Goal: Task Accomplishment & Management: Manage account settings

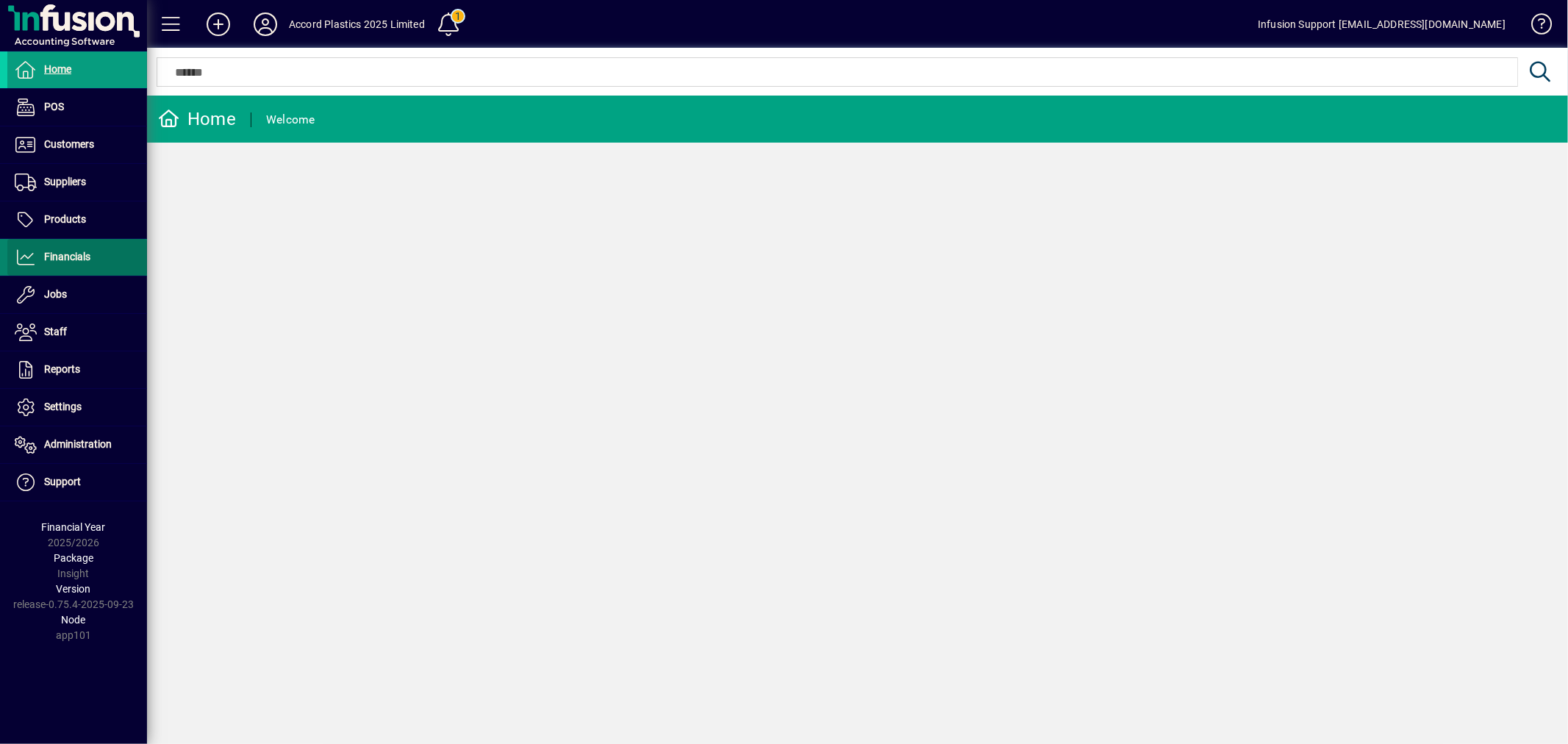
click at [57, 261] on span "Financials" at bounding box center [67, 256] width 47 height 12
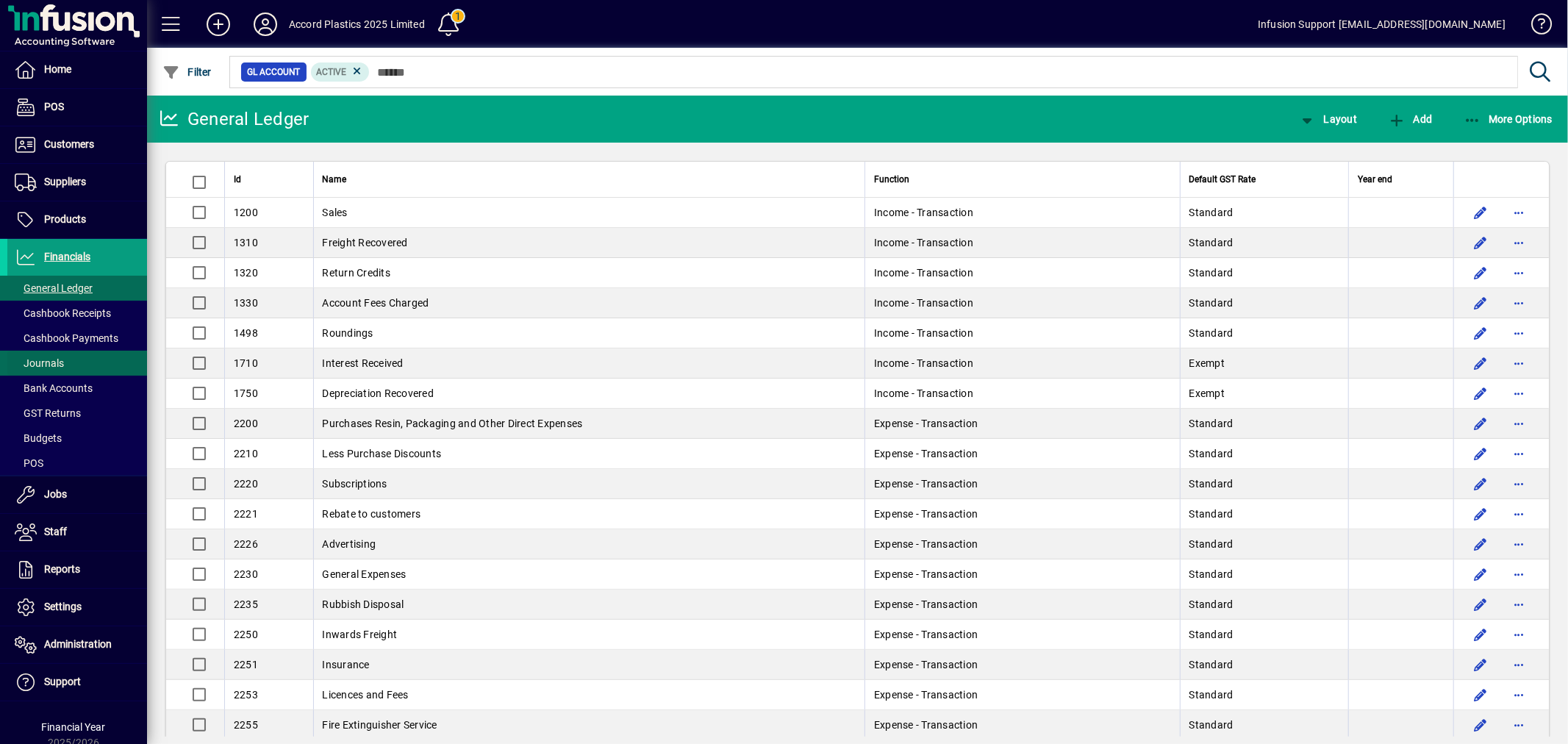
drag, startPoint x: 50, startPoint y: 380, endPoint x: 60, endPoint y: 368, distance: 15.6
click at [50, 379] on span at bounding box center [77, 388] width 140 height 35
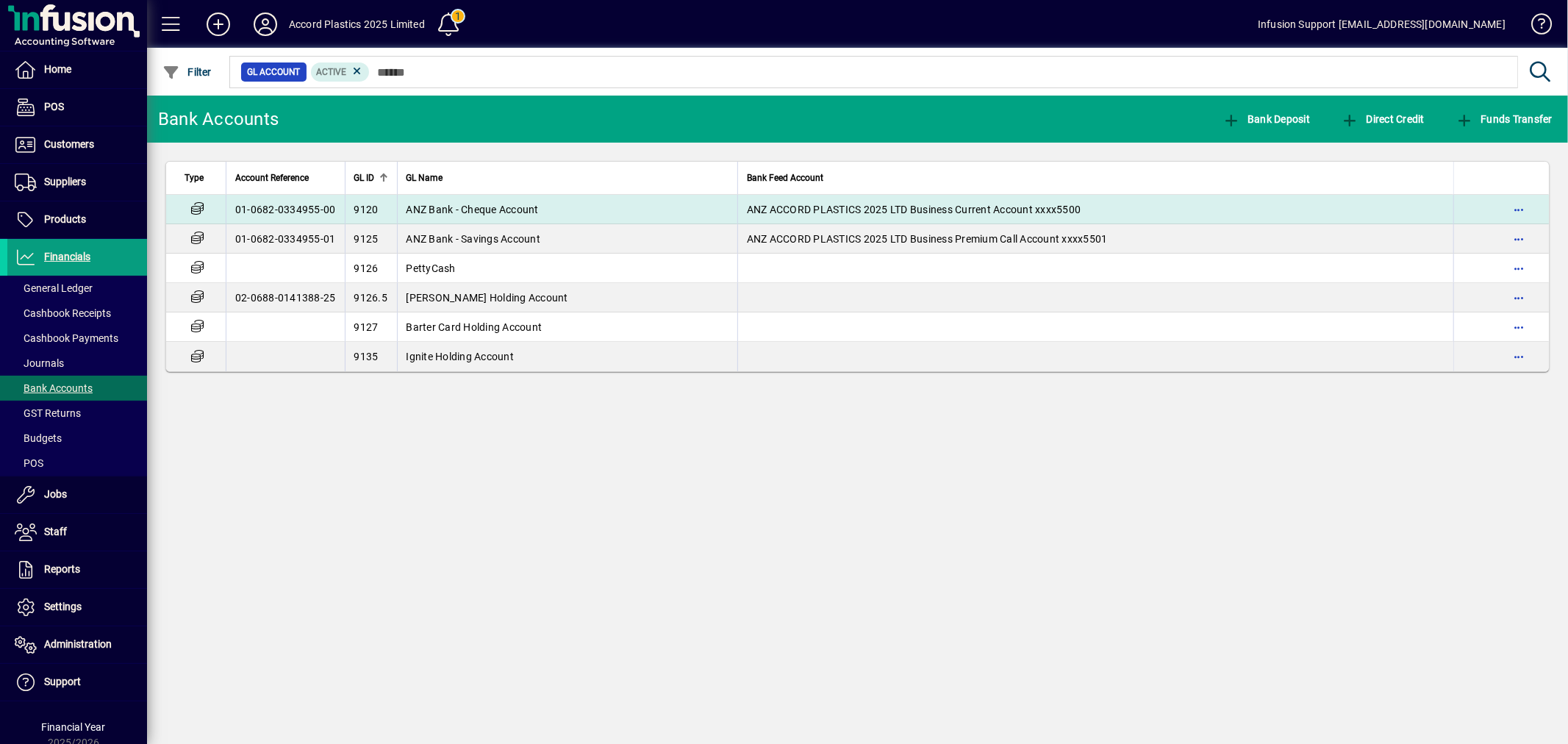
click at [483, 209] on span "ANZ Bank - Cheque Account" at bounding box center [472, 209] width 132 height 12
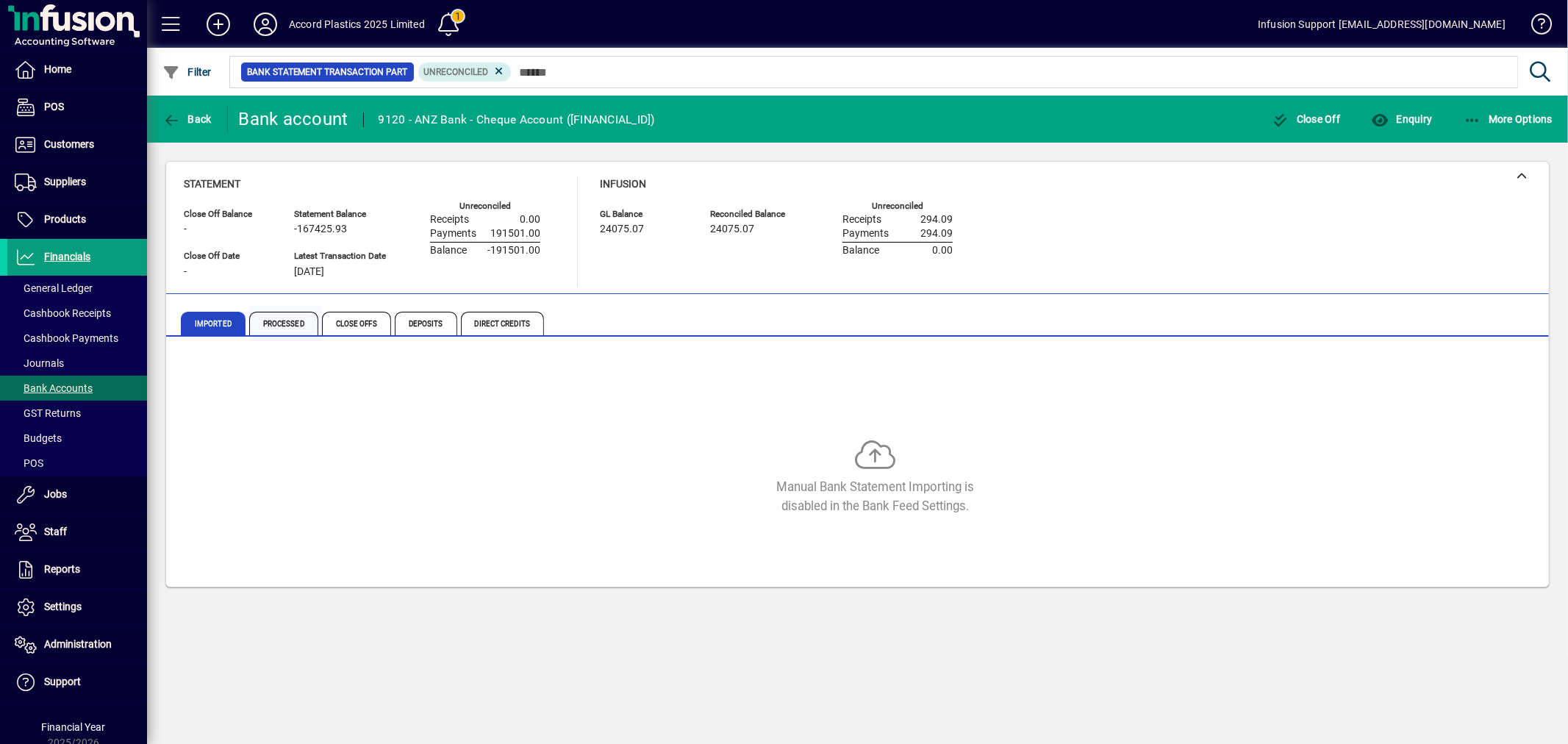
click at [299, 322] on span "Processed" at bounding box center [283, 323] width 69 height 23
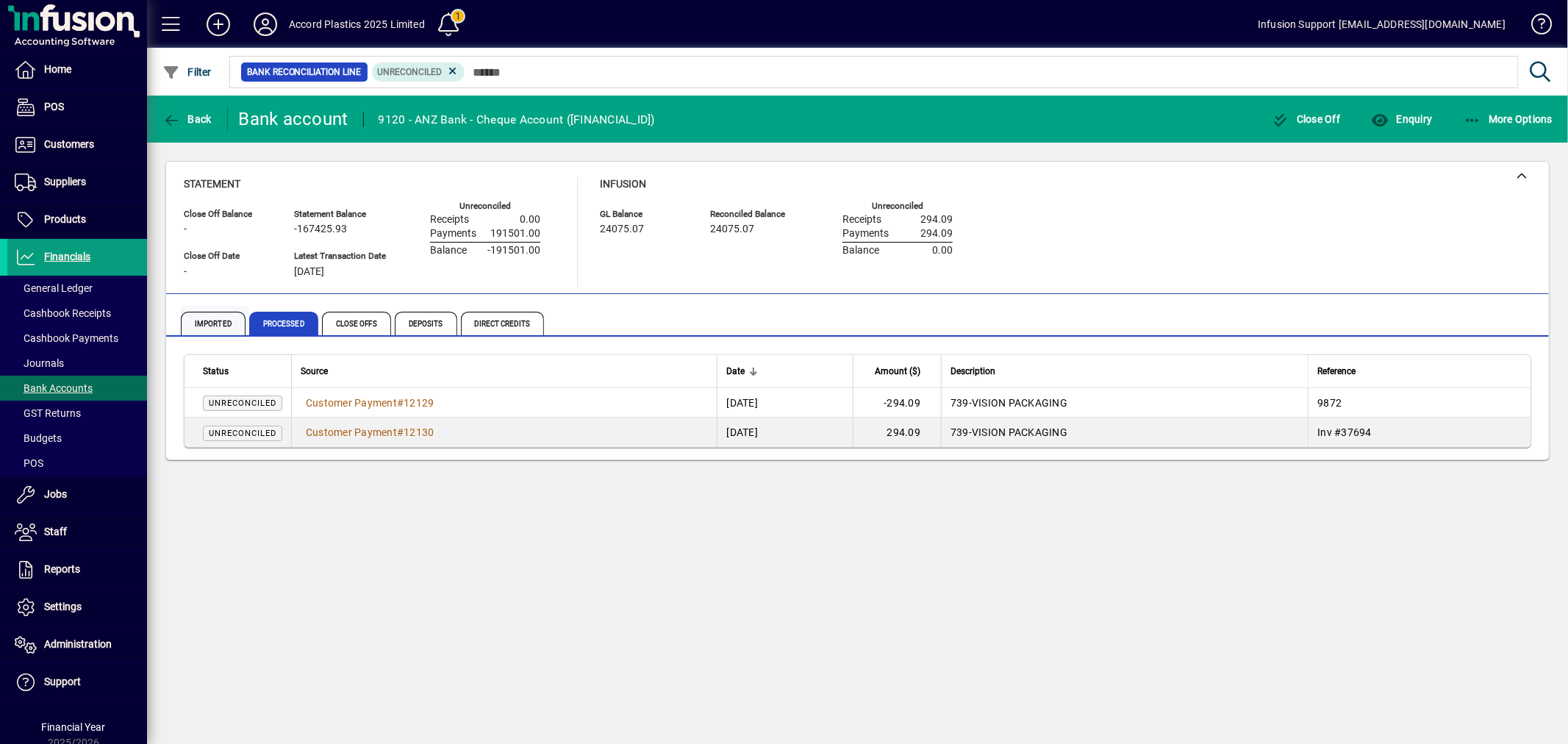
click at [229, 322] on span "Imported" at bounding box center [213, 323] width 65 height 23
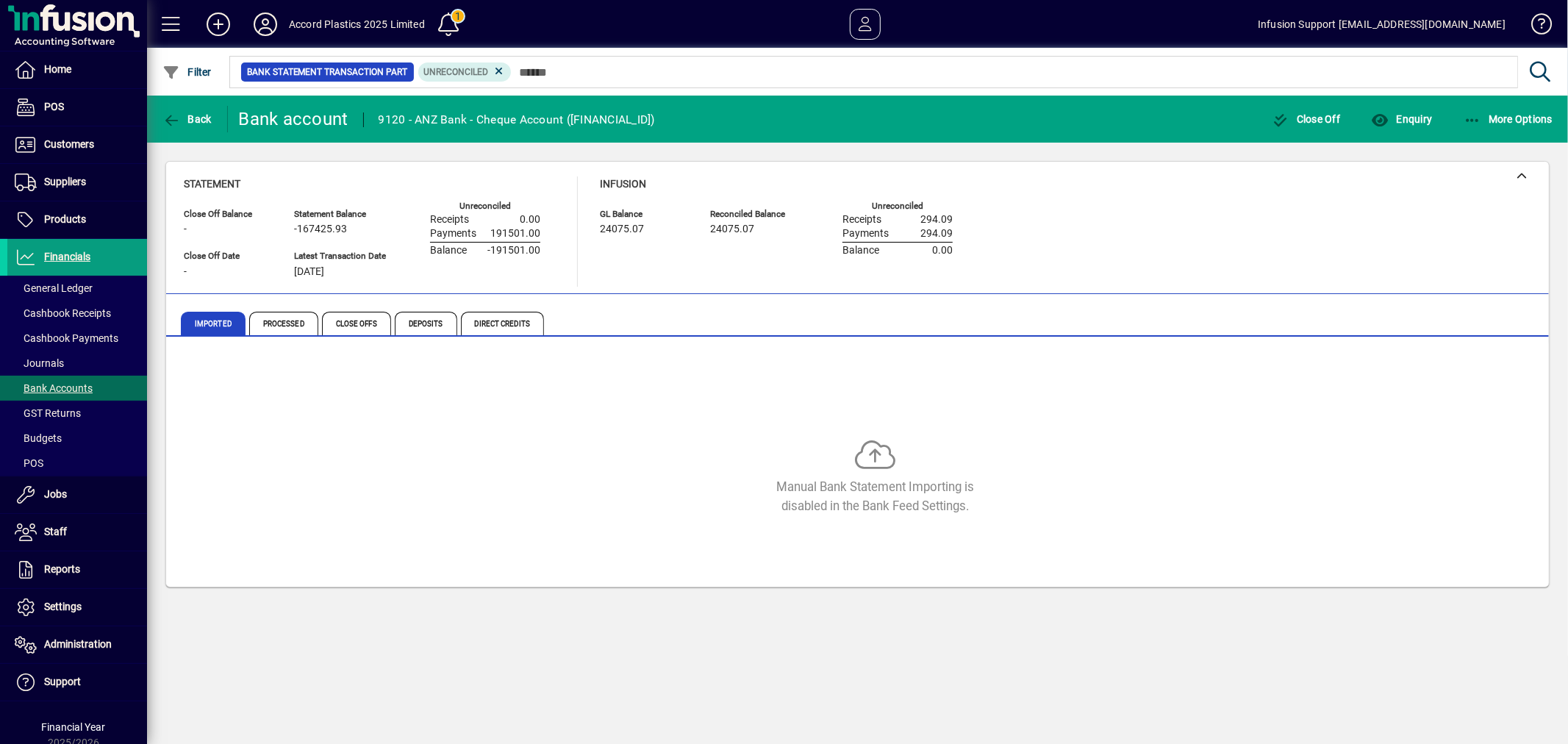
drag, startPoint x: 291, startPoint y: 209, endPoint x: 208, endPoint y: 136, distance: 110.5
drag, startPoint x: 208, startPoint y: 136, endPoint x: 943, endPoint y: 277, distance: 748.4
click at [943, 277] on div "Infusion GL Balance 24075.07 Reconciled Balance 24075.07 Unreconciled Receipts …" at bounding box center [787, 231] width 375 height 110
drag, startPoint x: 493, startPoint y: 234, endPoint x: 617, endPoint y: 244, distance: 124.4
click at [617, 244] on div "Statement Close Off Balance - Close Off Date - Statement Balance -167425.93 Lat…" at bounding box center [579, 231] width 791 height 110
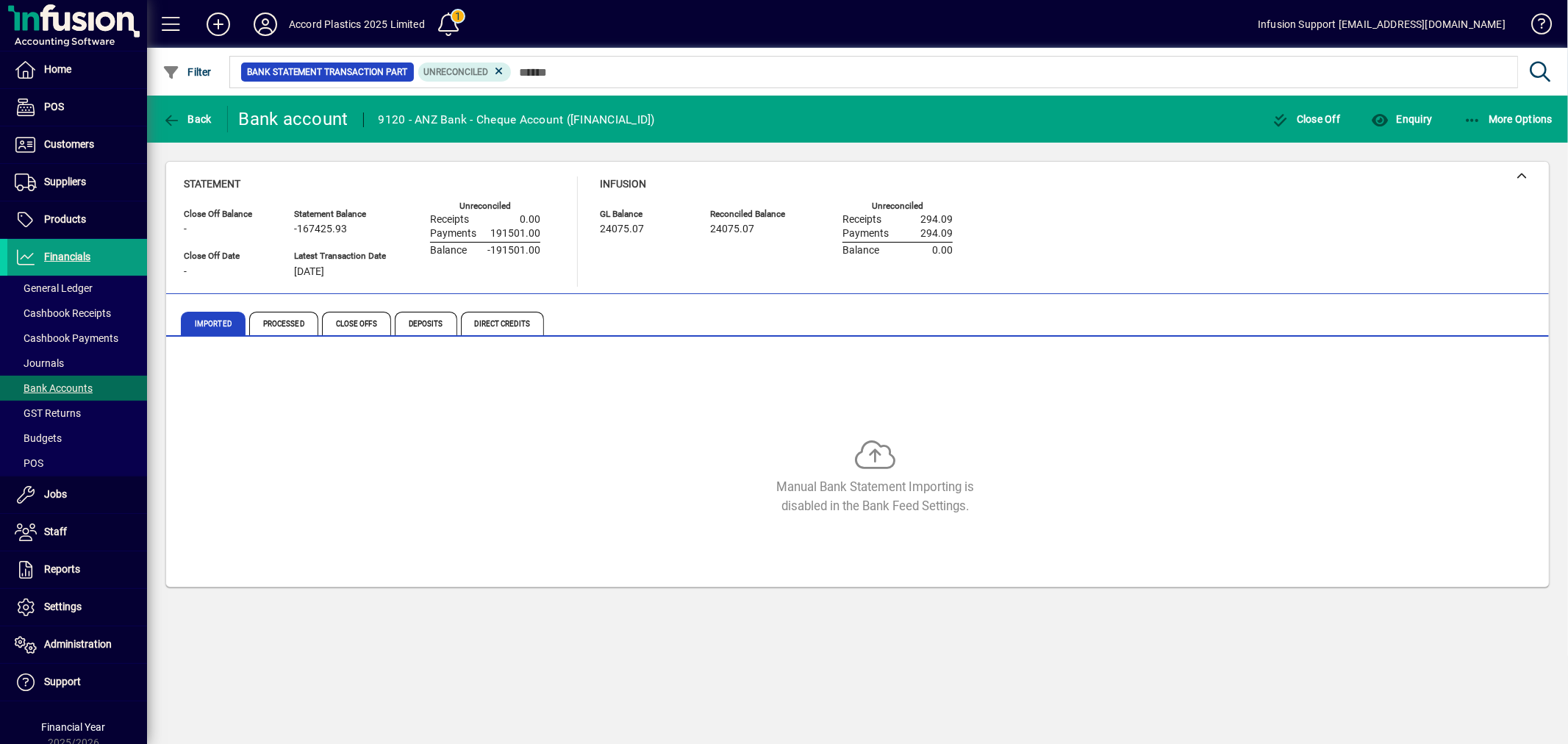
drag, startPoint x: 648, startPoint y: 283, endPoint x: 674, endPoint y: 279, distance: 26.3
click at [651, 285] on div "Infusion GL Balance 24075.07 Reconciled Balance 24075.07 Unreconciled Receipts …" at bounding box center [787, 231] width 375 height 110
click at [1409, 116] on span "Enquiry" at bounding box center [1402, 119] width 61 height 12
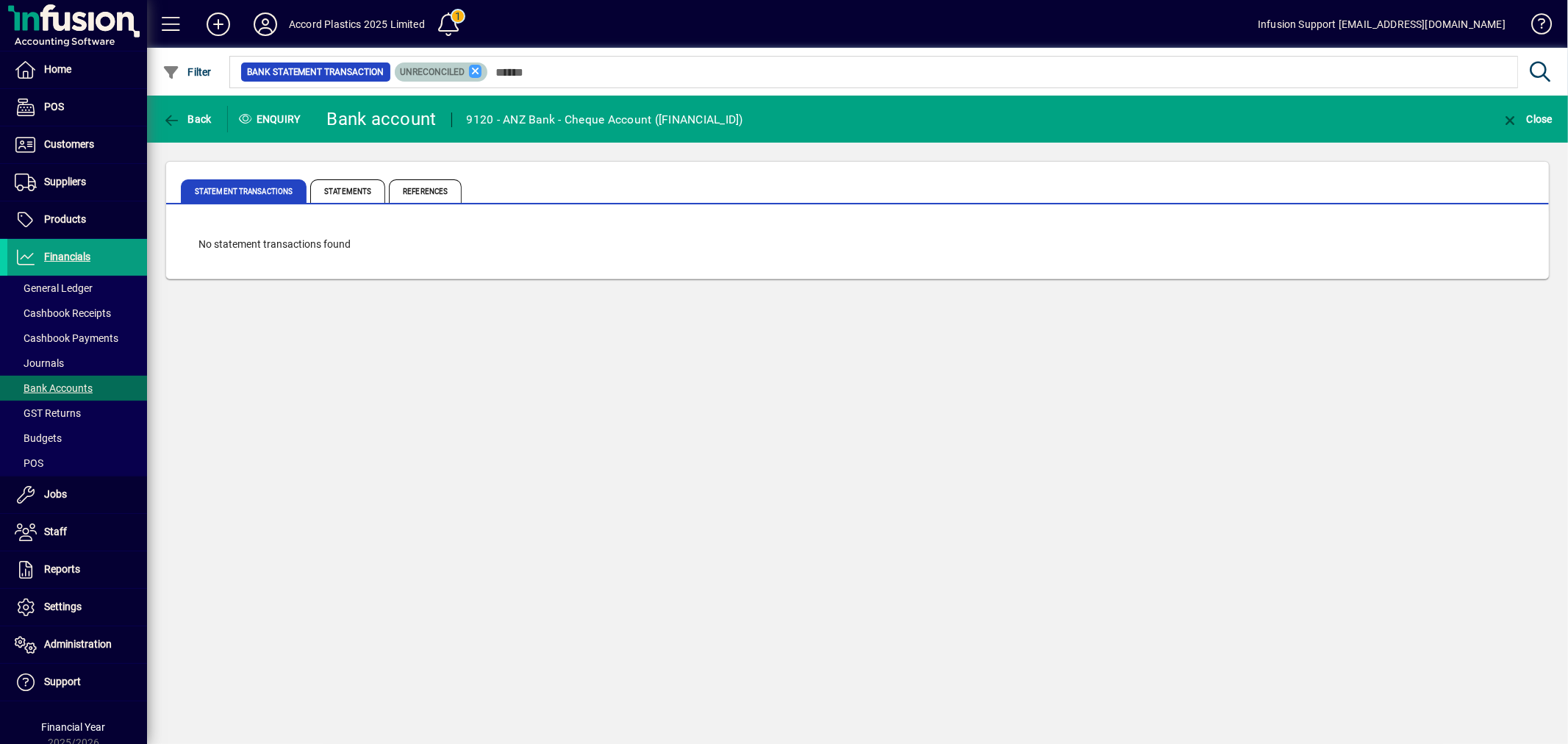
click at [470, 67] on icon at bounding box center [475, 71] width 13 height 13
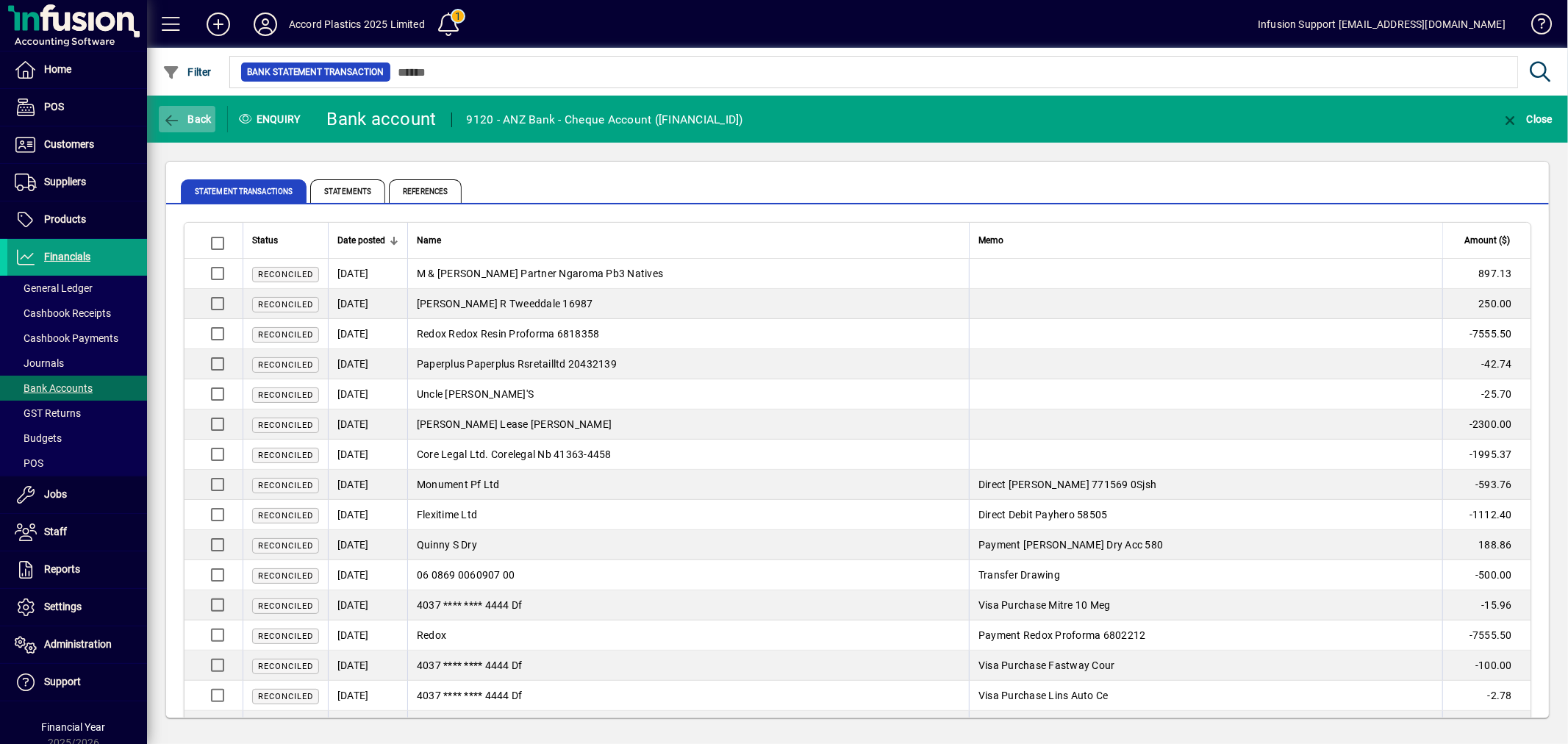
click at [206, 122] on span "Back" at bounding box center [186, 119] width 49 height 12
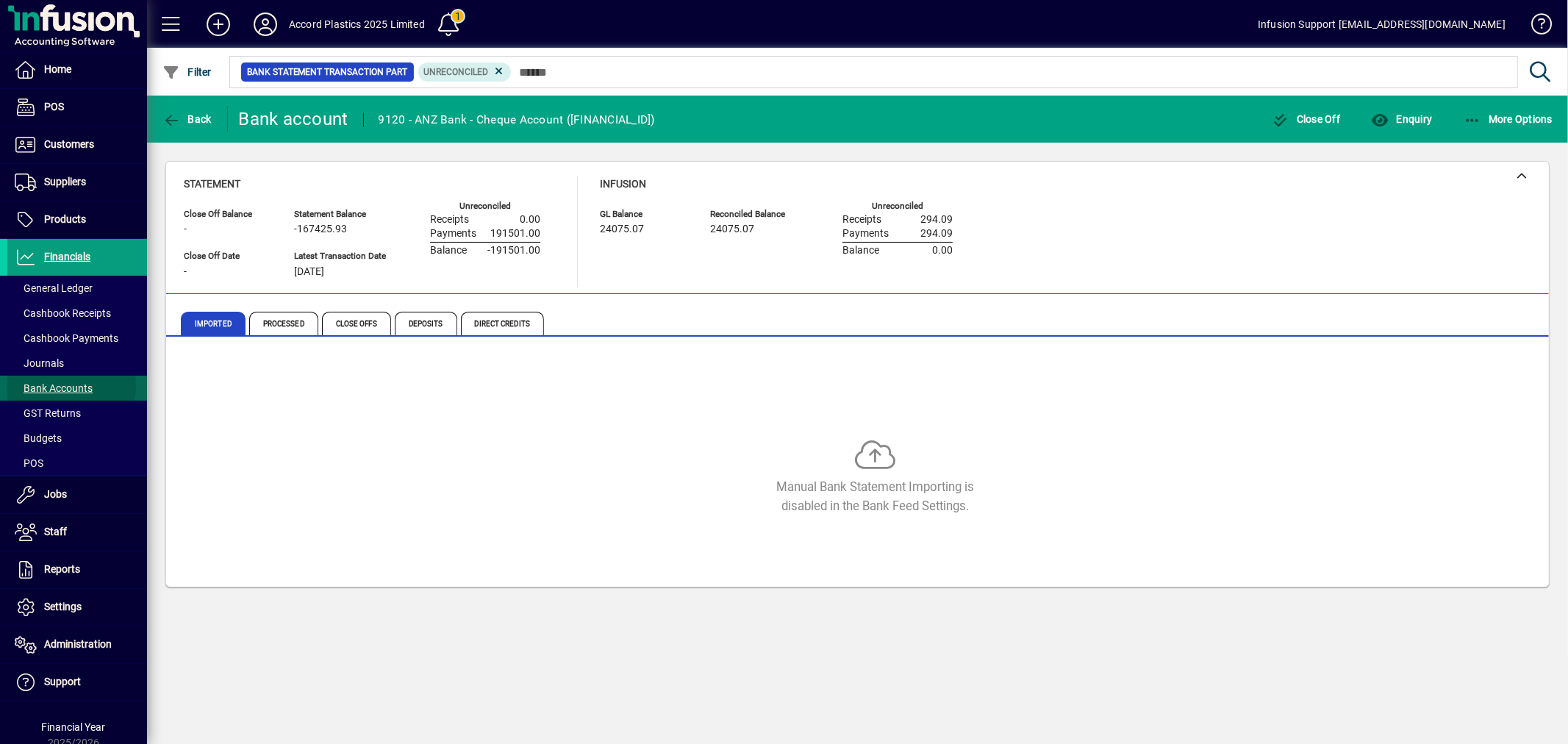
click at [67, 387] on span "Bank Accounts" at bounding box center [53, 388] width 78 height 12
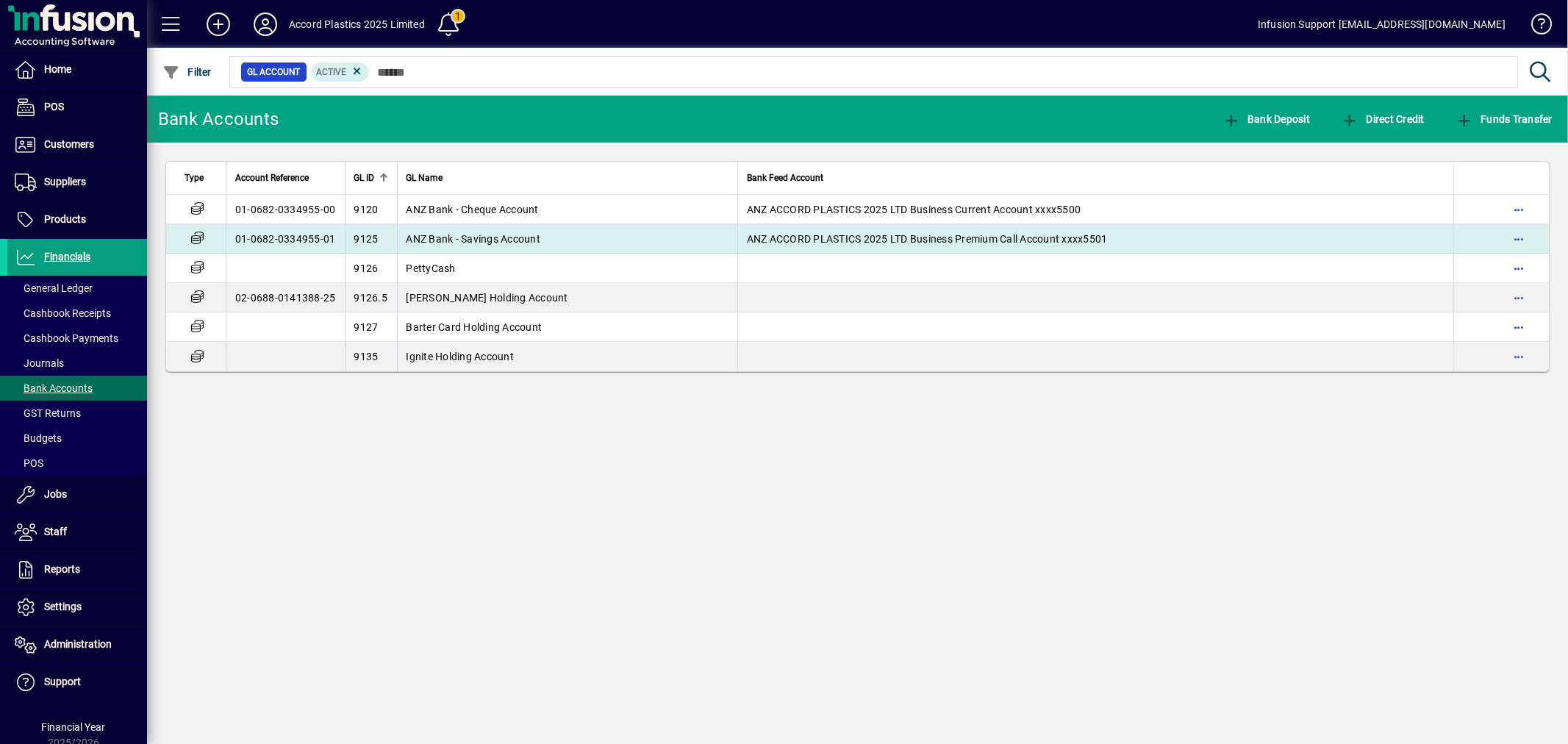
click at [584, 237] on td "ANZ Bank - Savings Account" at bounding box center [567, 238] width 340 height 30
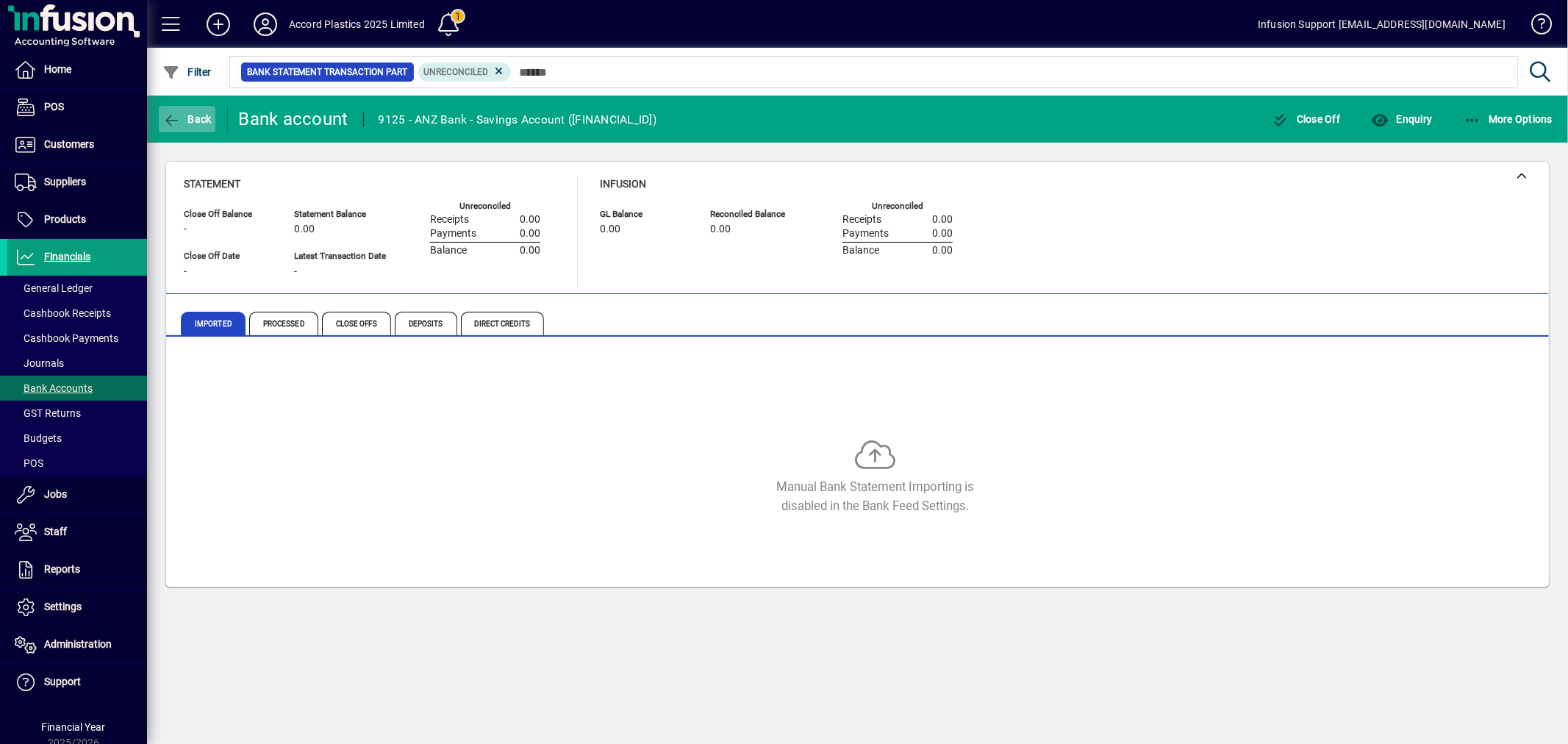
click at [181, 120] on span "Back" at bounding box center [186, 119] width 49 height 12
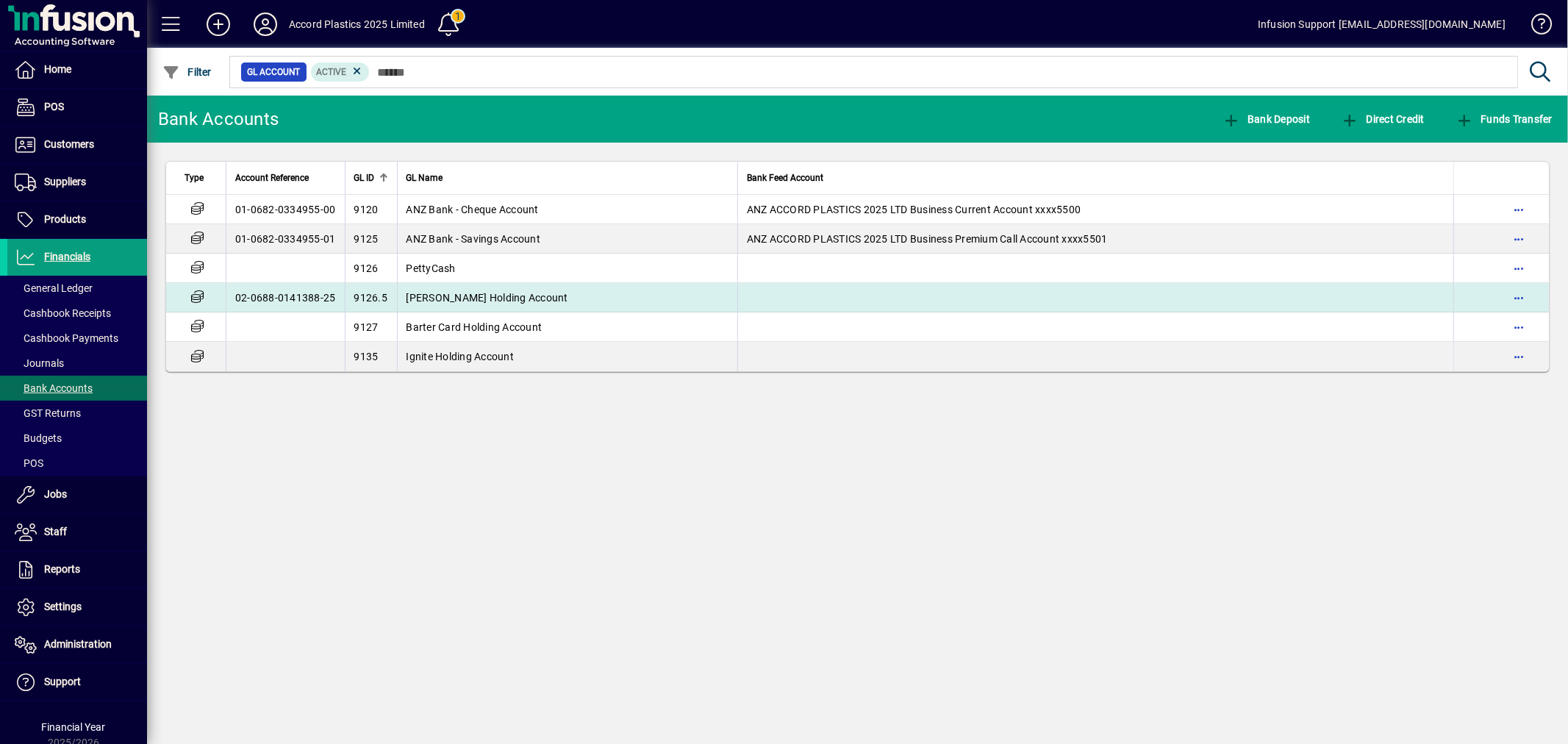
click at [430, 288] on td "Snell Holding Account" at bounding box center [567, 298] width 340 height 30
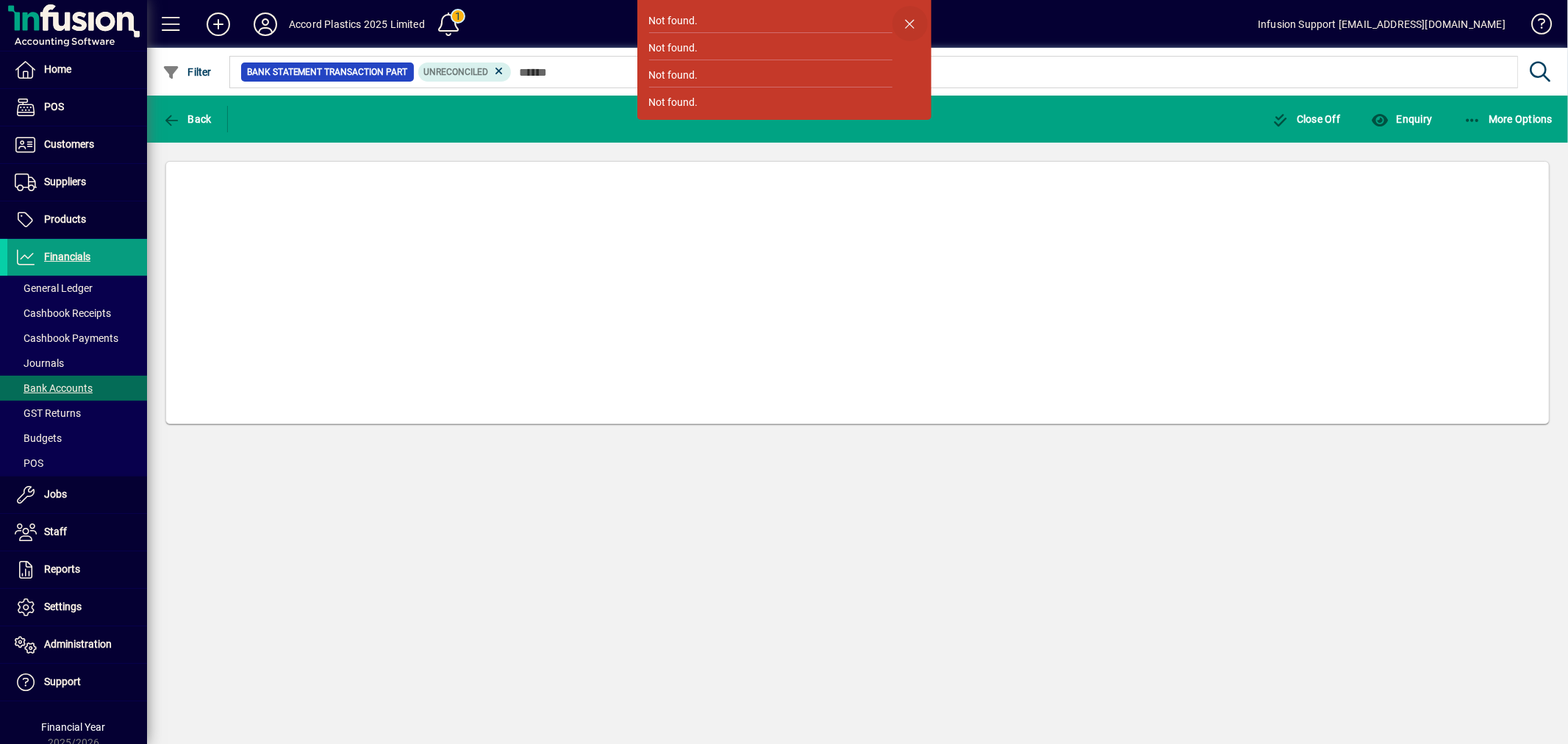
click at [903, 18] on span "button" at bounding box center [910, 23] width 35 height 35
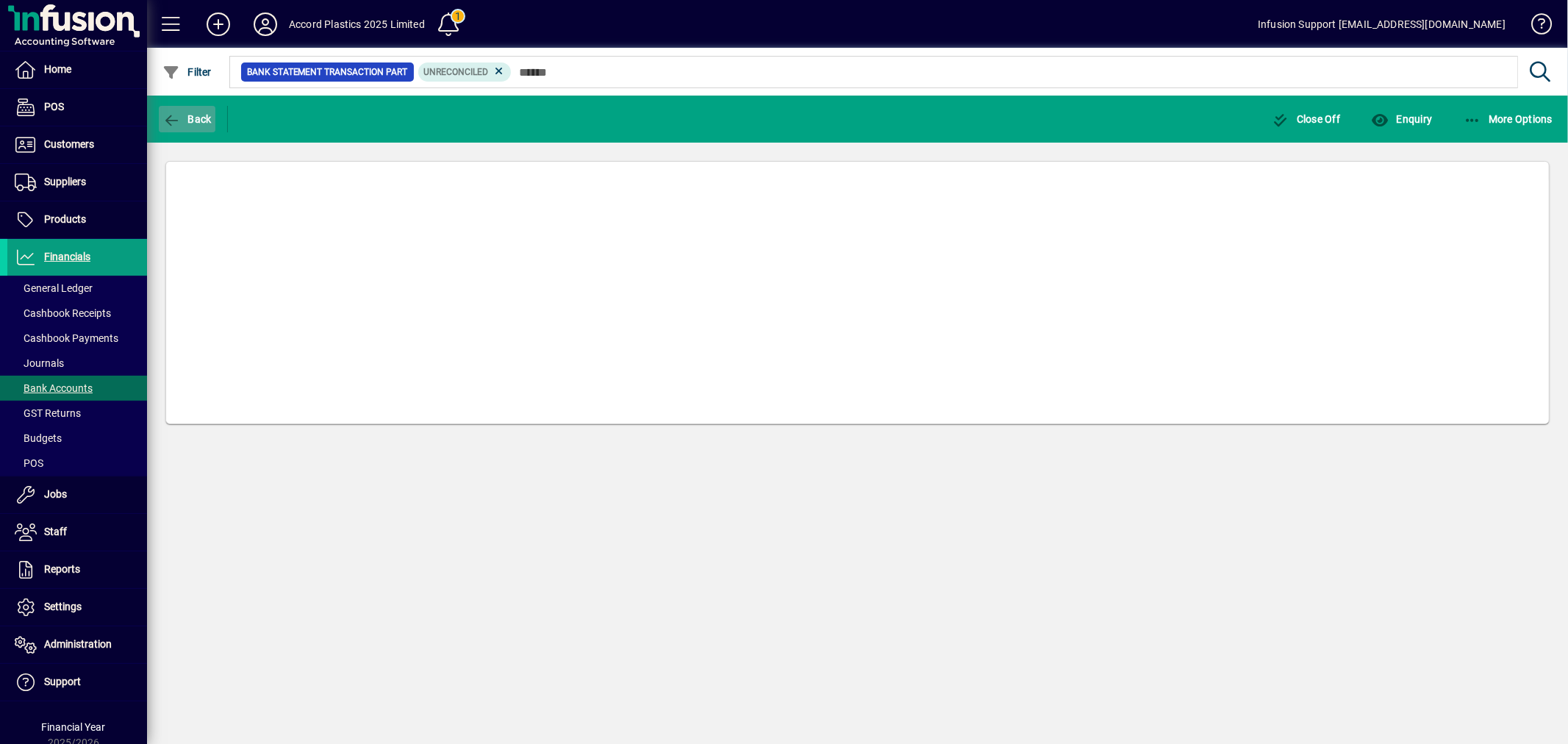
click at [188, 116] on span "Back" at bounding box center [186, 119] width 49 height 12
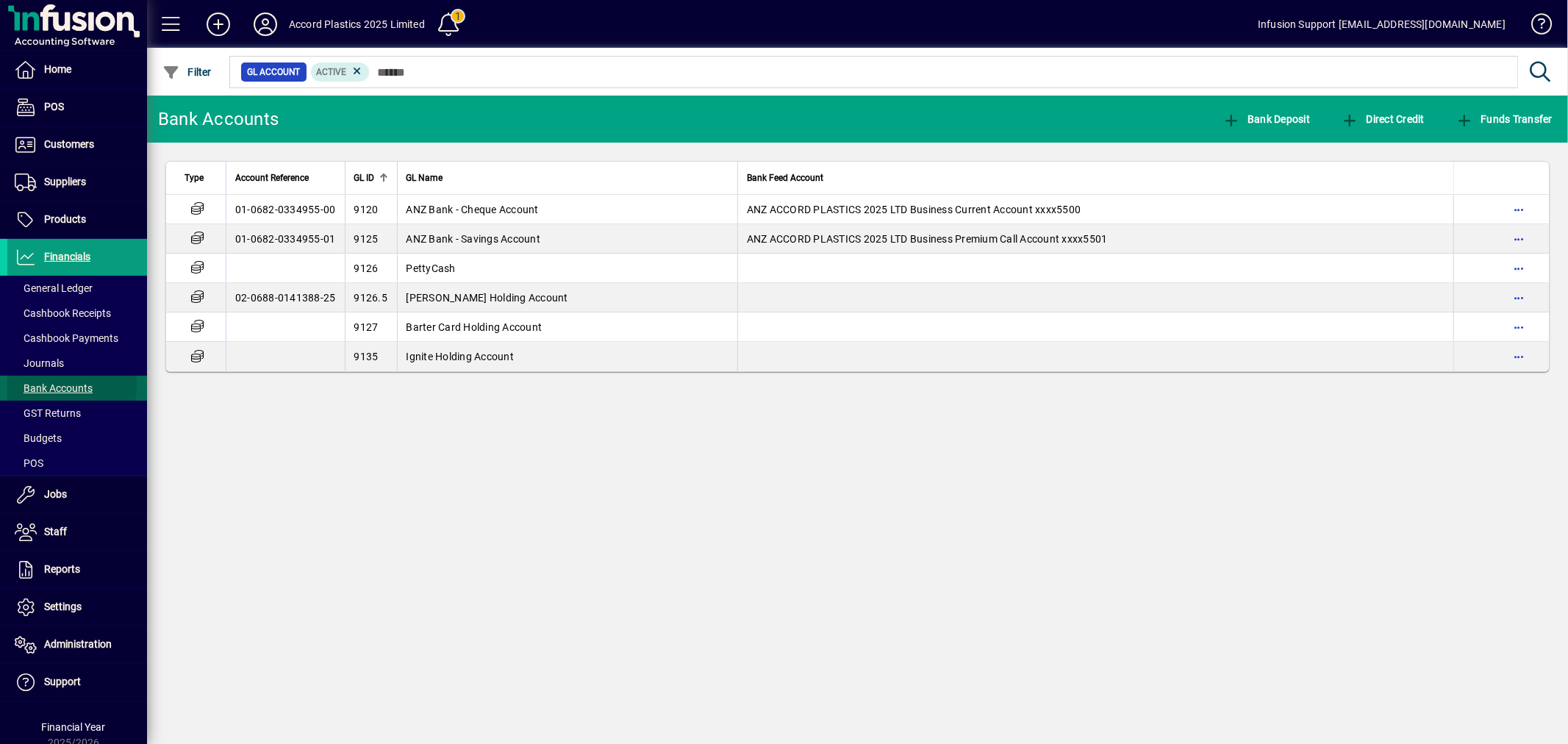
click at [61, 385] on span "Bank Accounts" at bounding box center [53, 388] width 78 height 12
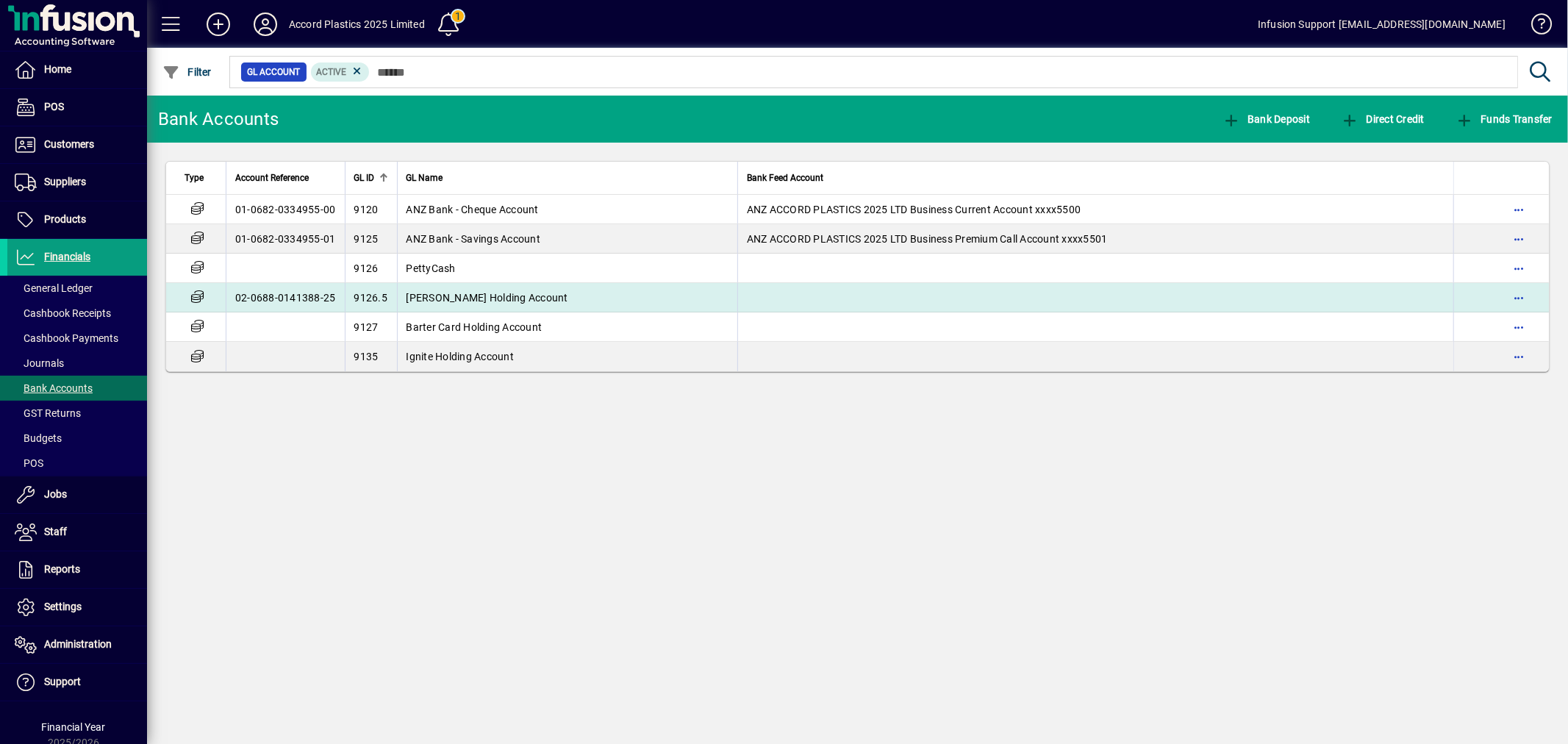
click at [450, 295] on span "Snell Holding Account" at bounding box center [487, 298] width 161 height 12
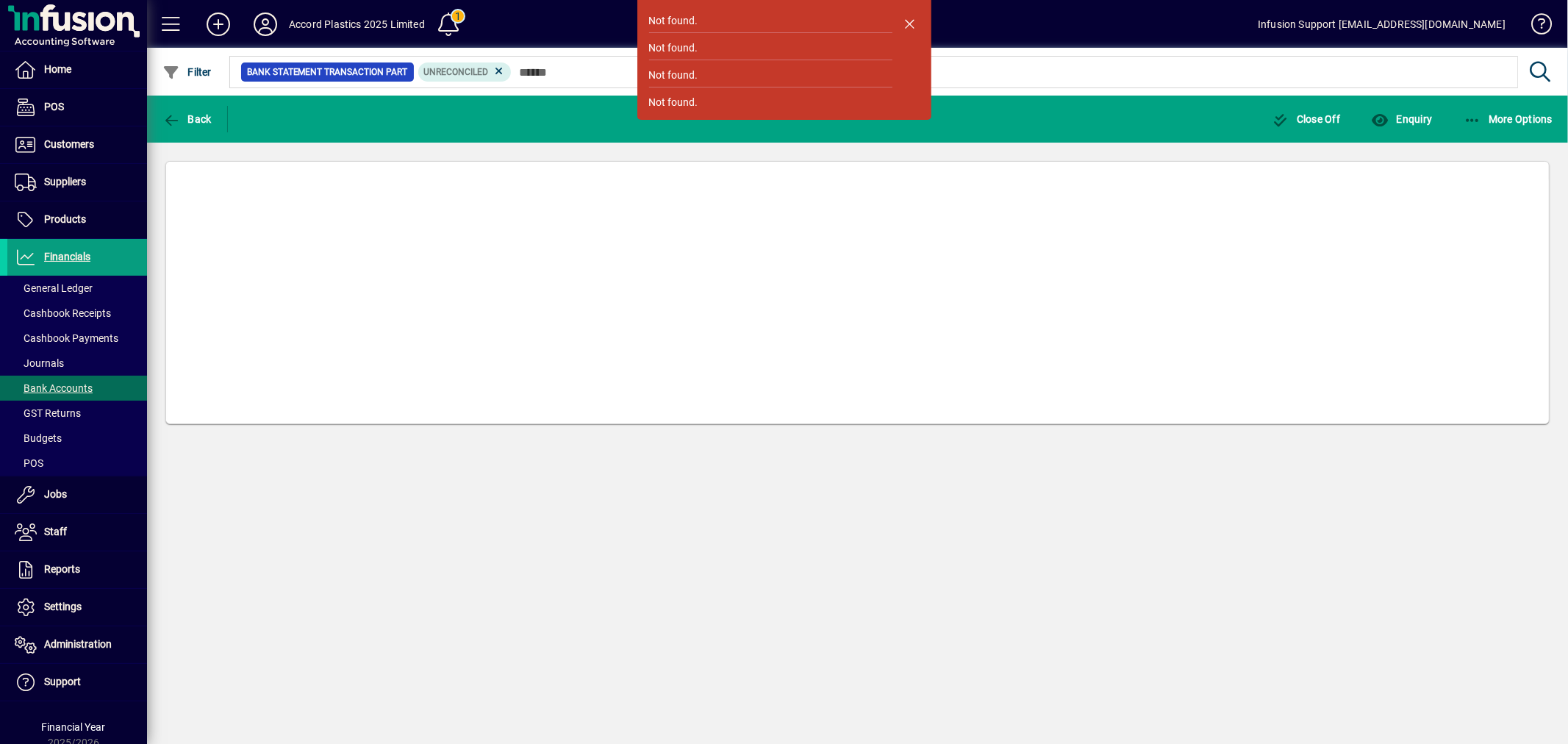
drag, startPoint x: 912, startPoint y: 19, endPoint x: 787, endPoint y: 39, distance: 126.6
click at [905, 22] on span "button" at bounding box center [910, 23] width 35 height 35
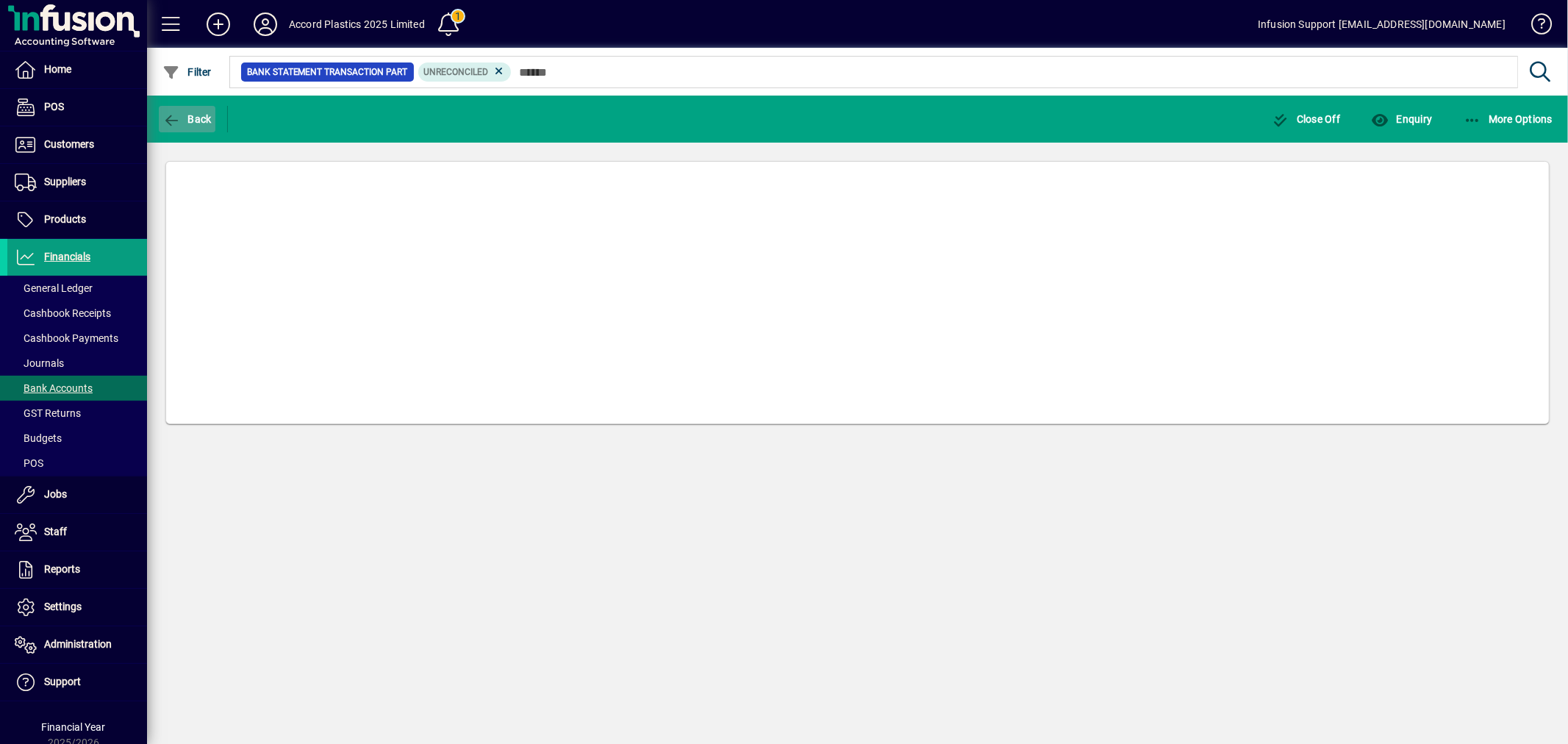
drag, startPoint x: 206, startPoint y: 118, endPoint x: 193, endPoint y: 119, distance: 13.0
click at [193, 119] on span "Back" at bounding box center [186, 119] width 49 height 12
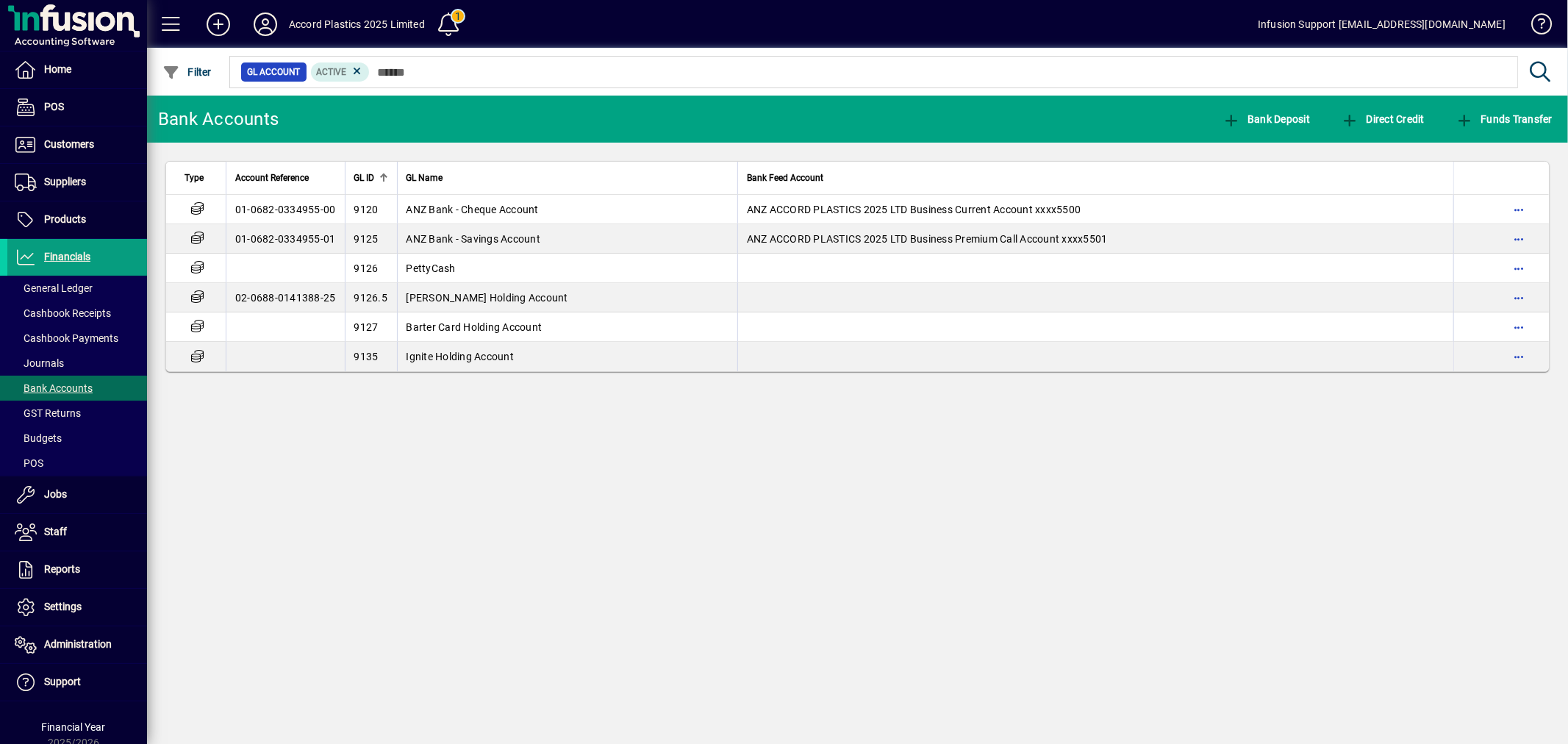
click at [1513, 100] on mat-toolbar-row "Bank Accounts Bank Deposit Direct Credit Funds Transfer" at bounding box center [857, 119] width 1421 height 47
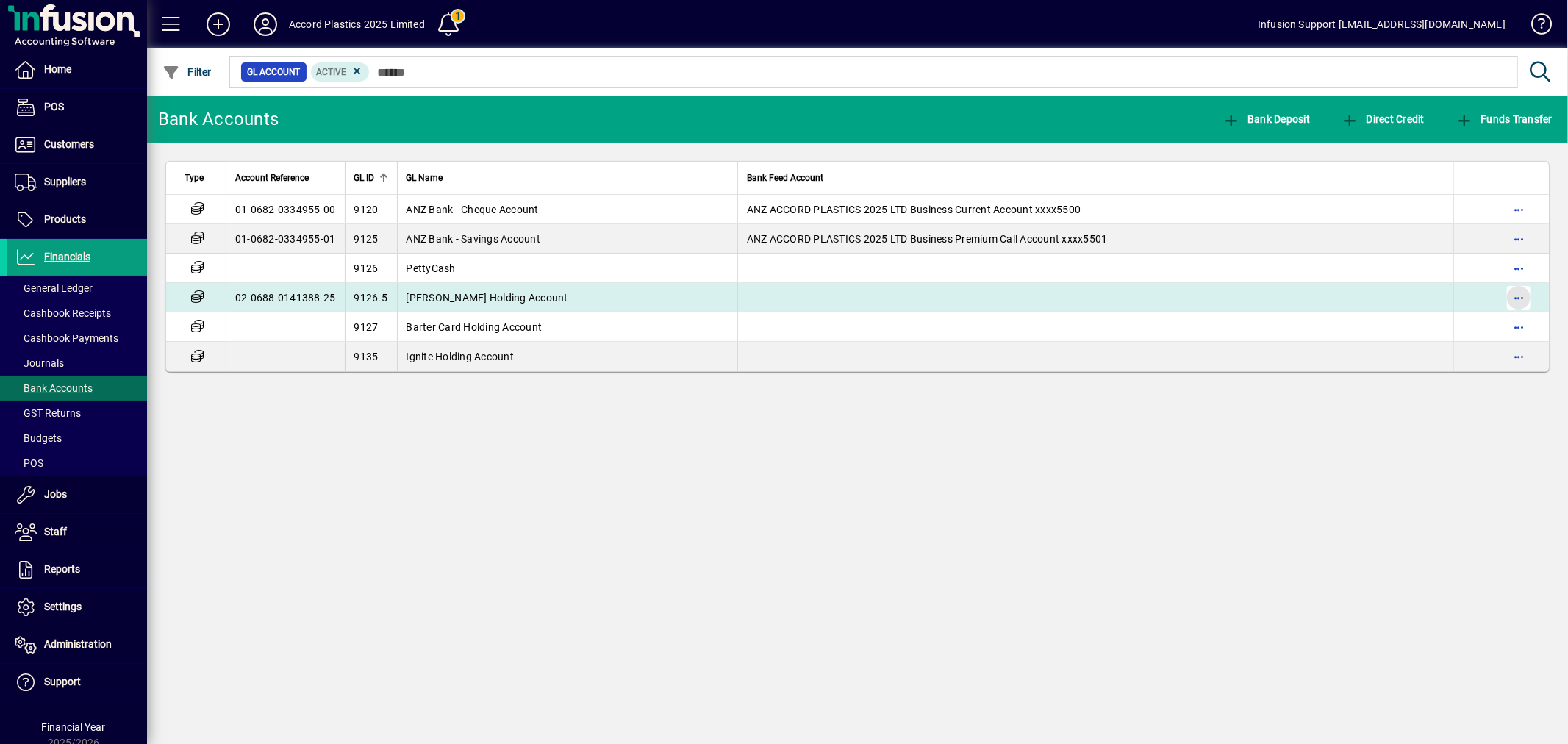
click at [1525, 289] on span "button" at bounding box center [1519, 298] width 35 height 35
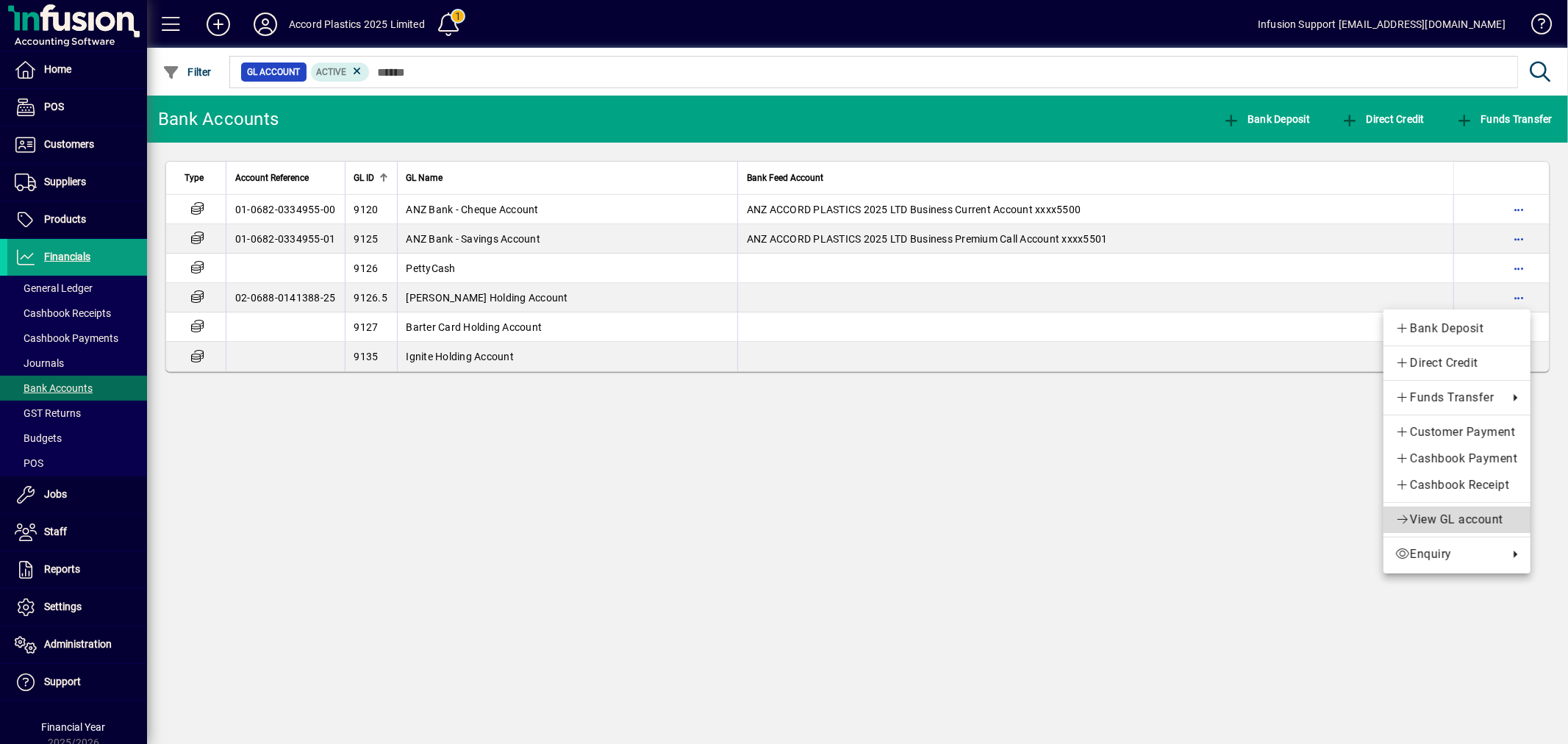
click at [1444, 522] on span "View GL account" at bounding box center [1457, 519] width 124 height 18
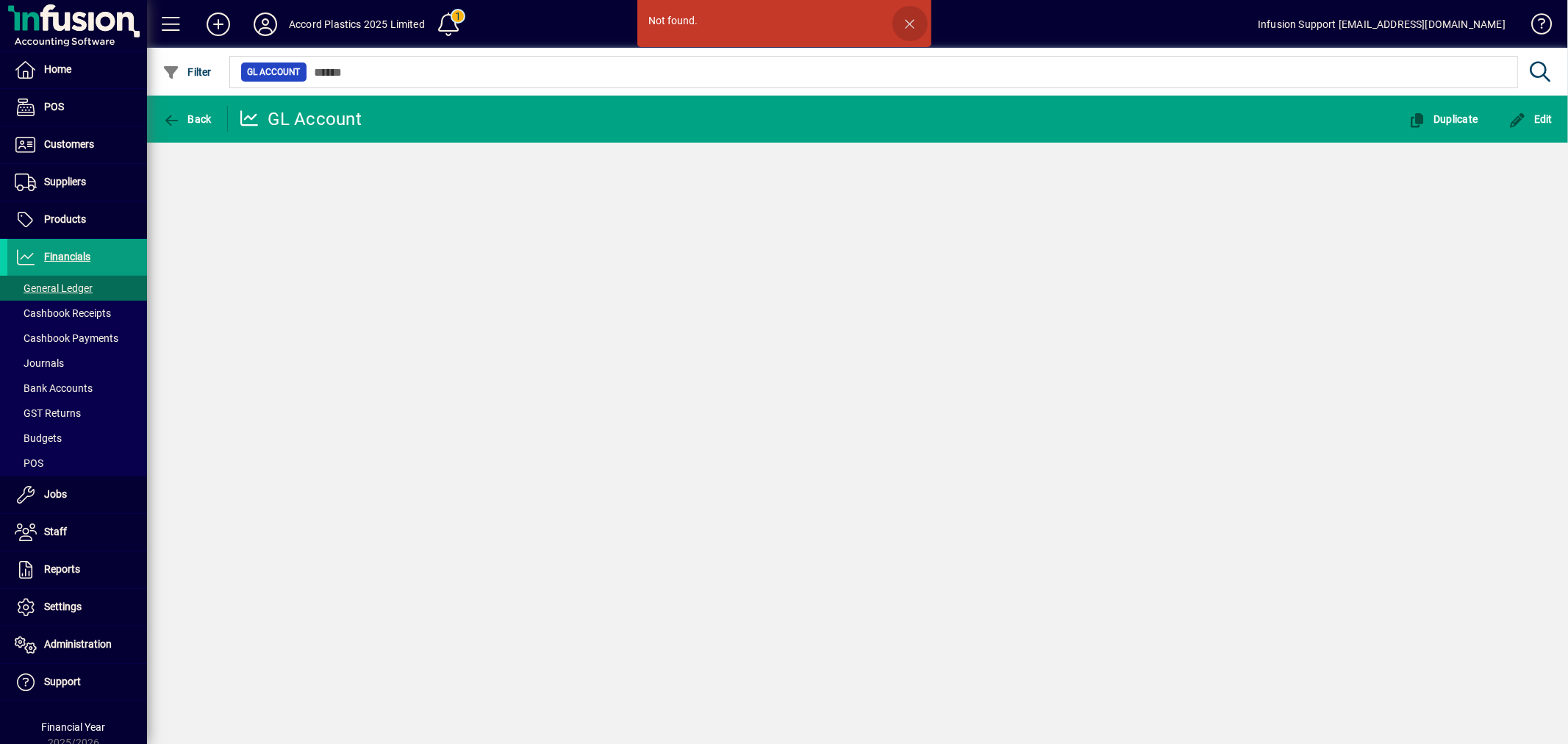
click at [909, 16] on span "button" at bounding box center [910, 23] width 35 height 35
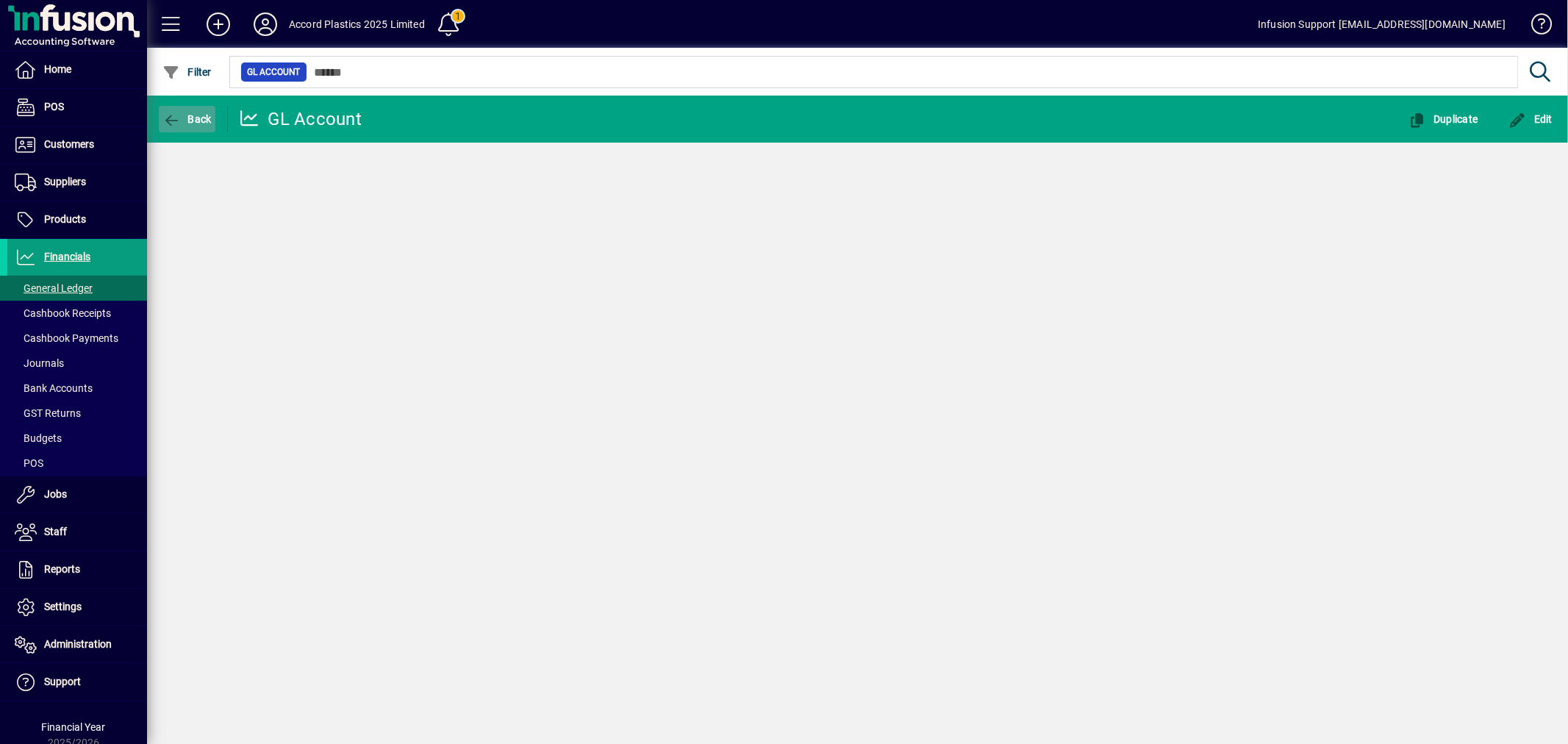
click at [198, 113] on span "Back" at bounding box center [186, 119] width 49 height 12
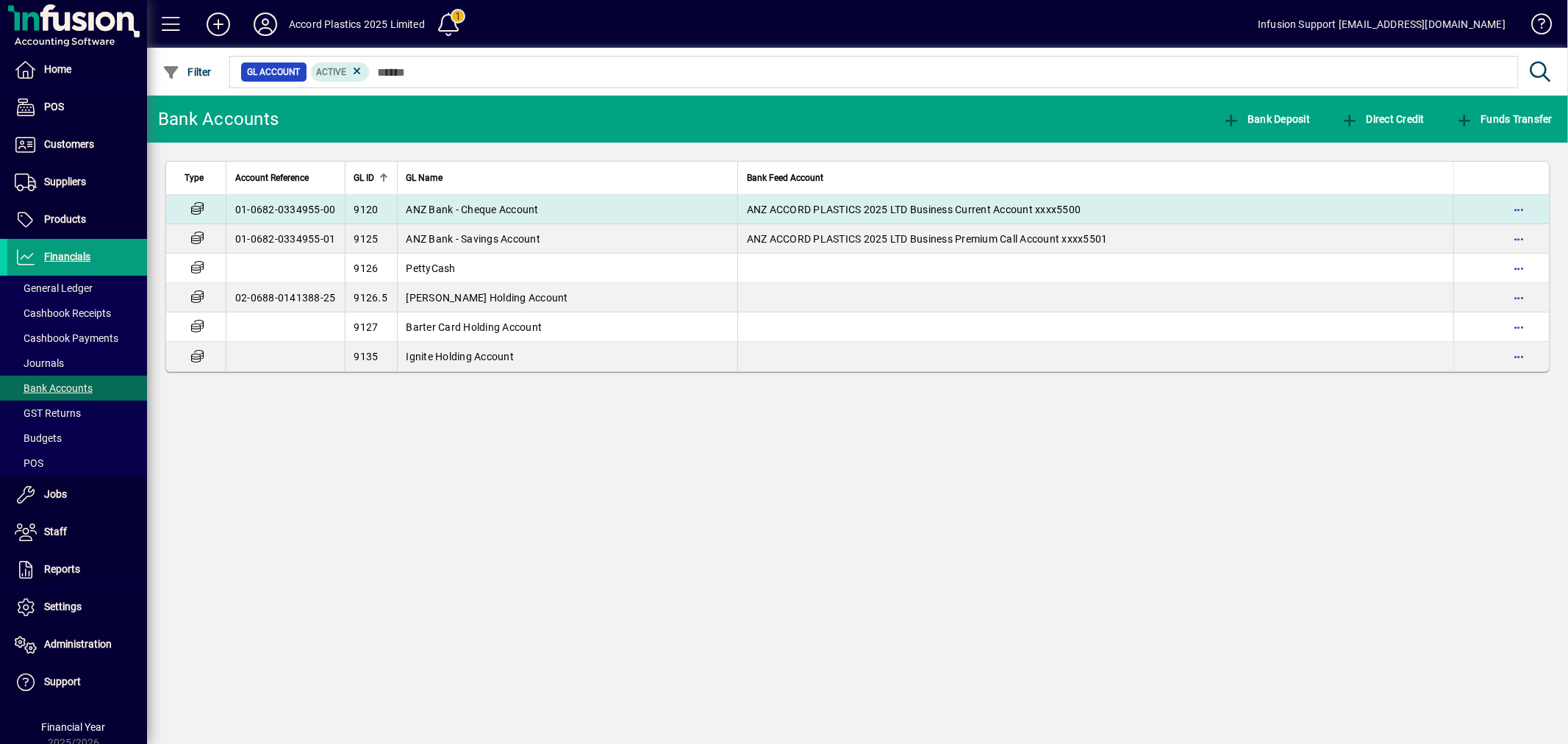
click at [446, 204] on span "ANZ Bank - Cheque Account" at bounding box center [472, 209] width 132 height 12
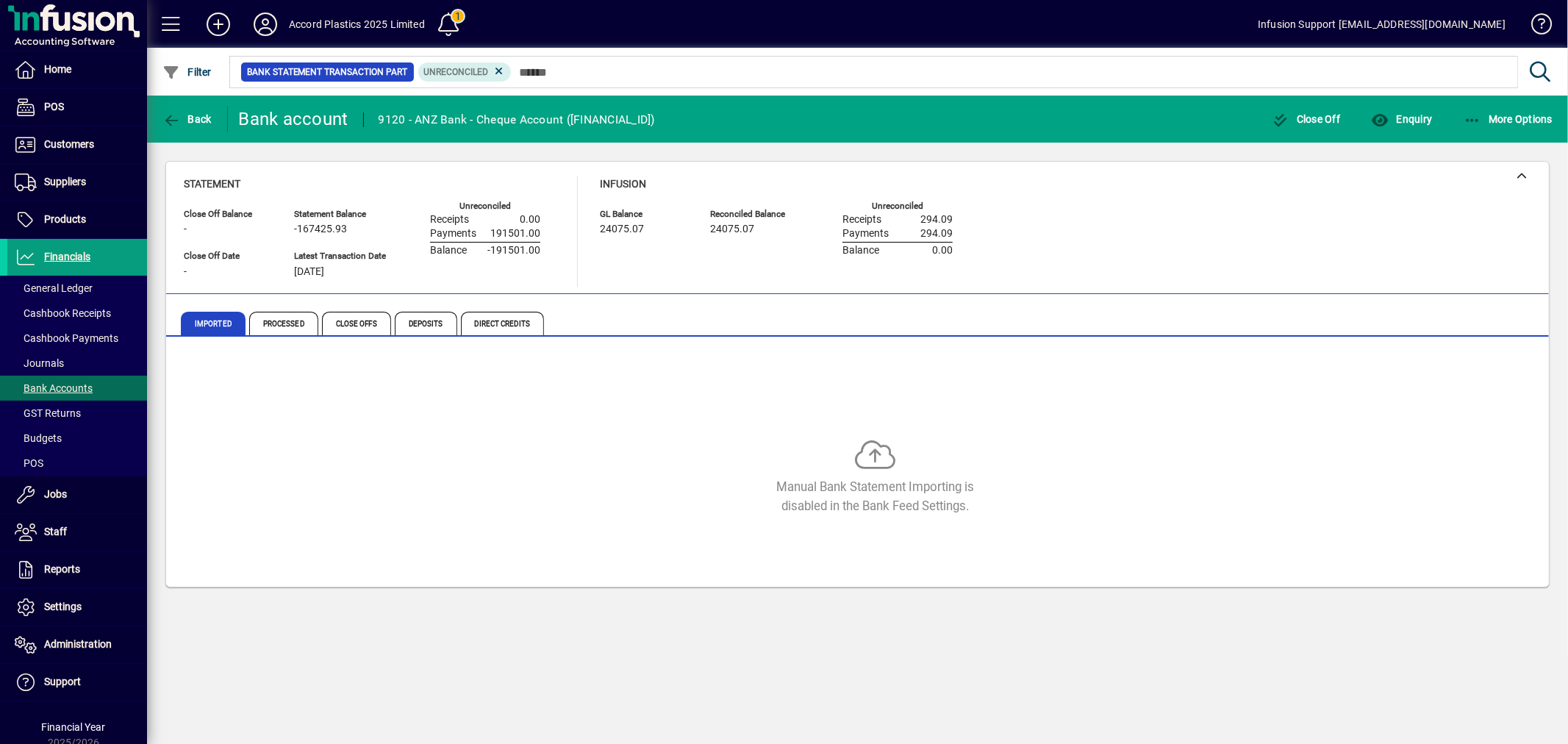
drag, startPoint x: 483, startPoint y: 231, endPoint x: 536, endPoint y: 304, distance: 90.2
click at [545, 230] on div "Close Off Balance - Close Off Date - Statement Balance -167425.93 Latest Transa…" at bounding box center [373, 245] width 379 height 83
click at [268, 317] on span "Processed" at bounding box center [283, 323] width 69 height 23
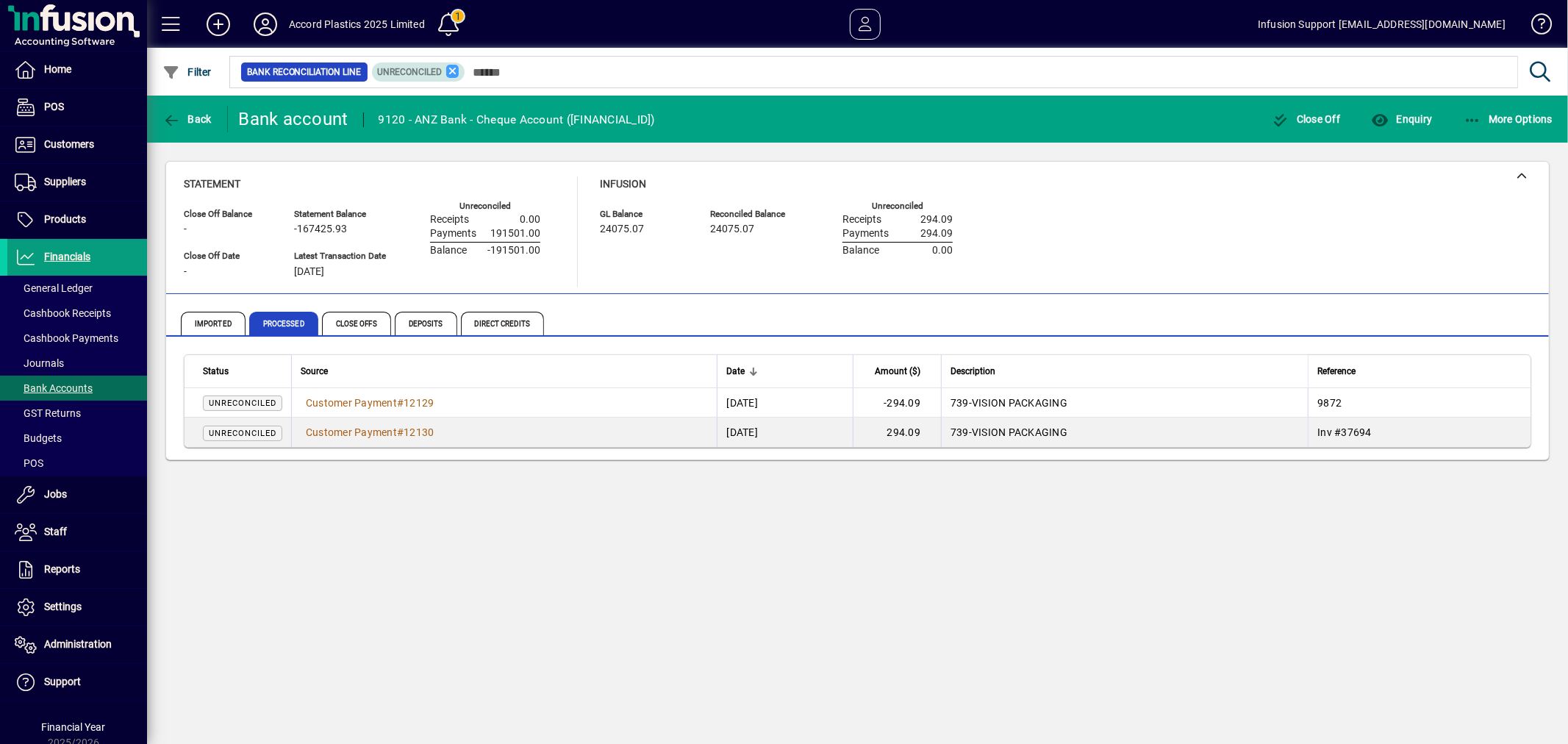
click at [449, 67] on icon at bounding box center [453, 71] width 13 height 13
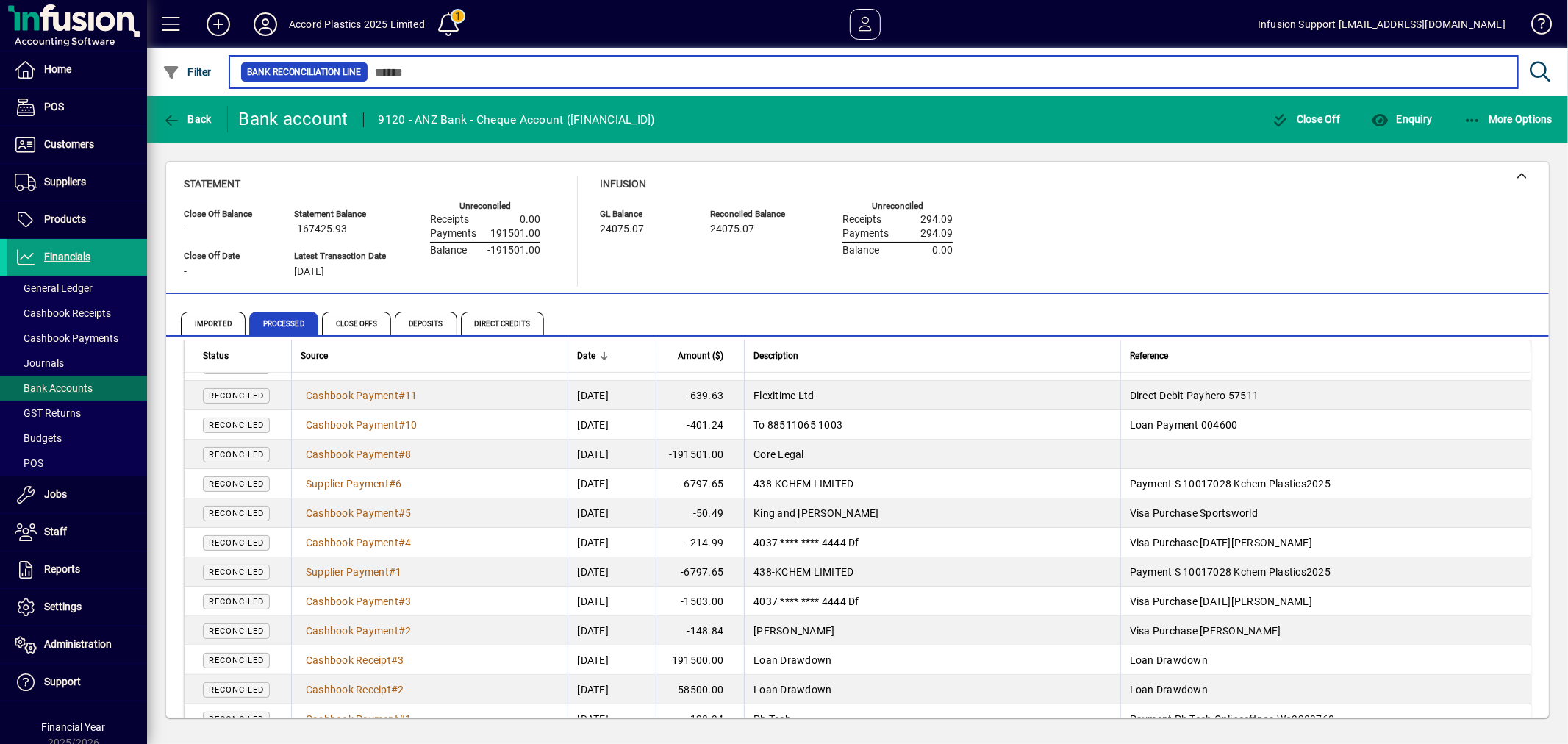
scroll to position [564, 0]
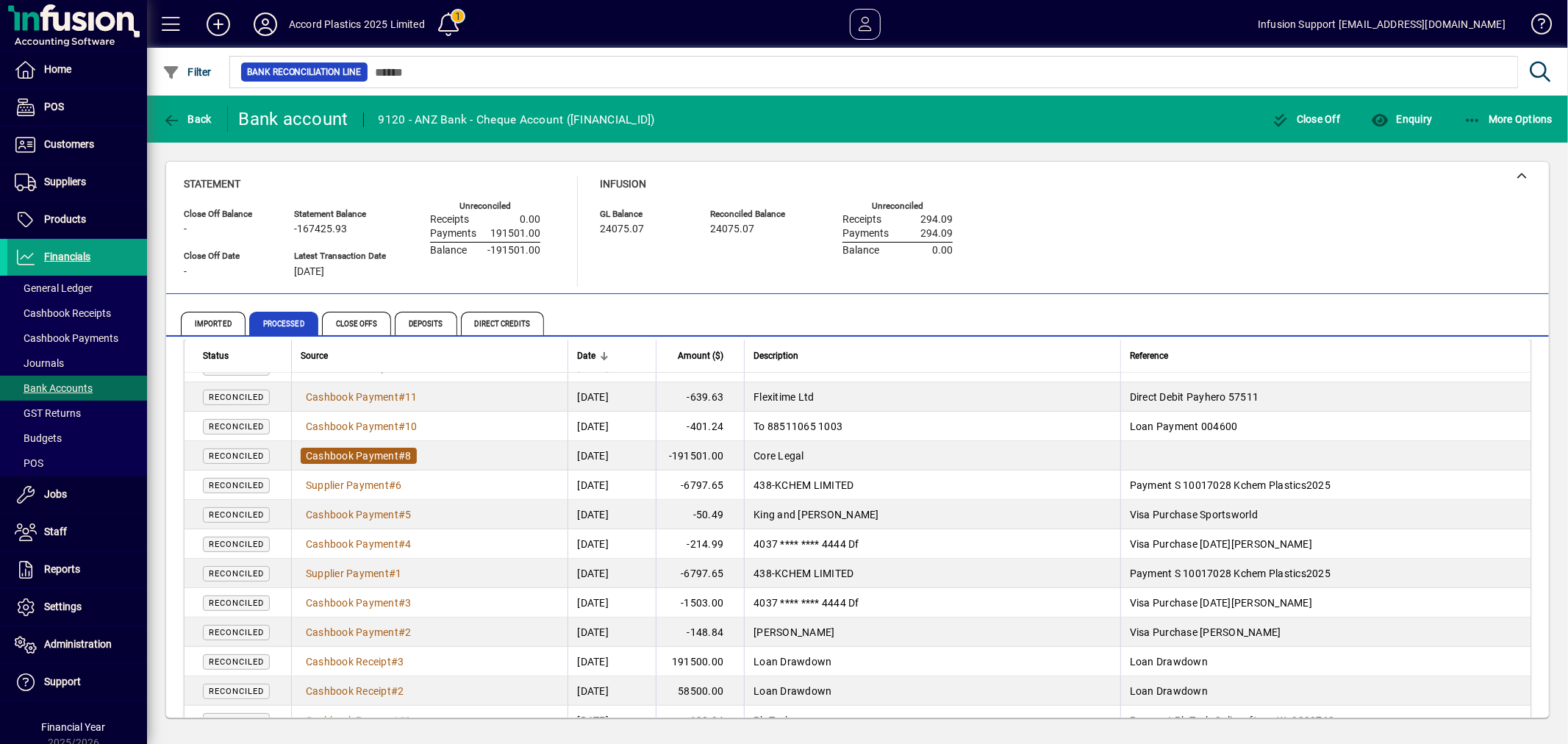
click at [362, 453] on span "Cashbook Payment" at bounding box center [352, 455] width 92 height 12
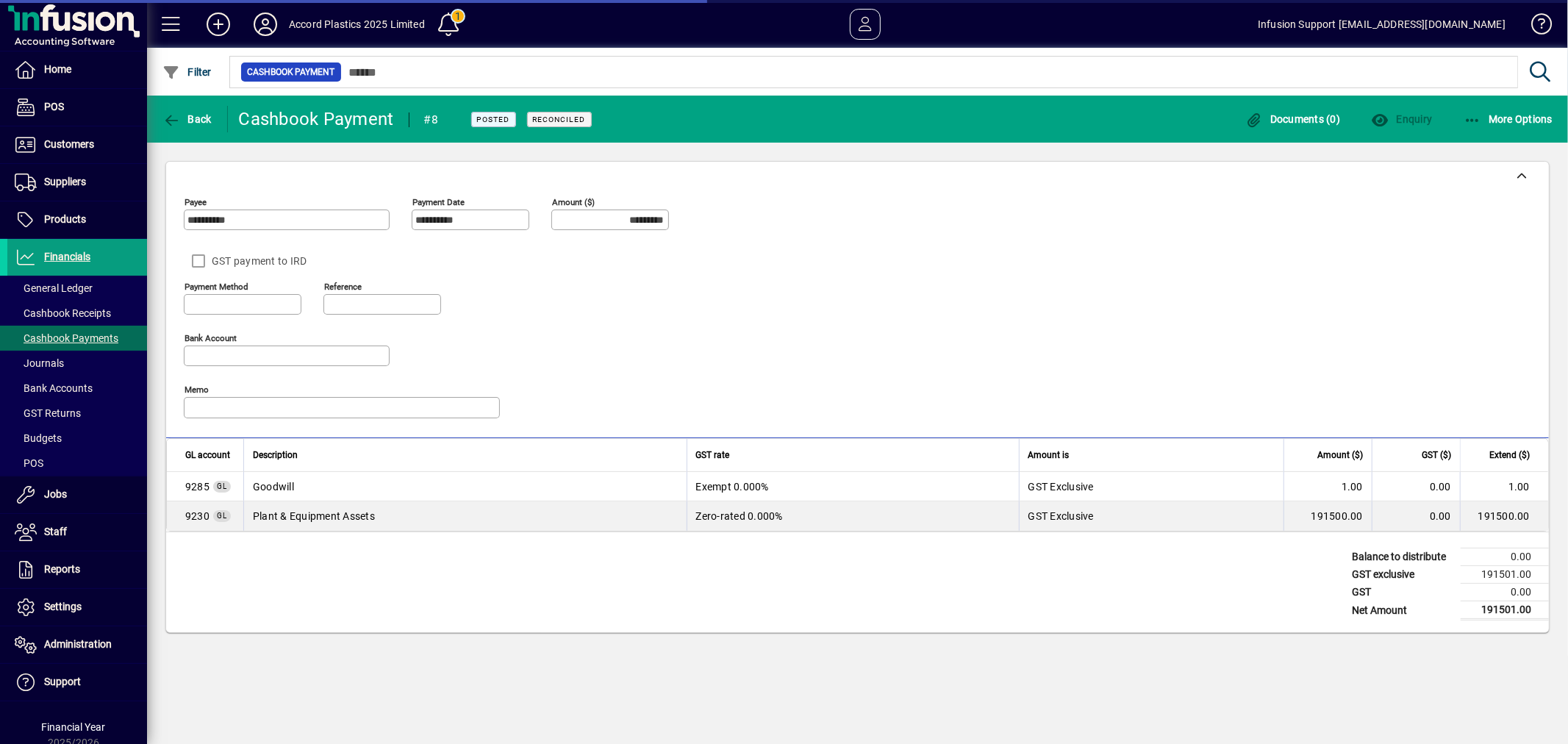
type input "**********"
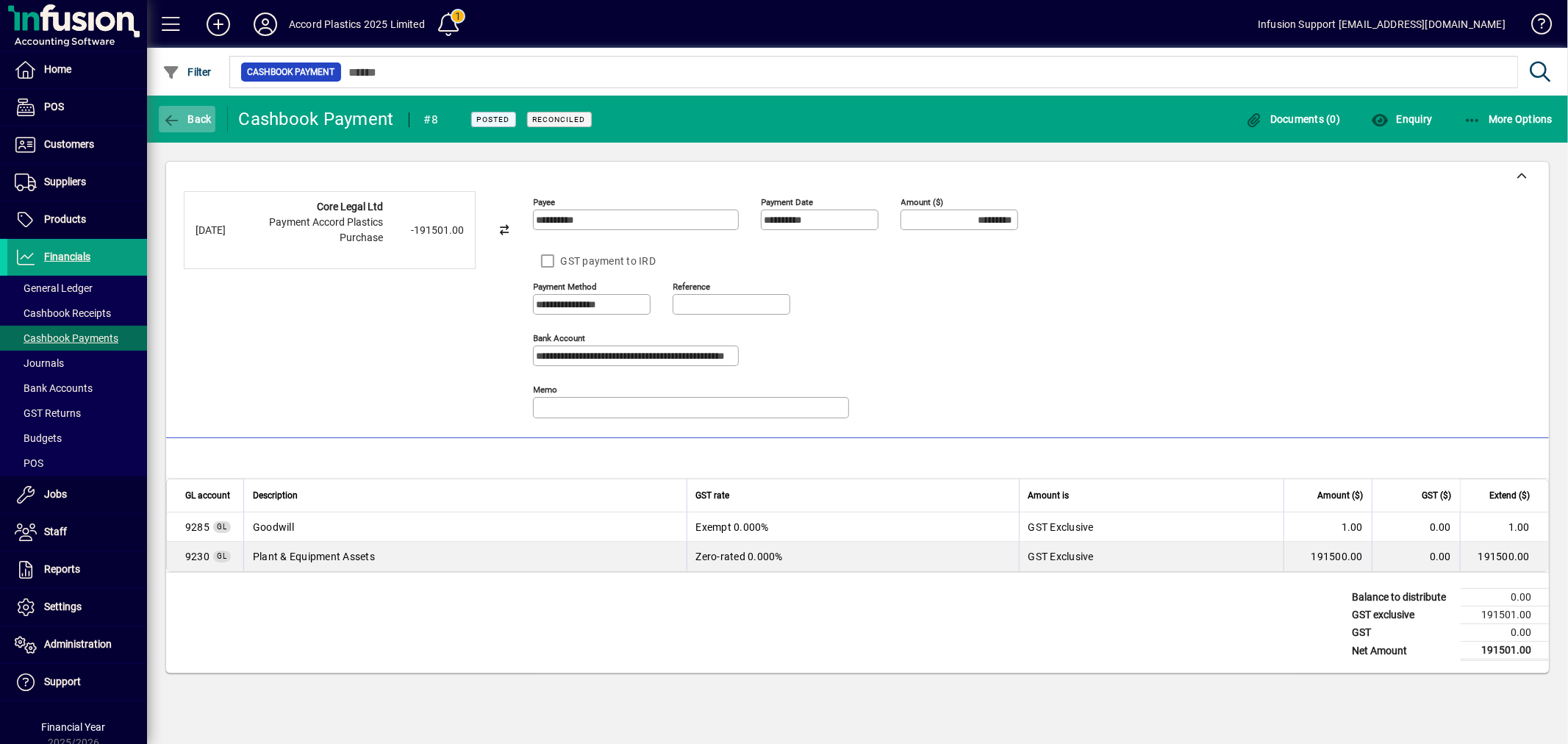
click at [179, 115] on icon "button" at bounding box center [171, 120] width 18 height 14
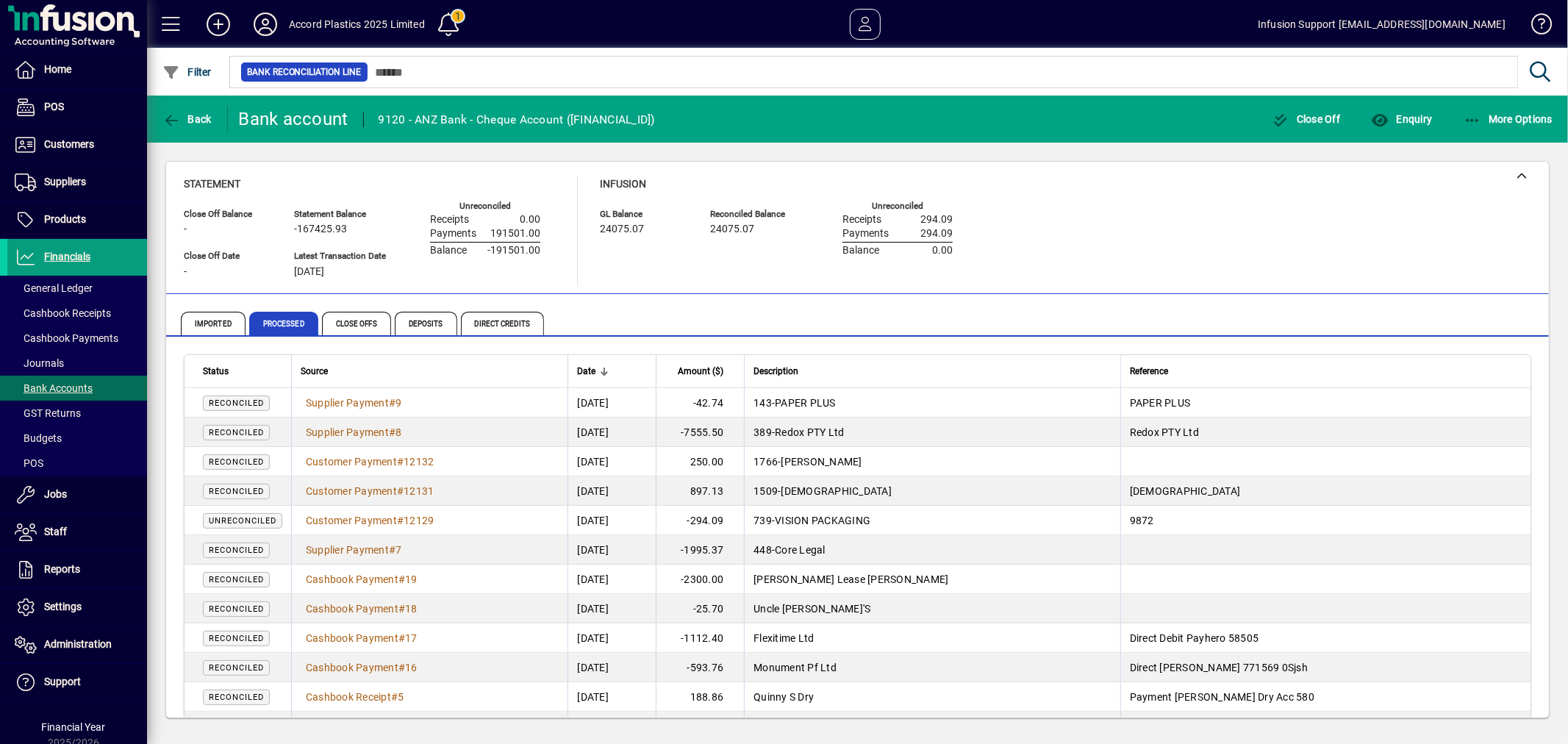
drag, startPoint x: 490, startPoint y: 245, endPoint x: 657, endPoint y: 274, distance: 169.5
click at [519, 245] on span "-191501.00" at bounding box center [514, 250] width 53 height 12
click at [1515, 113] on span "More Options" at bounding box center [1509, 119] width 90 height 12
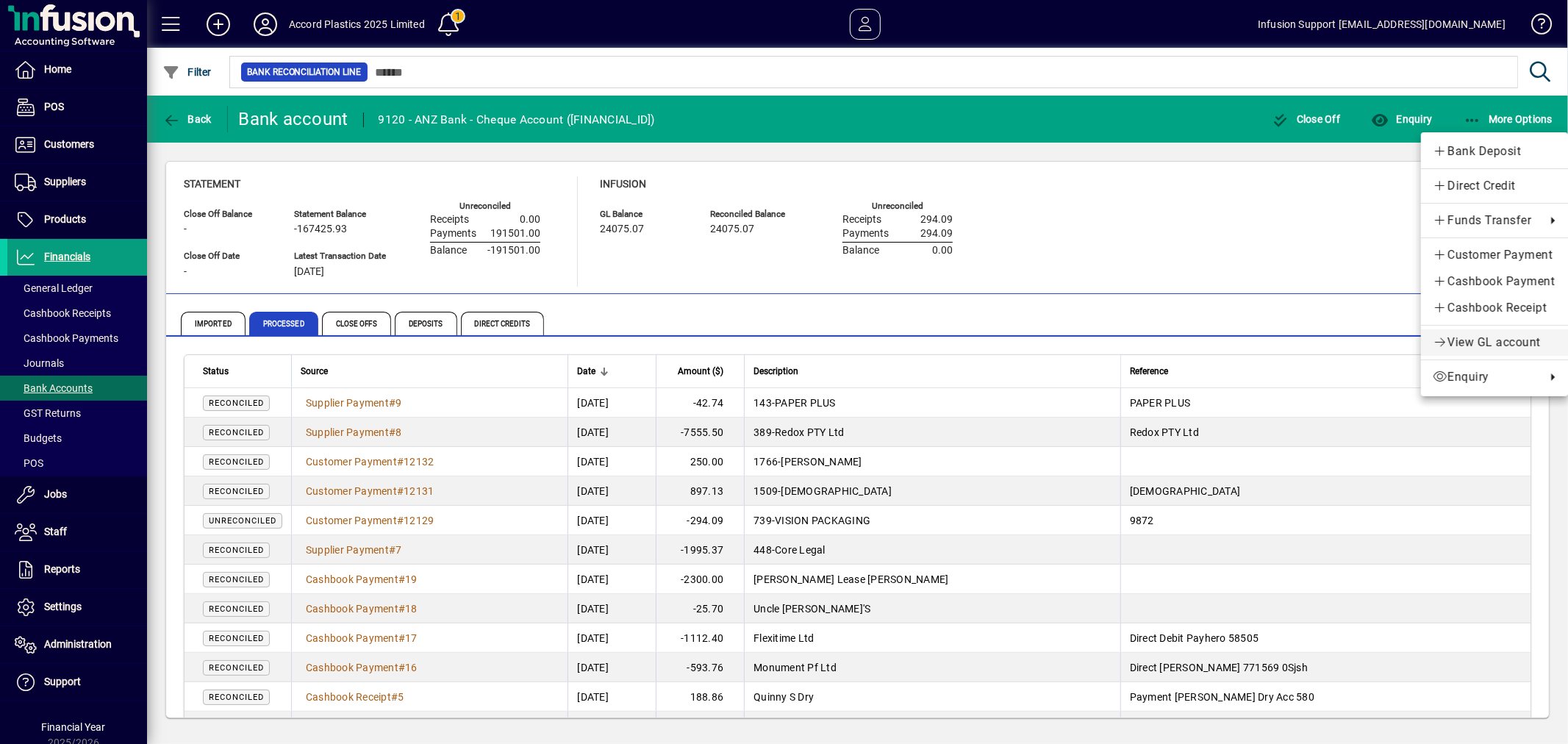
click at [1483, 331] on div "Bank Deposit Direct Credit Funds Transfer Customer Payment Cashbook Payment Cas…" at bounding box center [1494, 264] width 147 height 264
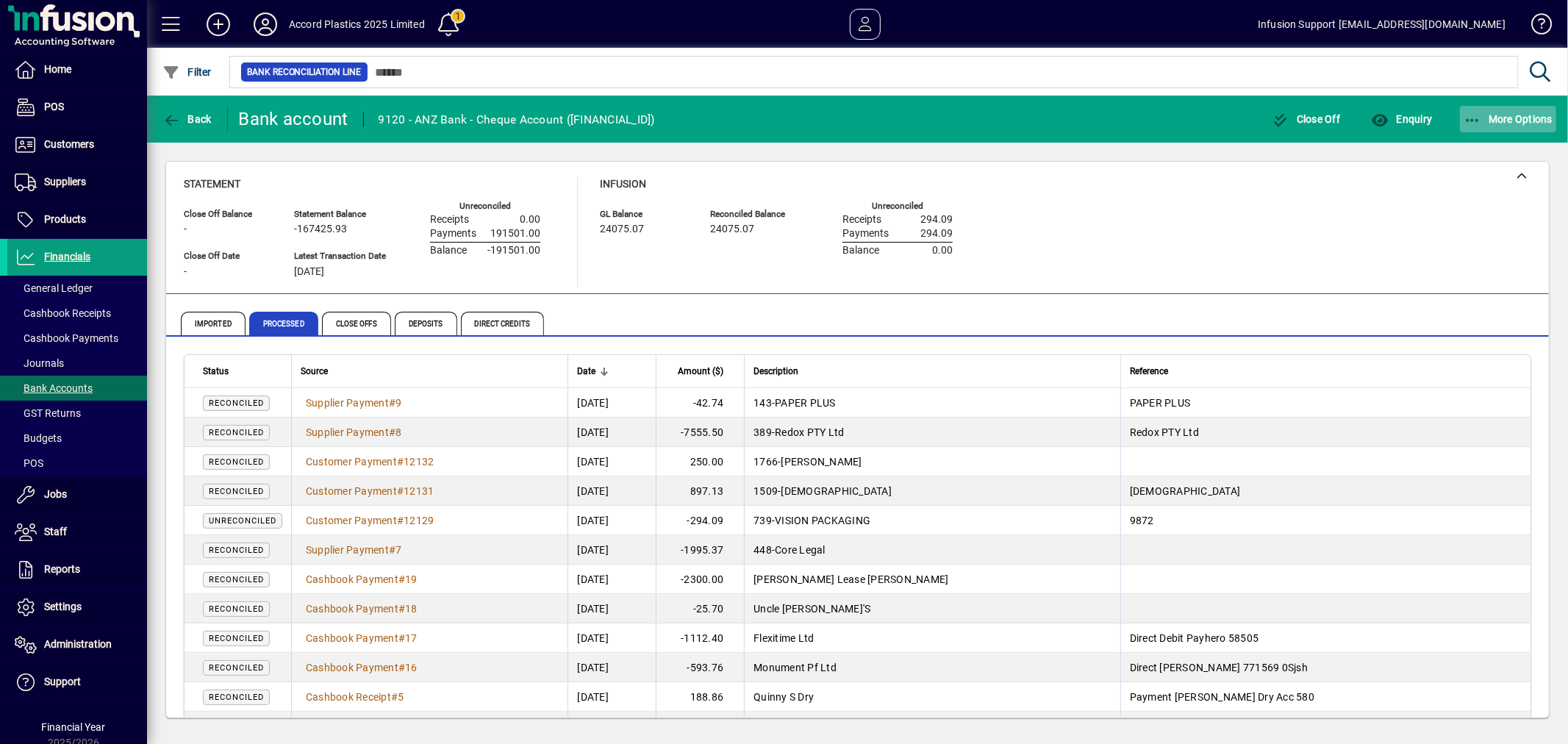
click at [1497, 104] on span "button" at bounding box center [1509, 119] width 97 height 35
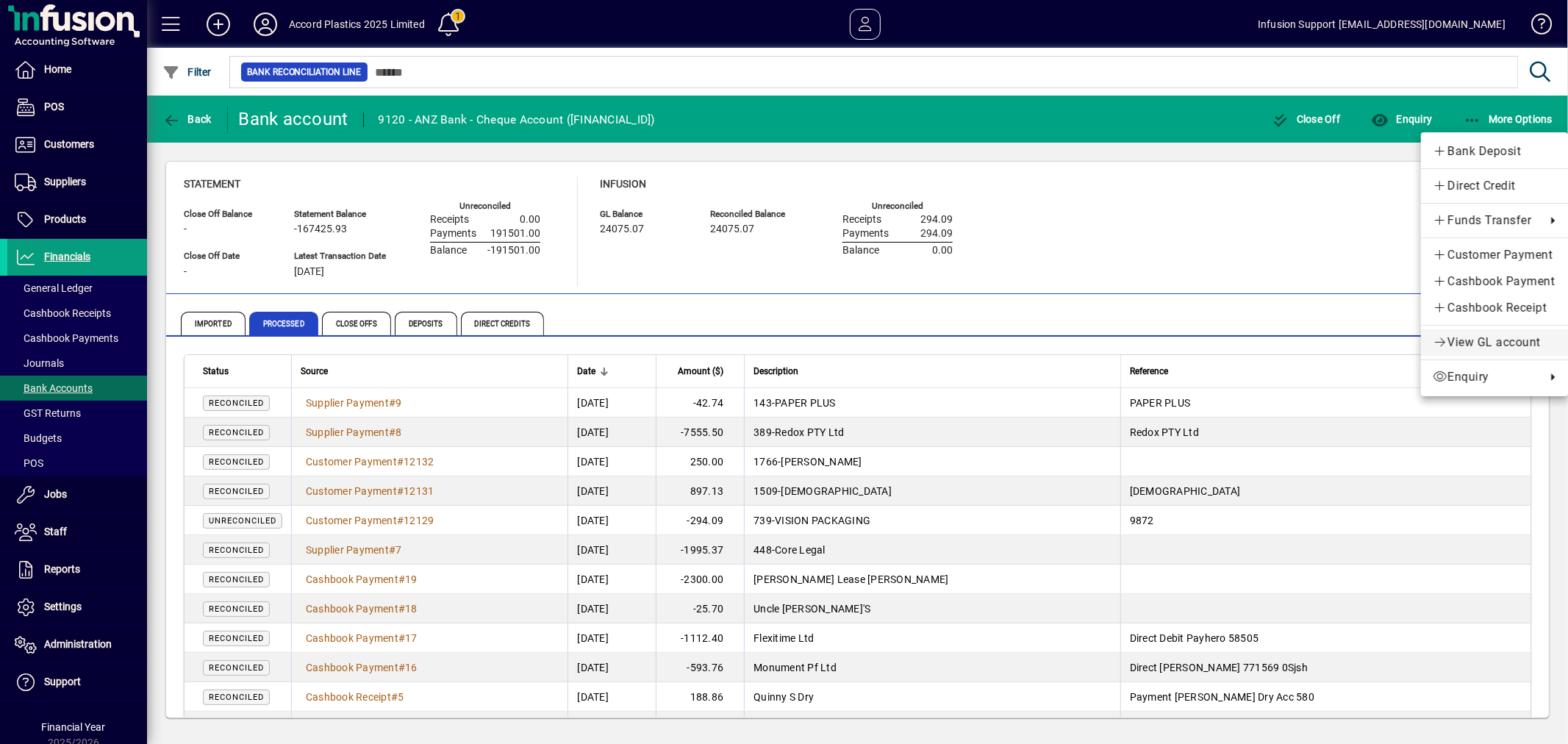
click at [1485, 342] on span "View GL account" at bounding box center [1495, 343] width 124 height 18
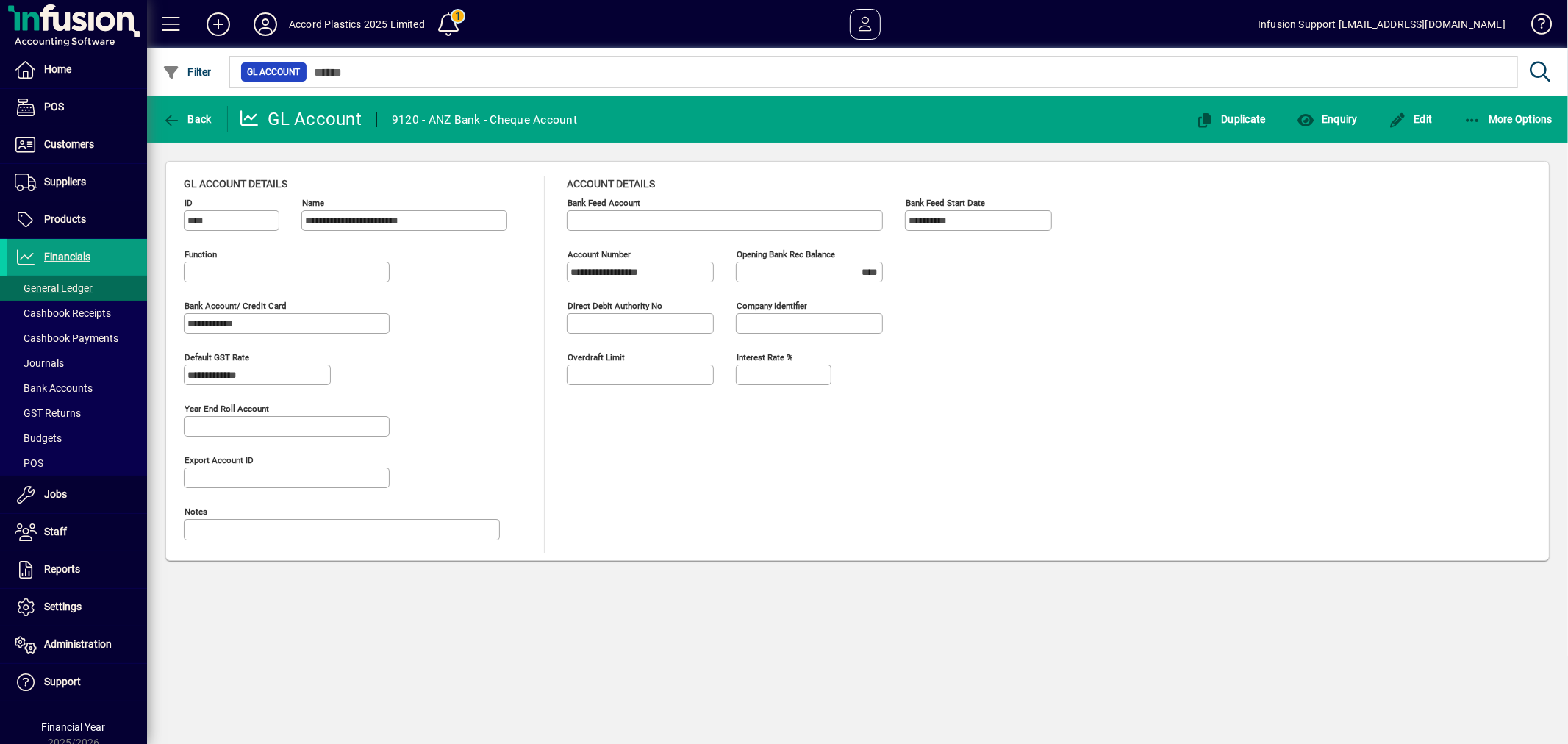
type input "**********"
drag, startPoint x: 1432, startPoint y: 116, endPoint x: 1403, endPoint y: 127, distance: 31.0
click at [1421, 120] on span "Edit" at bounding box center [1411, 119] width 44 height 12
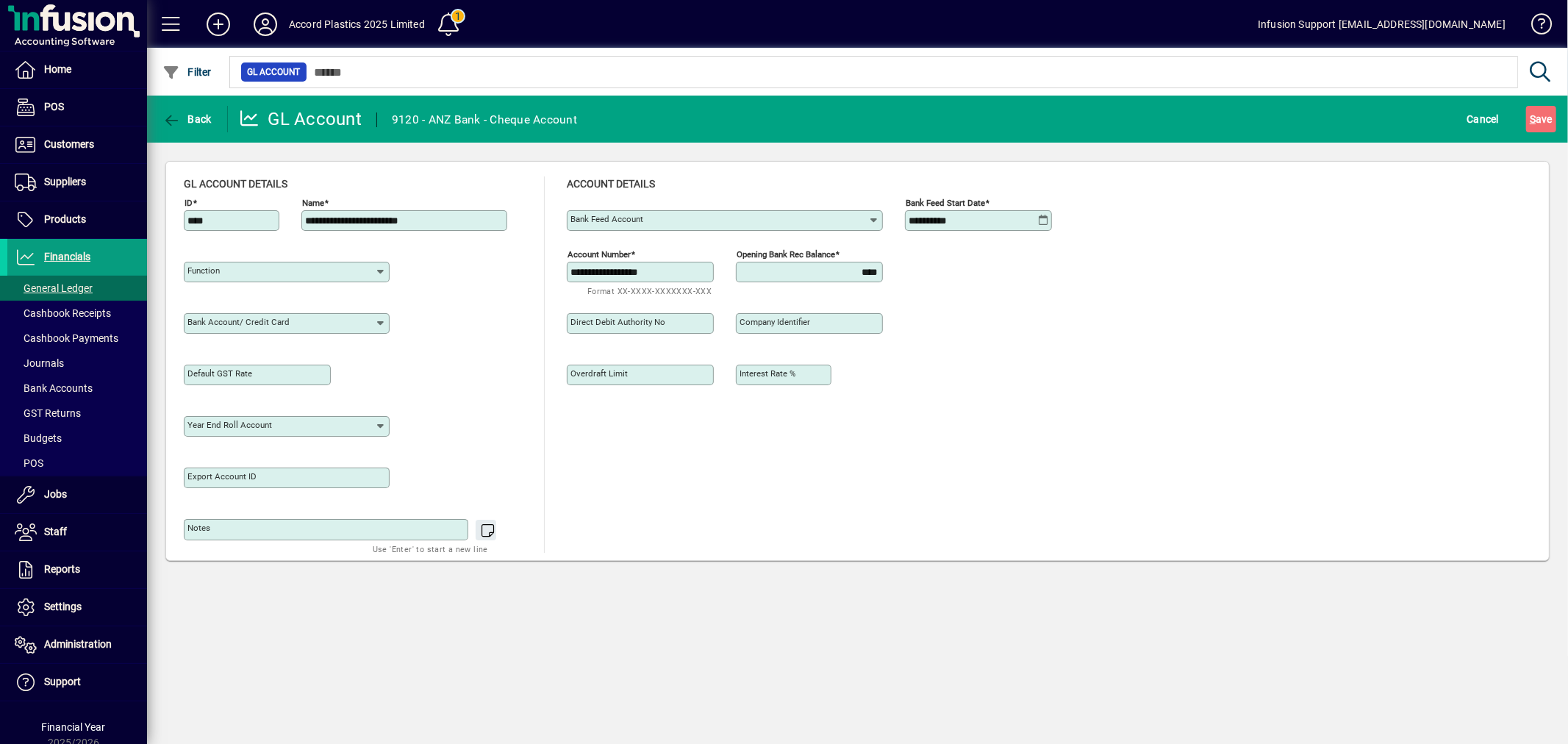
type input "**********"
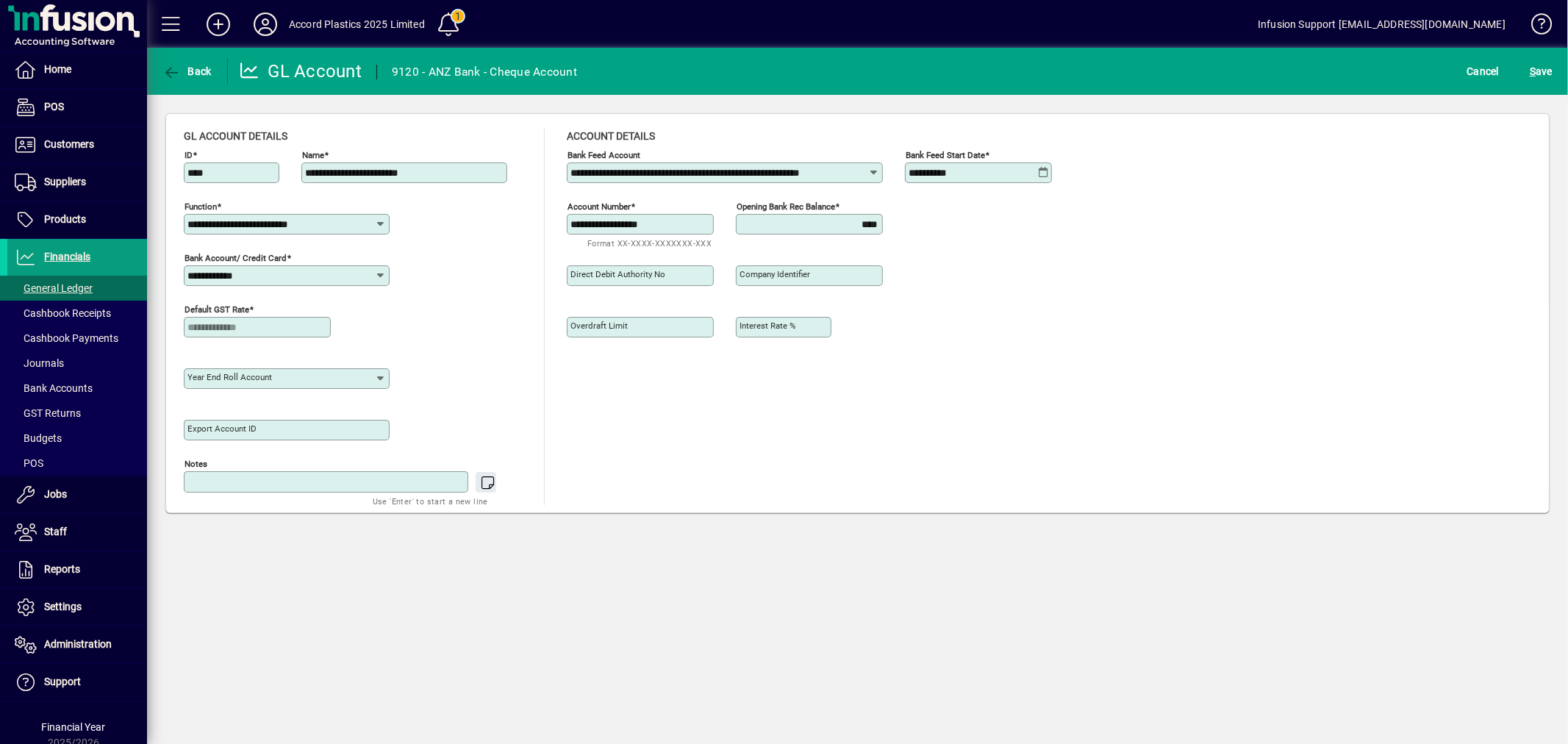
click at [261, 485] on textarea "Notes" at bounding box center [328, 482] width 280 height 13
type textarea "*"
click at [1535, 67] on span "S" at bounding box center [1533, 71] width 6 height 12
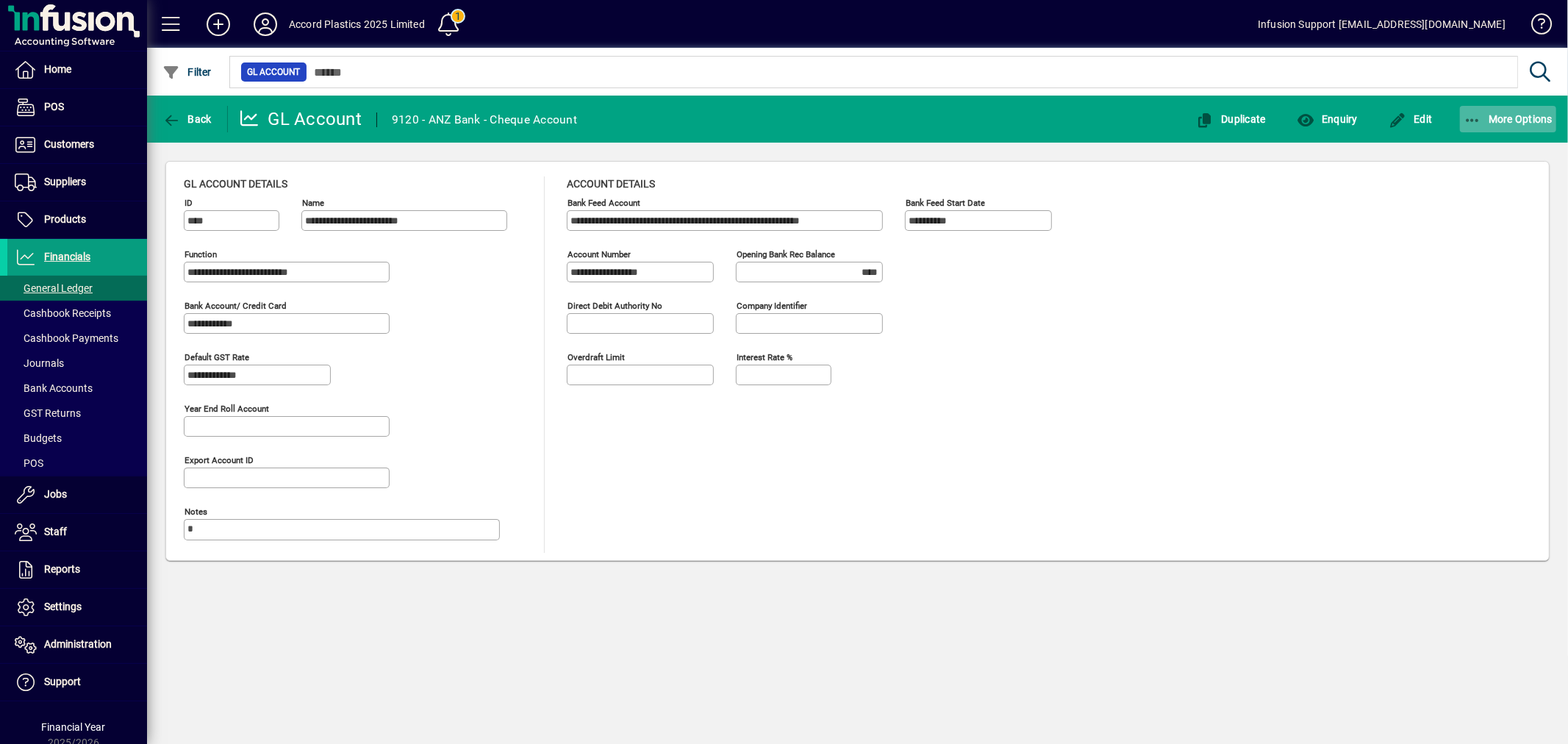
click at [1527, 116] on span "More Options" at bounding box center [1509, 119] width 90 height 12
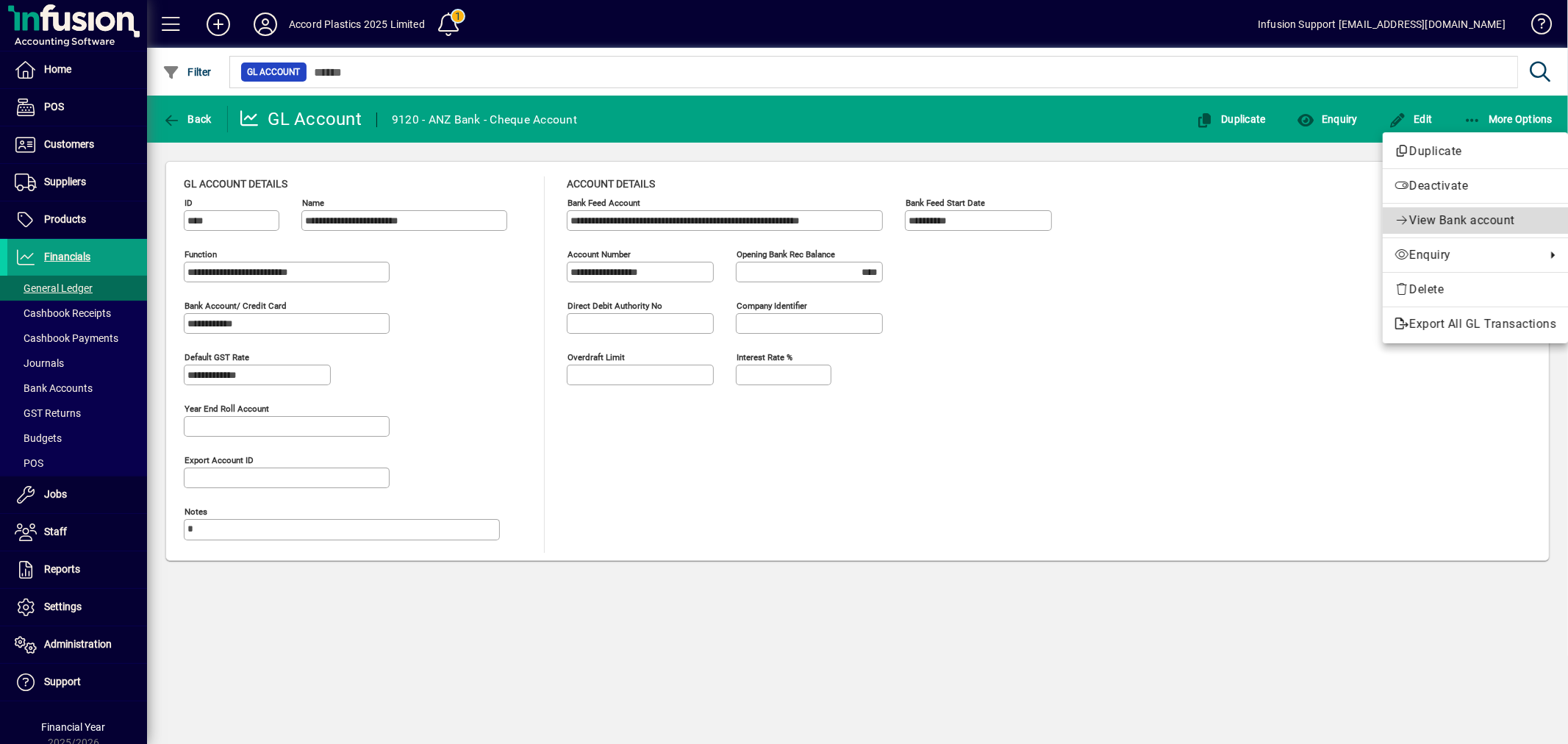
click at [1463, 222] on span "View Bank account" at bounding box center [1462, 220] width 106 height 14
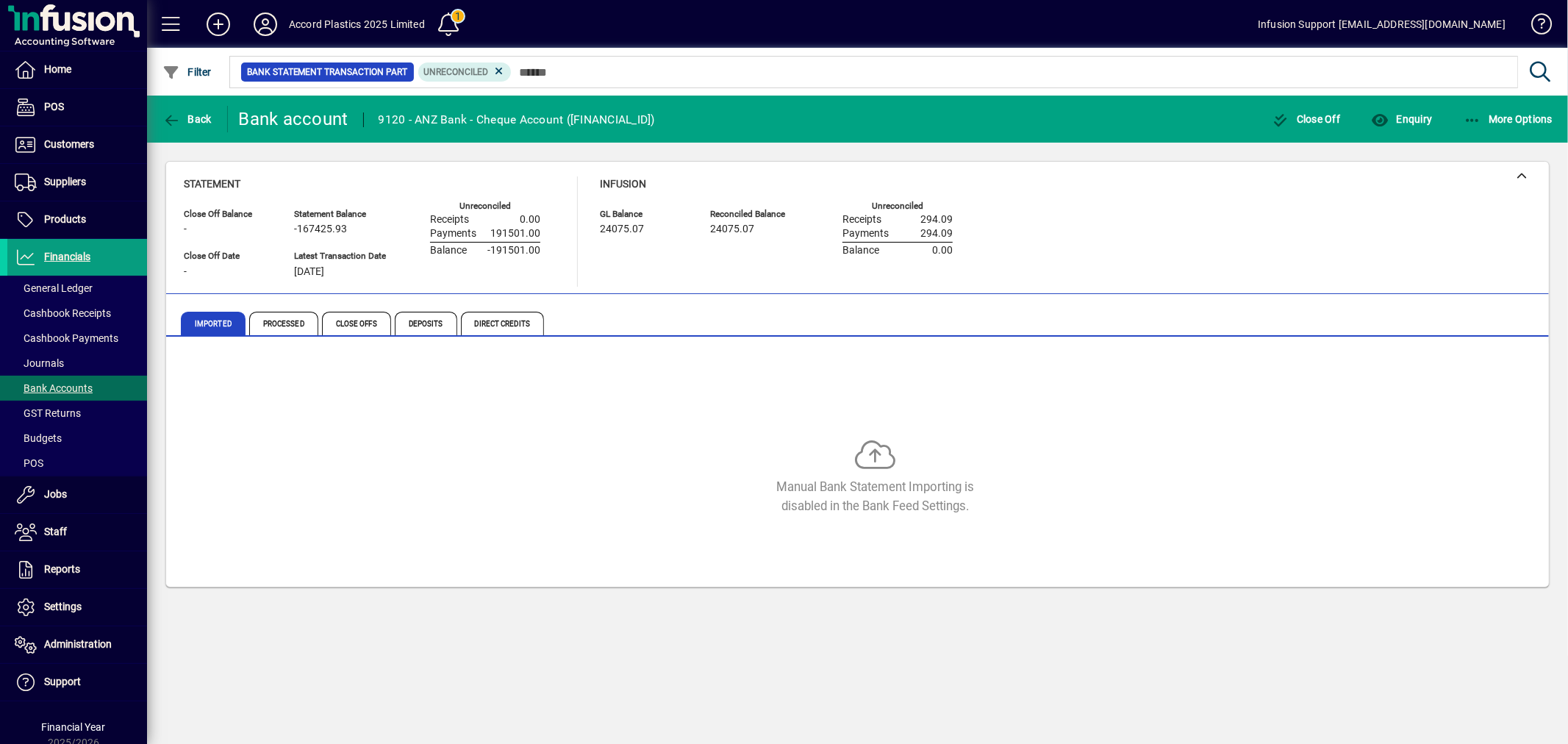
drag, startPoint x: 560, startPoint y: 356, endPoint x: 550, endPoint y: 363, distance: 12.2
click at [557, 359] on div "Manual Bank Statement Importing is disabled in the Bank Feed Settings." at bounding box center [857, 464] width 1348 height 221
click at [536, 460] on div "Manual Bank Statement Importing is disabled in the Bank Feed Settings." at bounding box center [875, 477] width 1383 height 76
click at [1419, 115] on span "Enquiry" at bounding box center [1402, 119] width 61 height 12
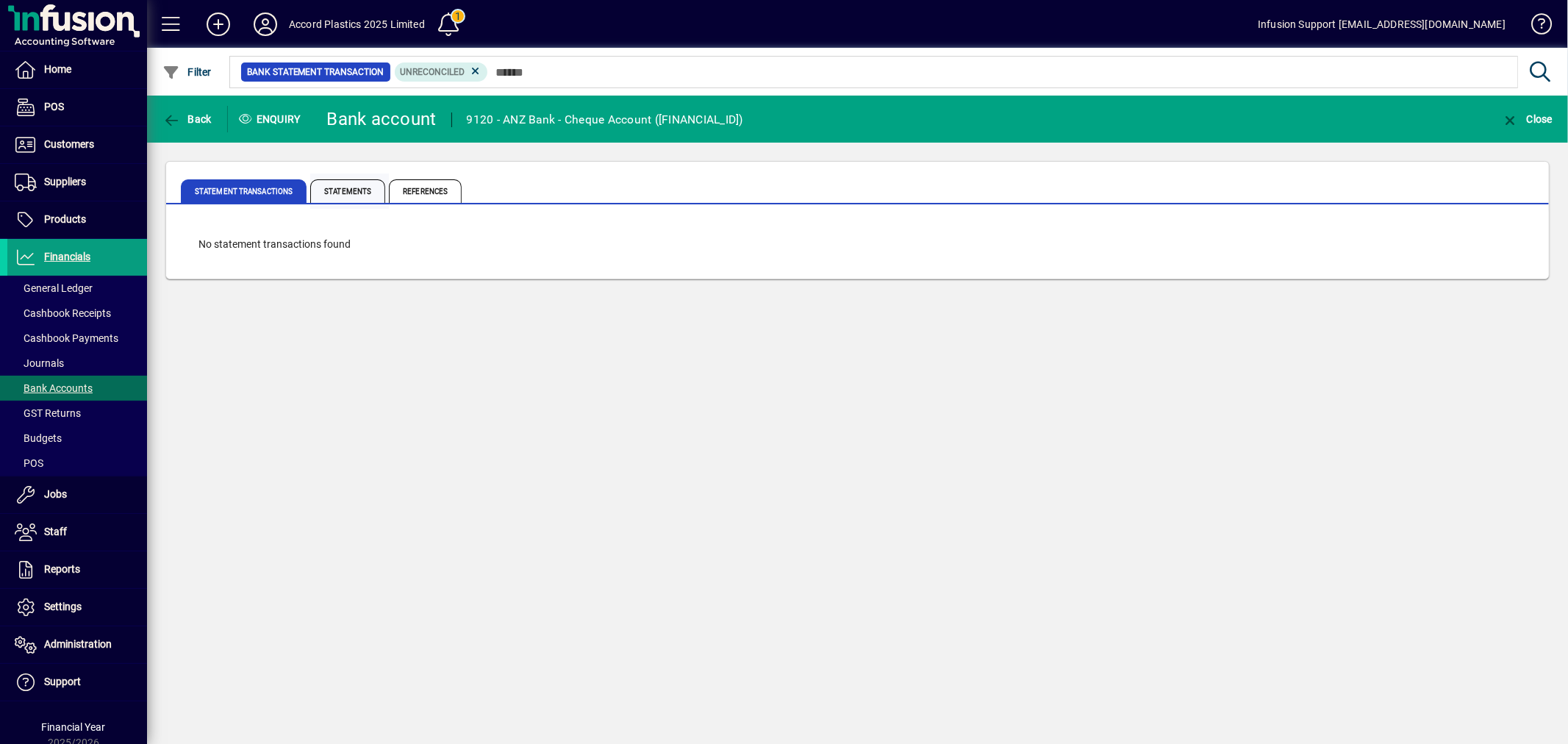
click at [380, 193] on span "Statements" at bounding box center [347, 190] width 75 height 23
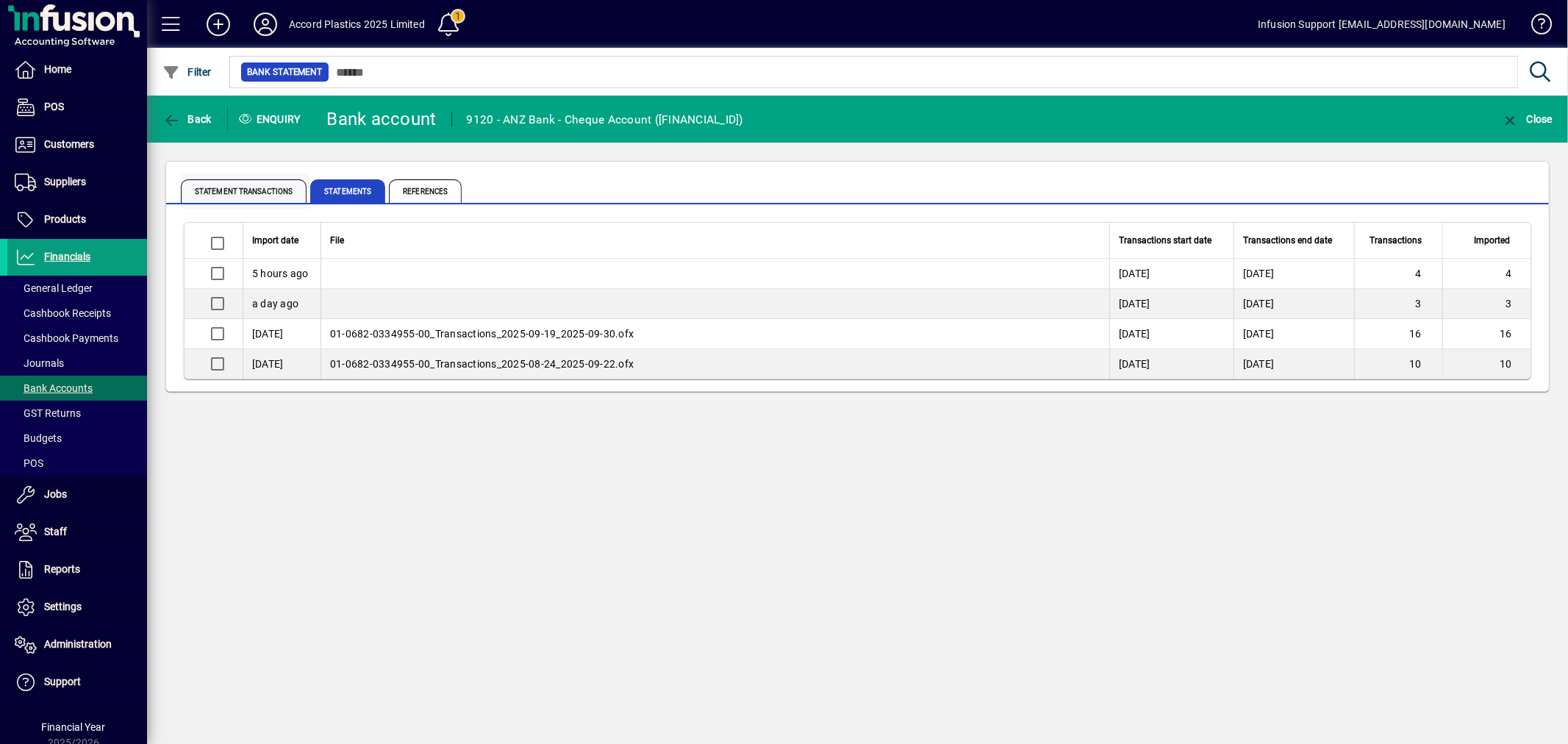
click at [245, 197] on span "Statement Transactions" at bounding box center [243, 190] width 126 height 23
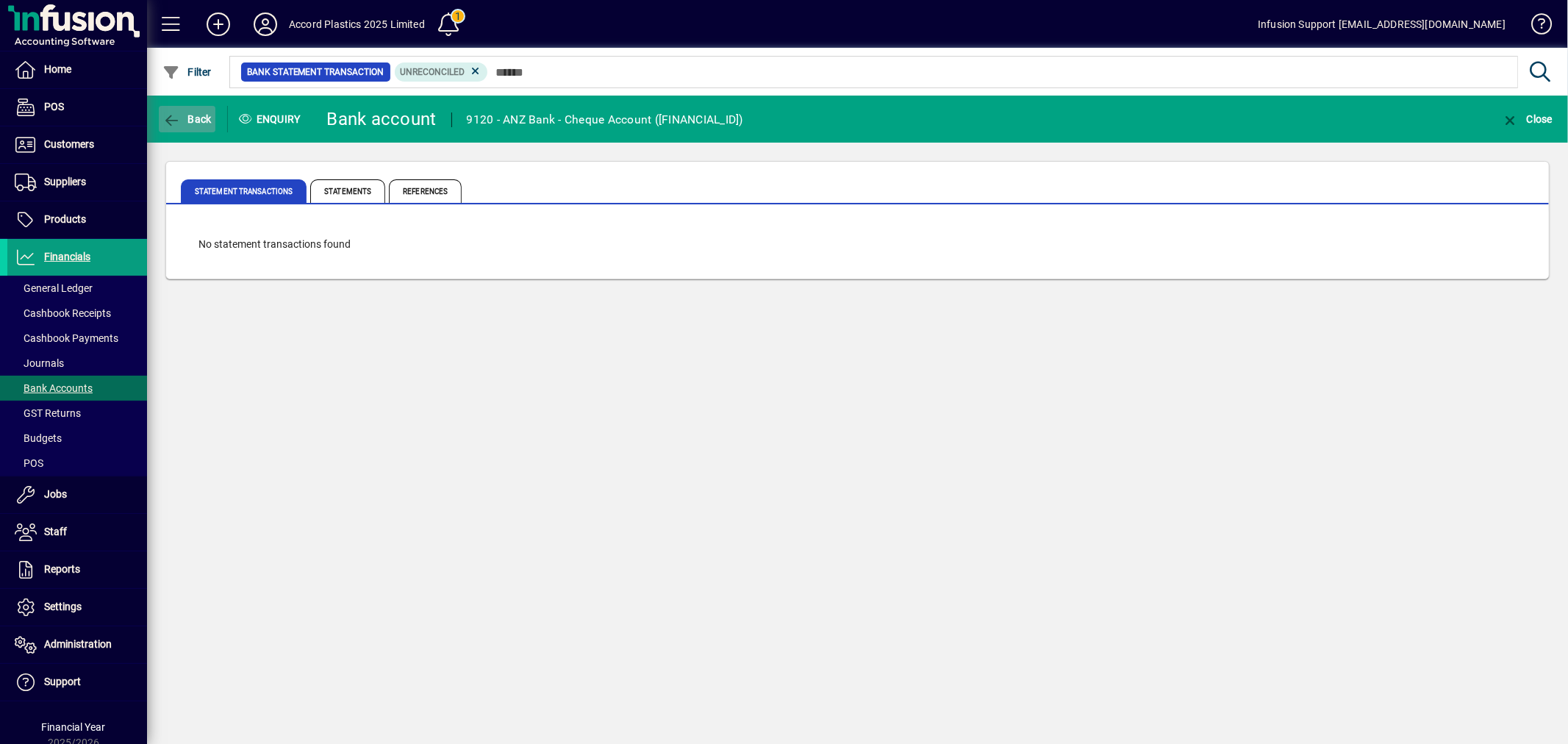
click at [196, 122] on span "Back" at bounding box center [186, 119] width 49 height 12
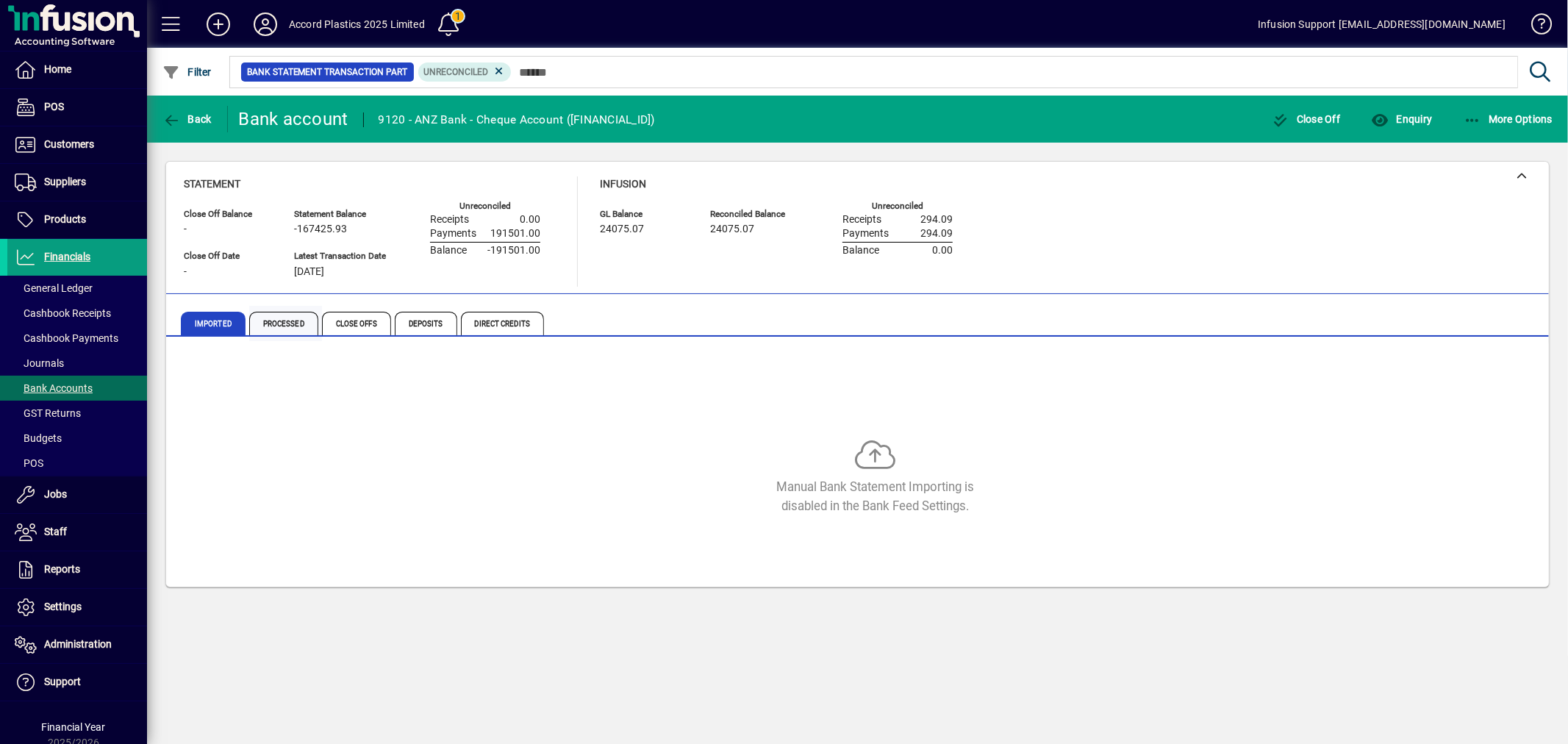
click at [283, 328] on span "Processed" at bounding box center [283, 323] width 69 height 23
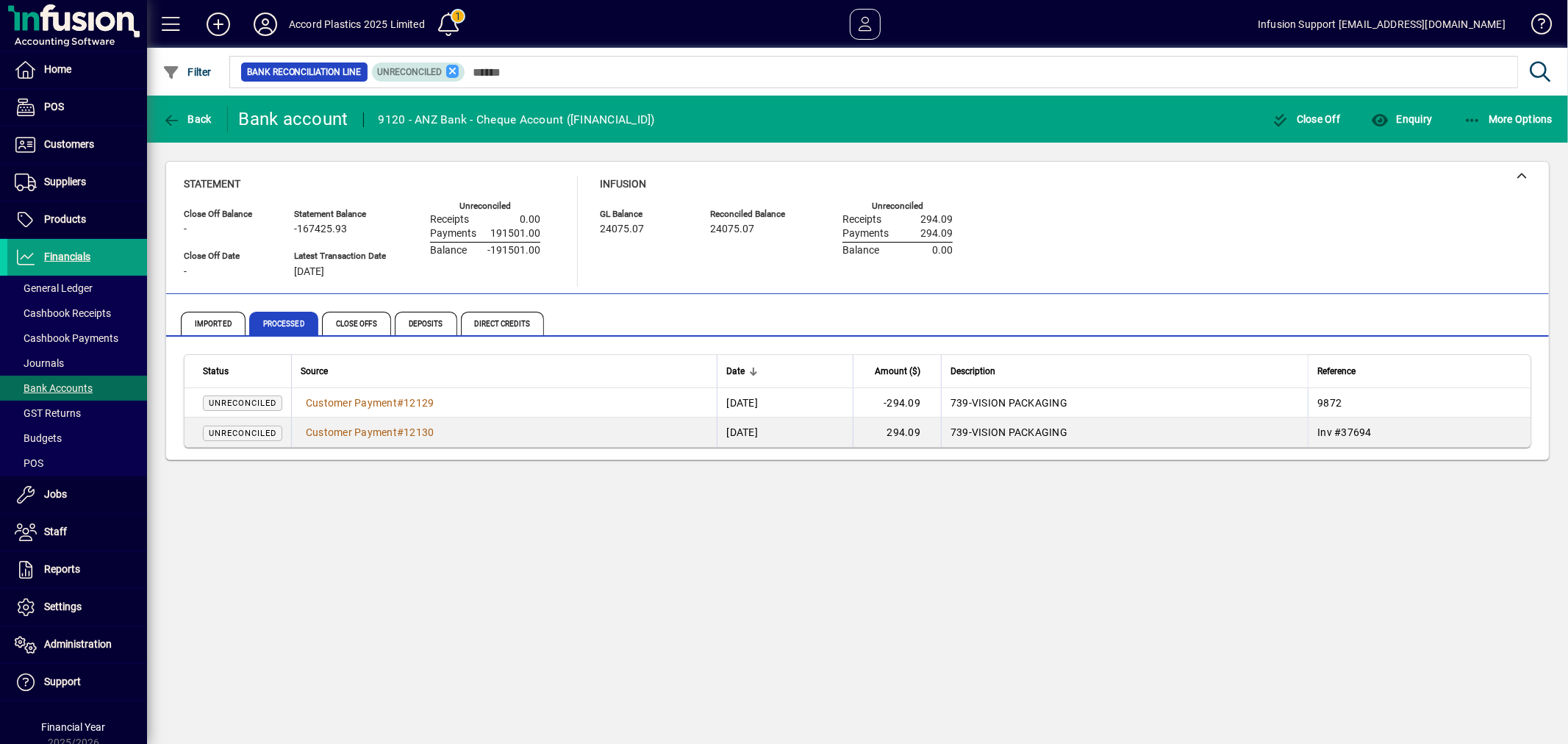
click at [454, 70] on icon at bounding box center [453, 71] width 13 height 13
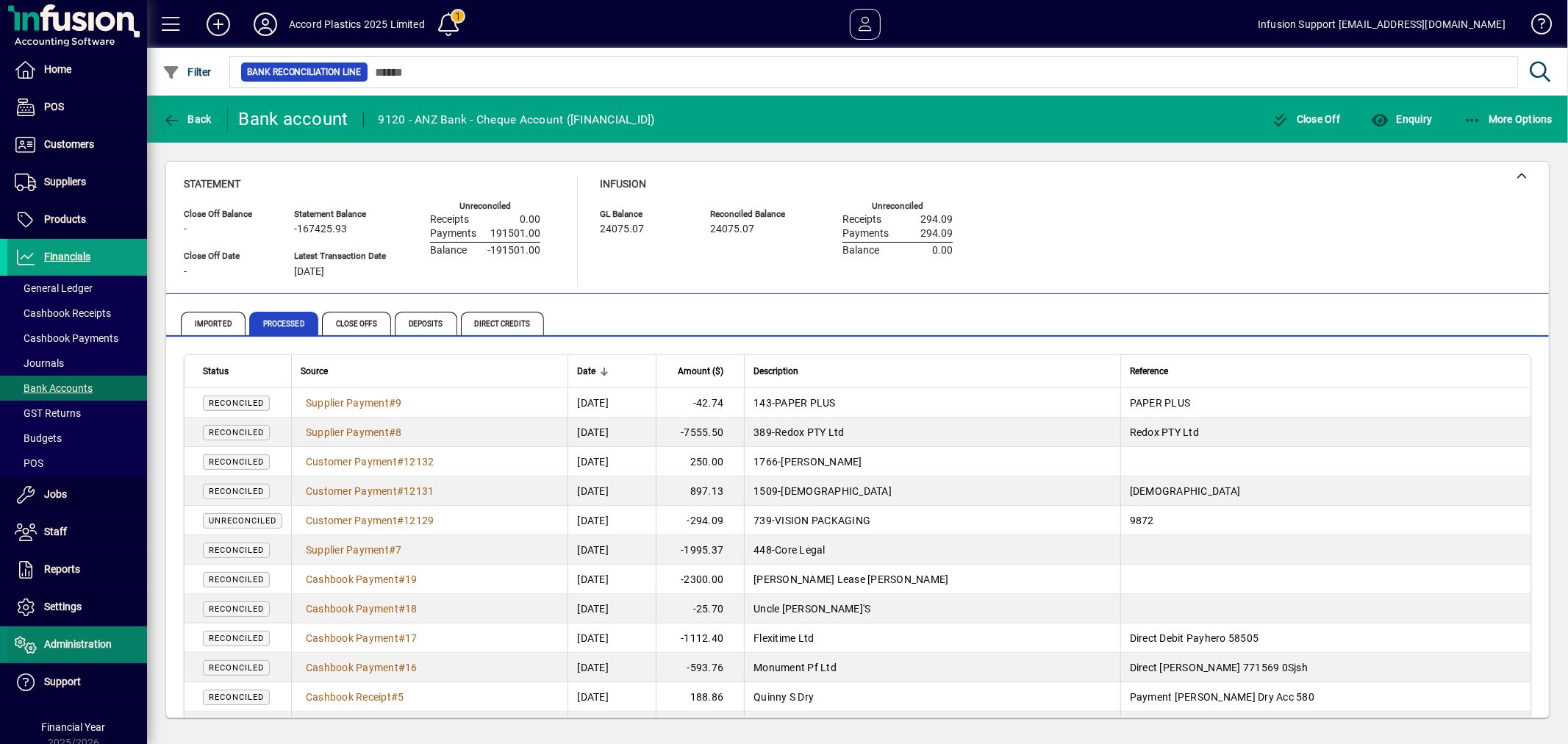
click at [65, 642] on span "Administration" at bounding box center [78, 644] width 67 height 12
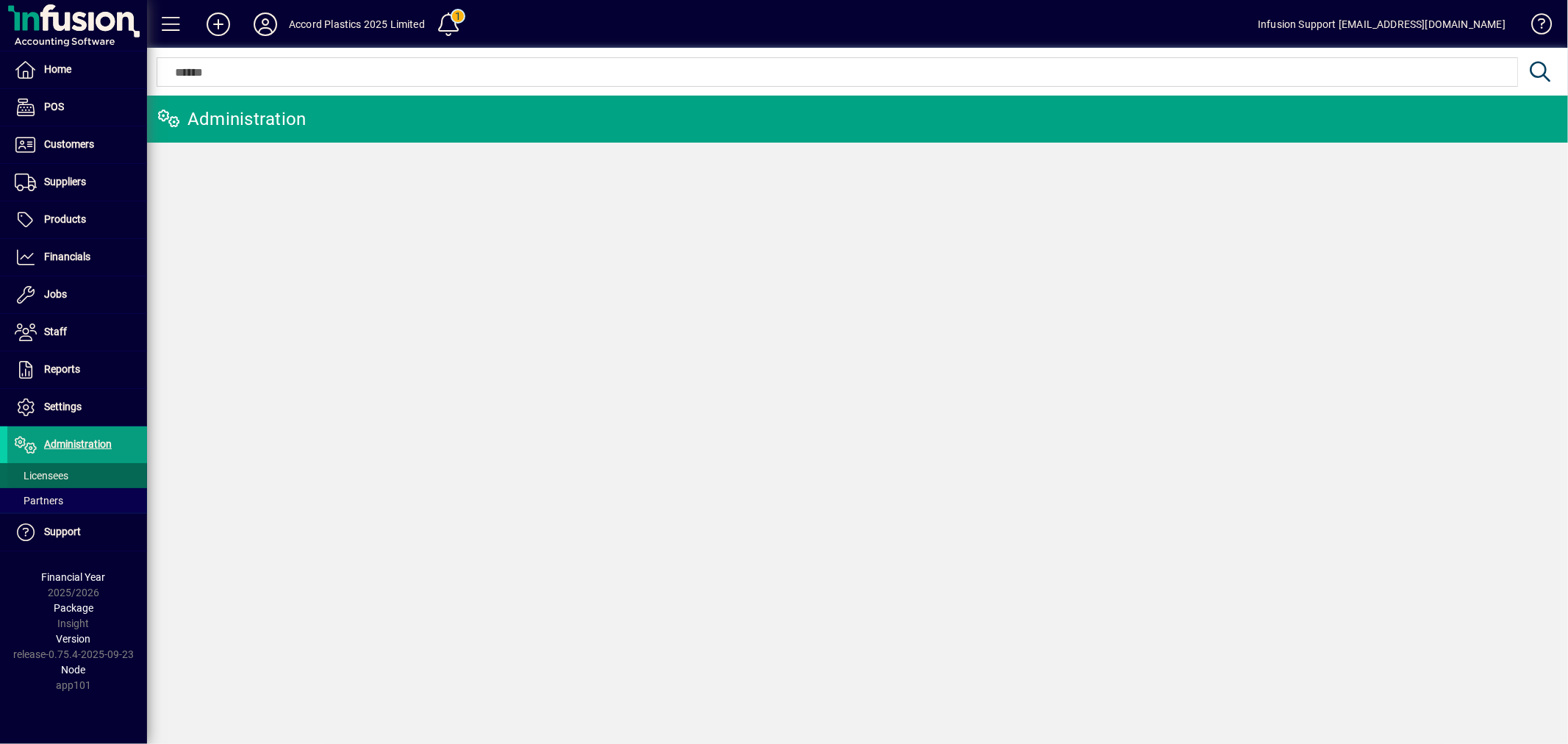
click at [51, 475] on span "Licensees" at bounding box center [41, 475] width 54 height 12
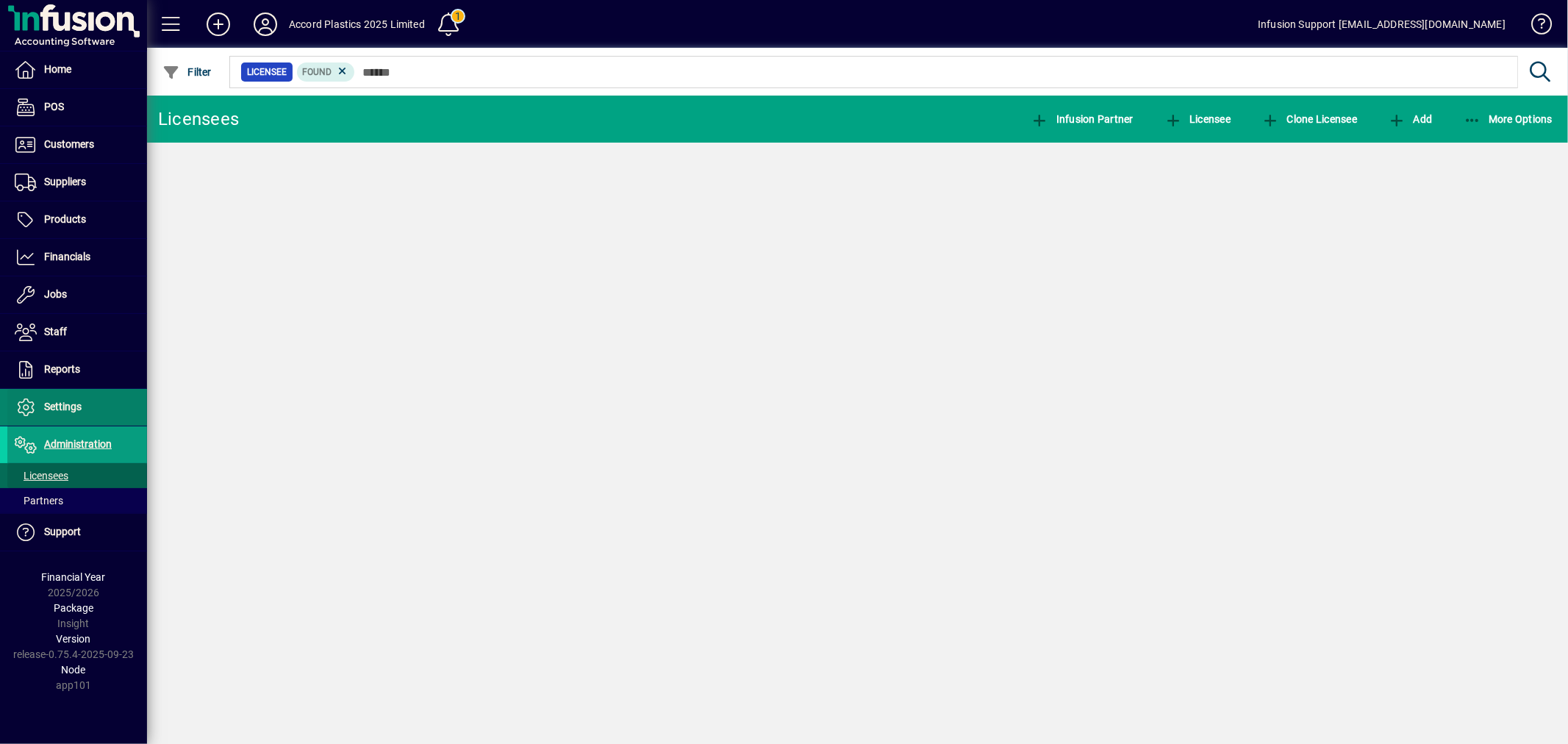
click at [55, 405] on span "Settings" at bounding box center [63, 406] width 38 height 12
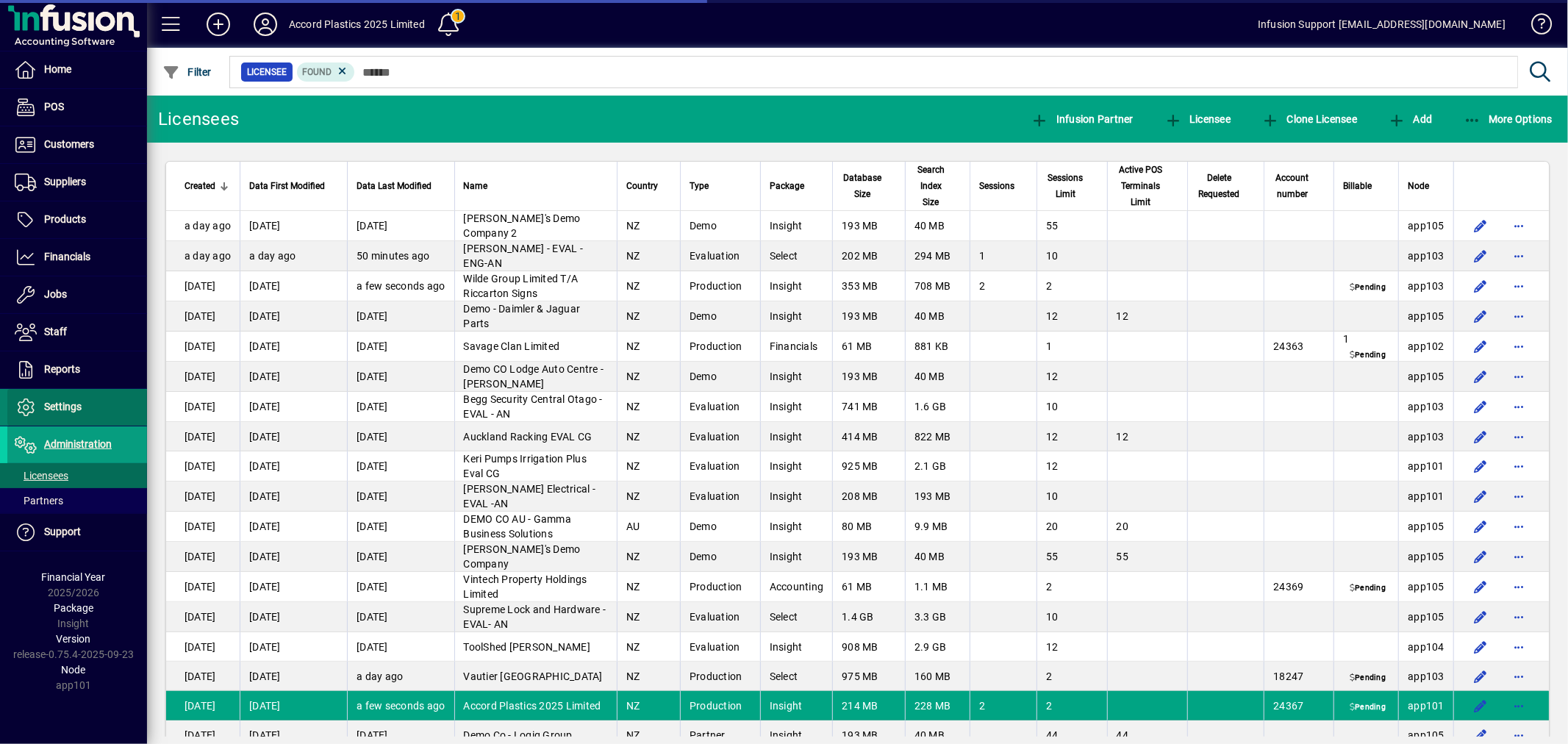
click at [59, 405] on span "Settings" at bounding box center [63, 406] width 38 height 12
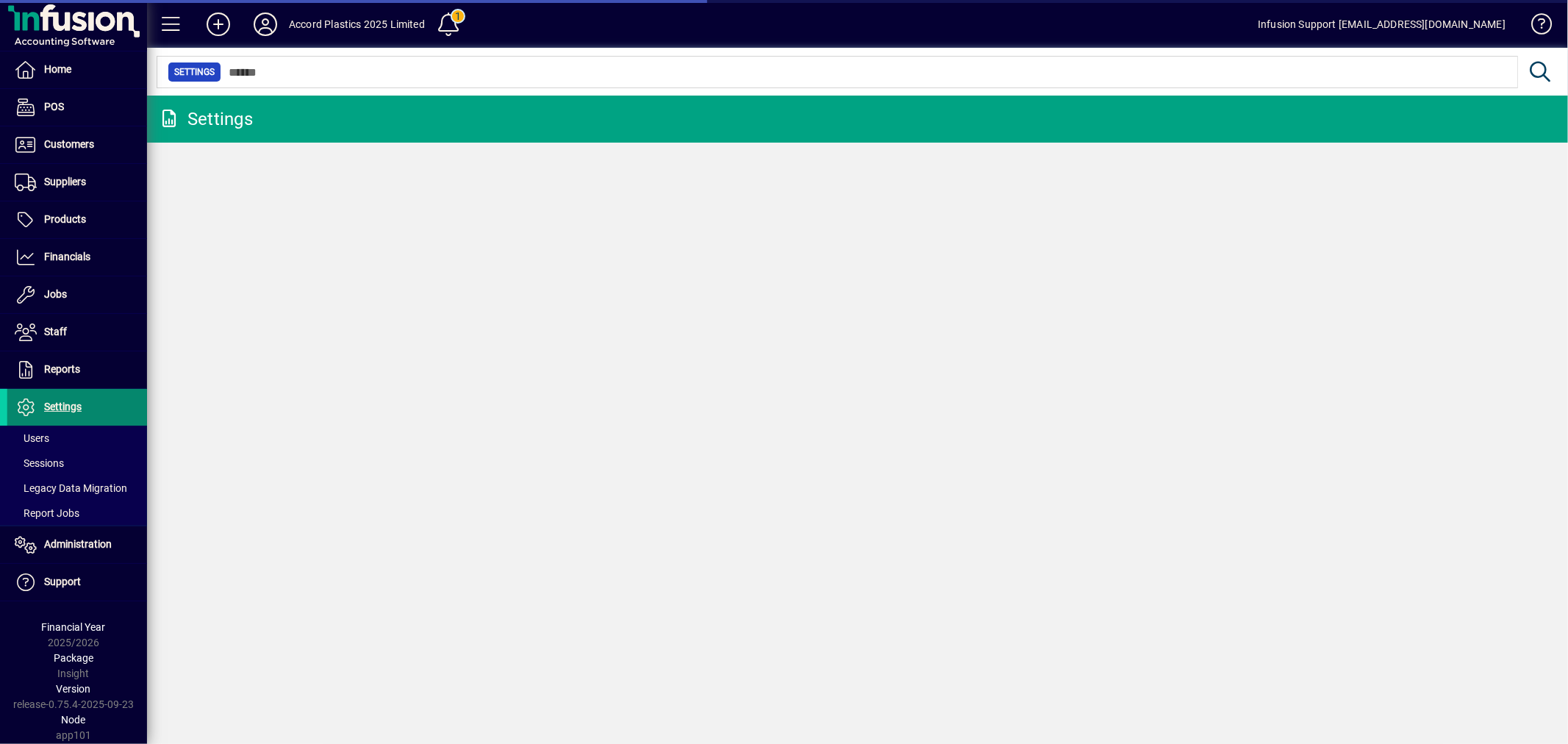
click at [61, 402] on span "Settings" at bounding box center [63, 406] width 38 height 12
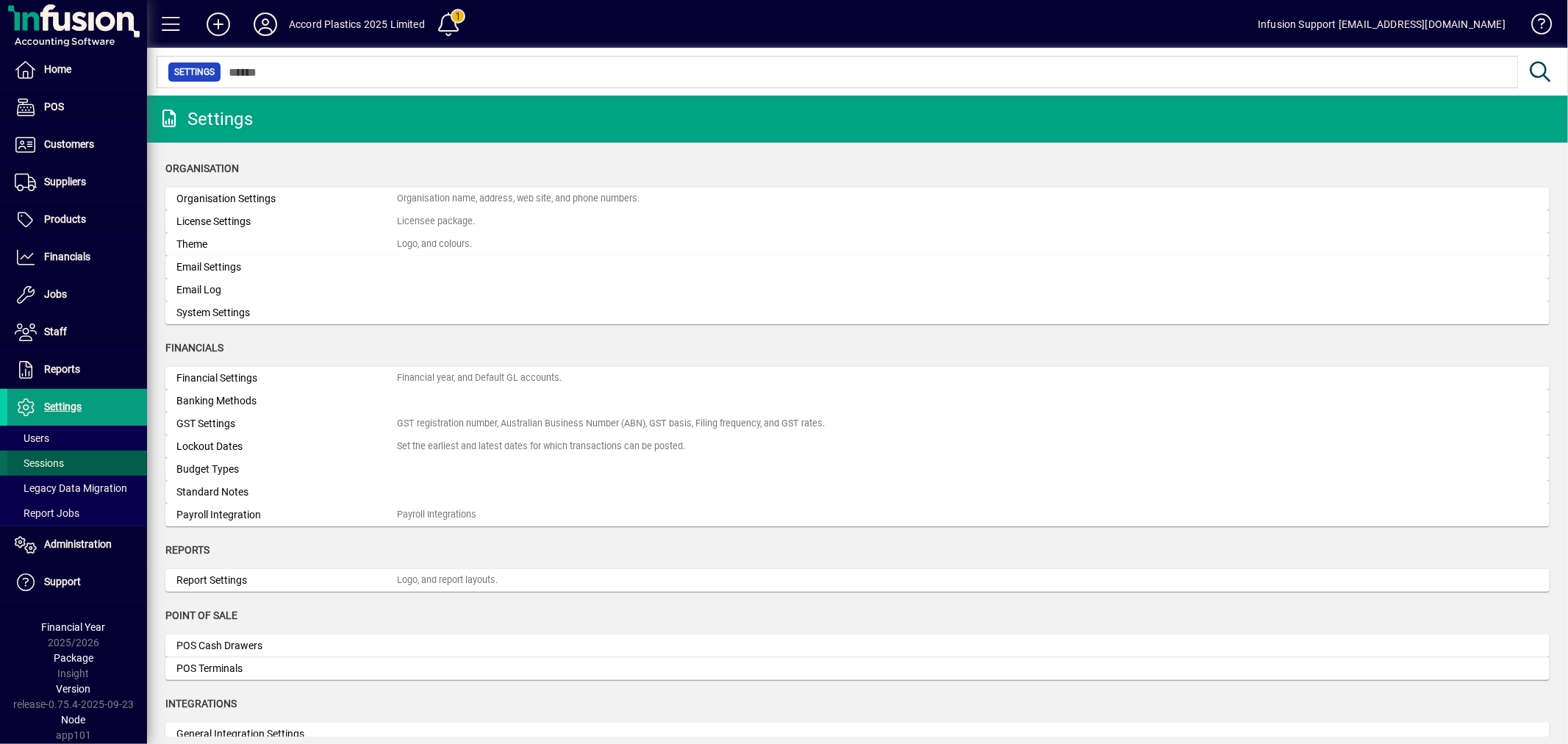
click at [49, 460] on span "Sessions" at bounding box center [39, 463] width 49 height 12
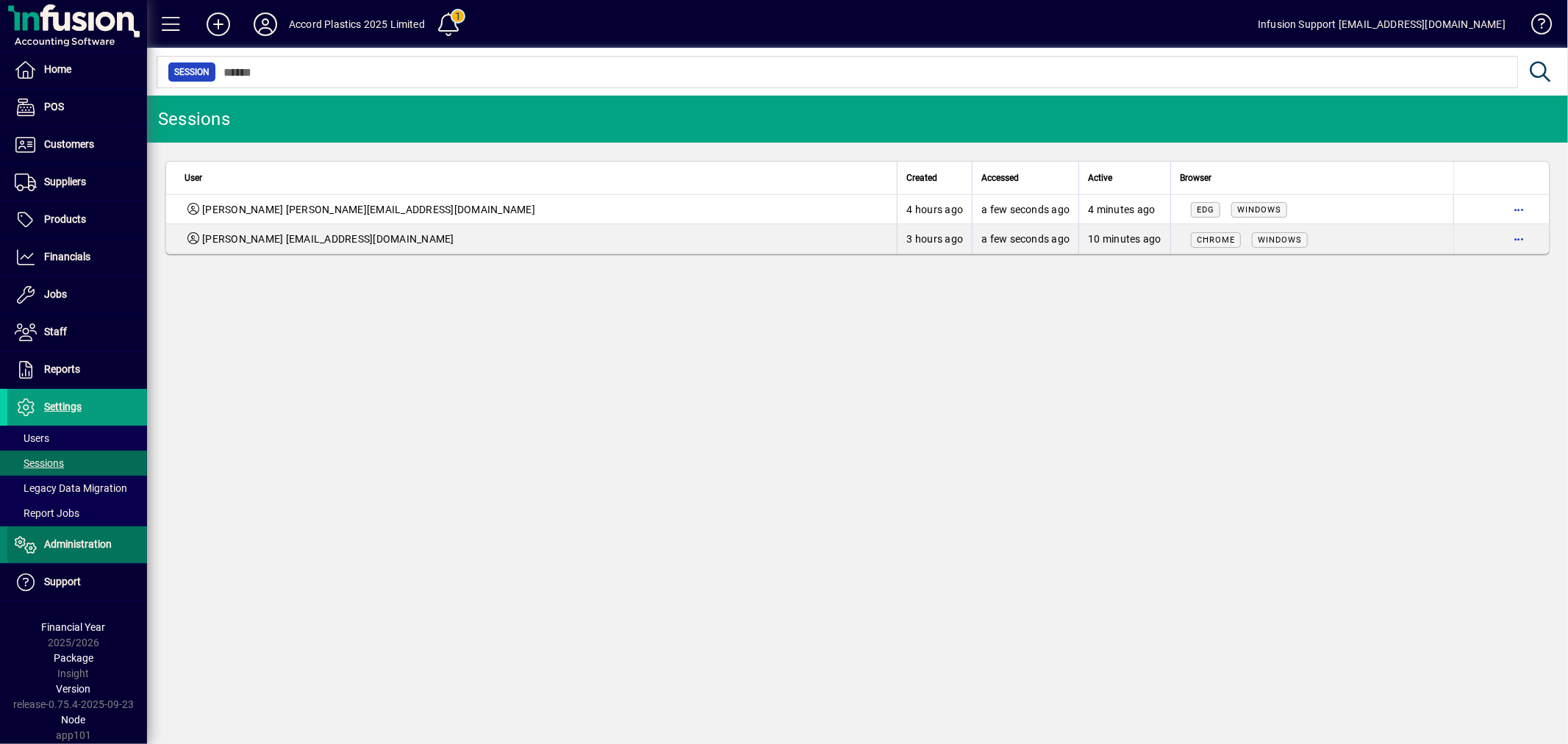
click at [52, 542] on span "Administration" at bounding box center [78, 543] width 67 height 12
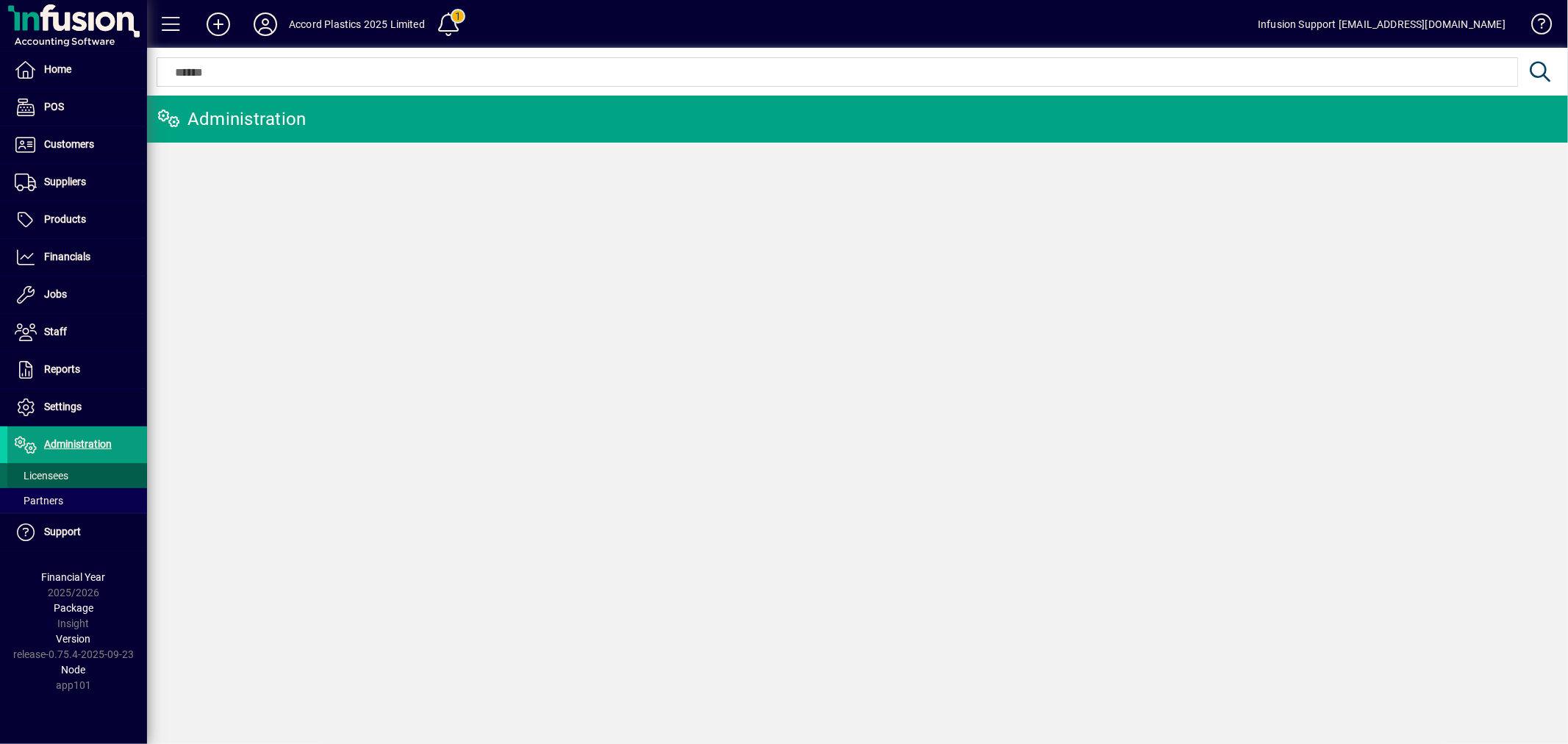
click at [53, 471] on span "Licensees" at bounding box center [41, 475] width 54 height 12
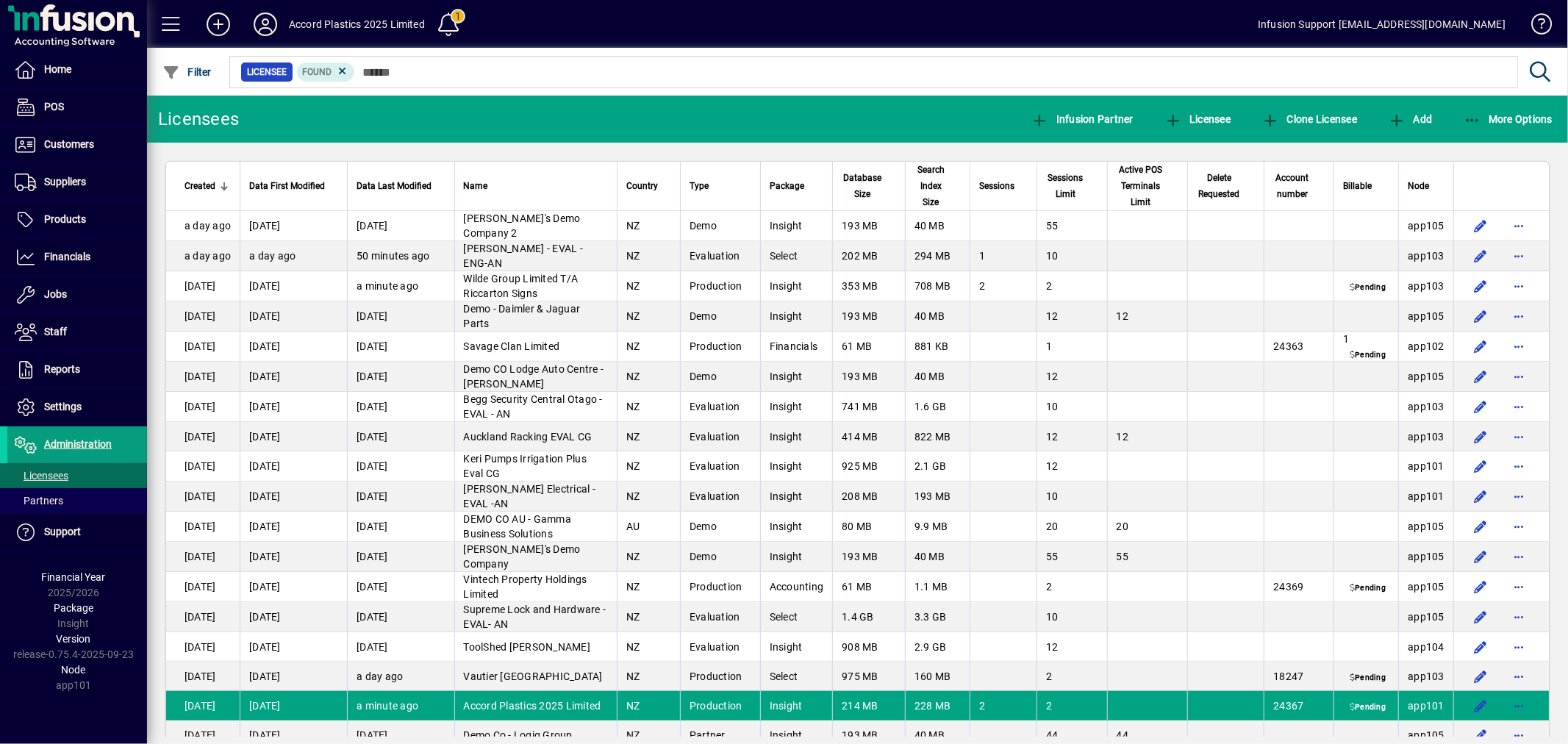
drag, startPoint x: 1326, startPoint y: 112, endPoint x: 772, endPoint y: 93, distance: 554.3
click at [772, 93] on div "Licensee Found" at bounding box center [894, 72] width 1334 height 48
click at [62, 369] on span "Reports" at bounding box center [62, 368] width 36 height 12
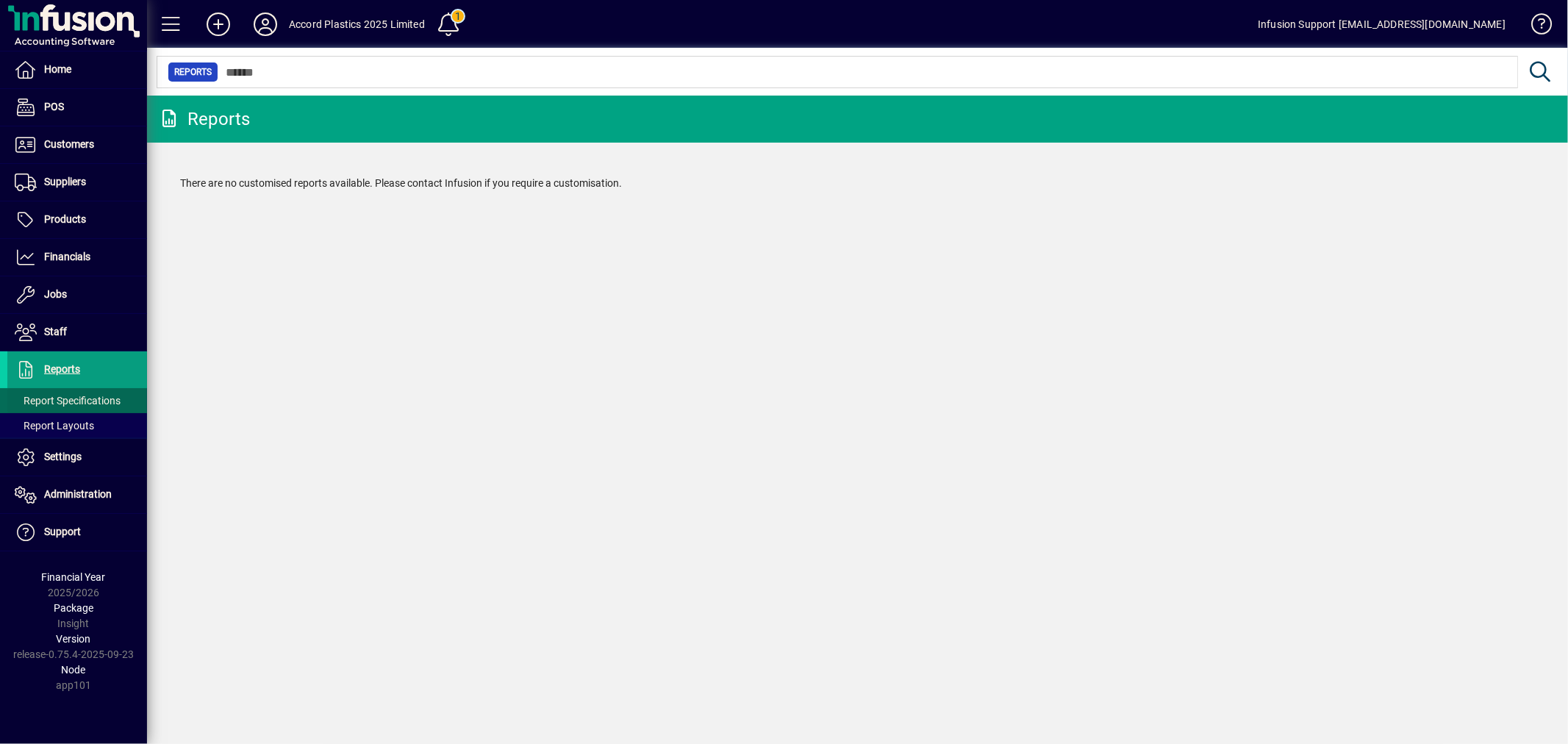
click at [63, 398] on span "Report Specifications" at bounding box center [67, 400] width 106 height 12
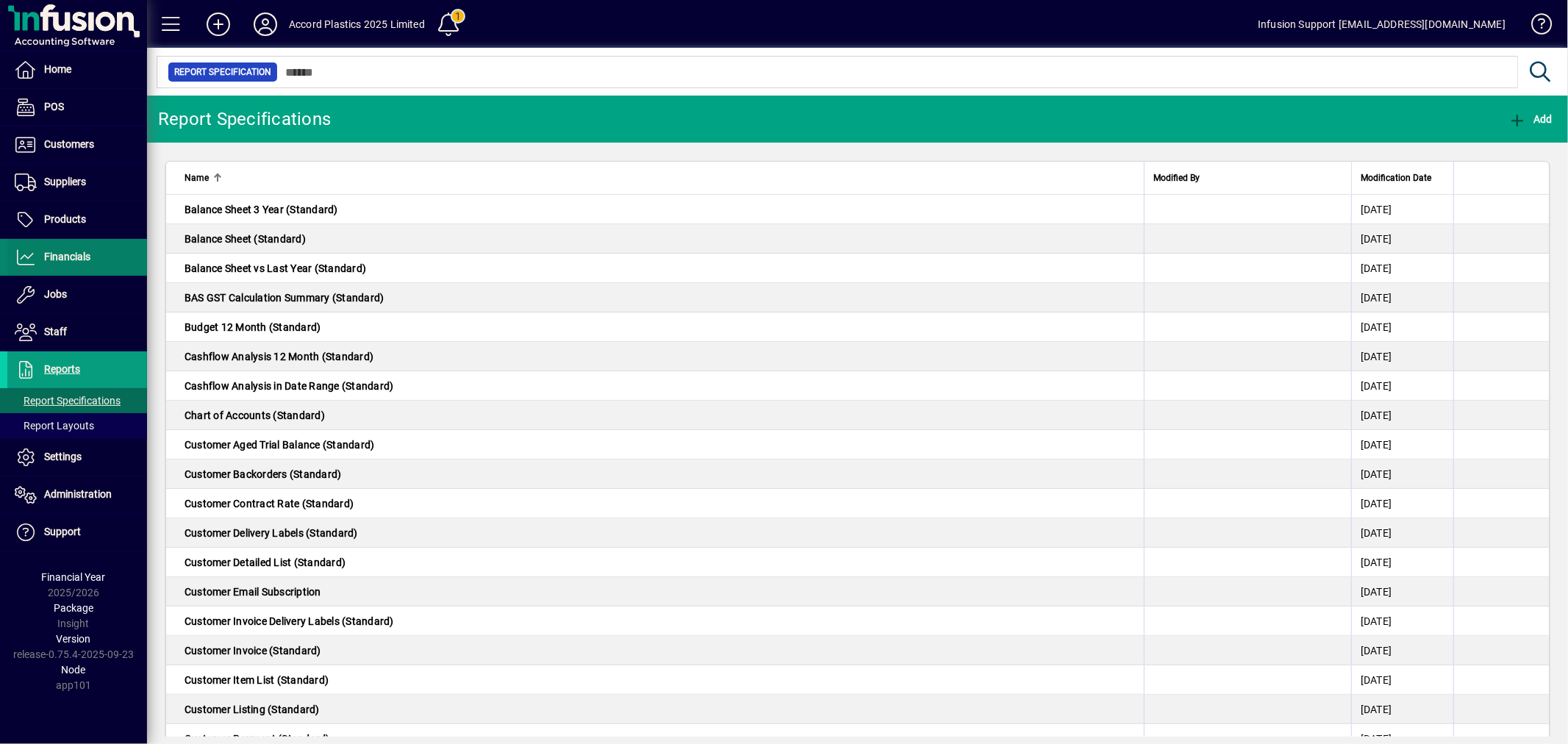
click at [76, 252] on span "Financials" at bounding box center [67, 256] width 47 height 12
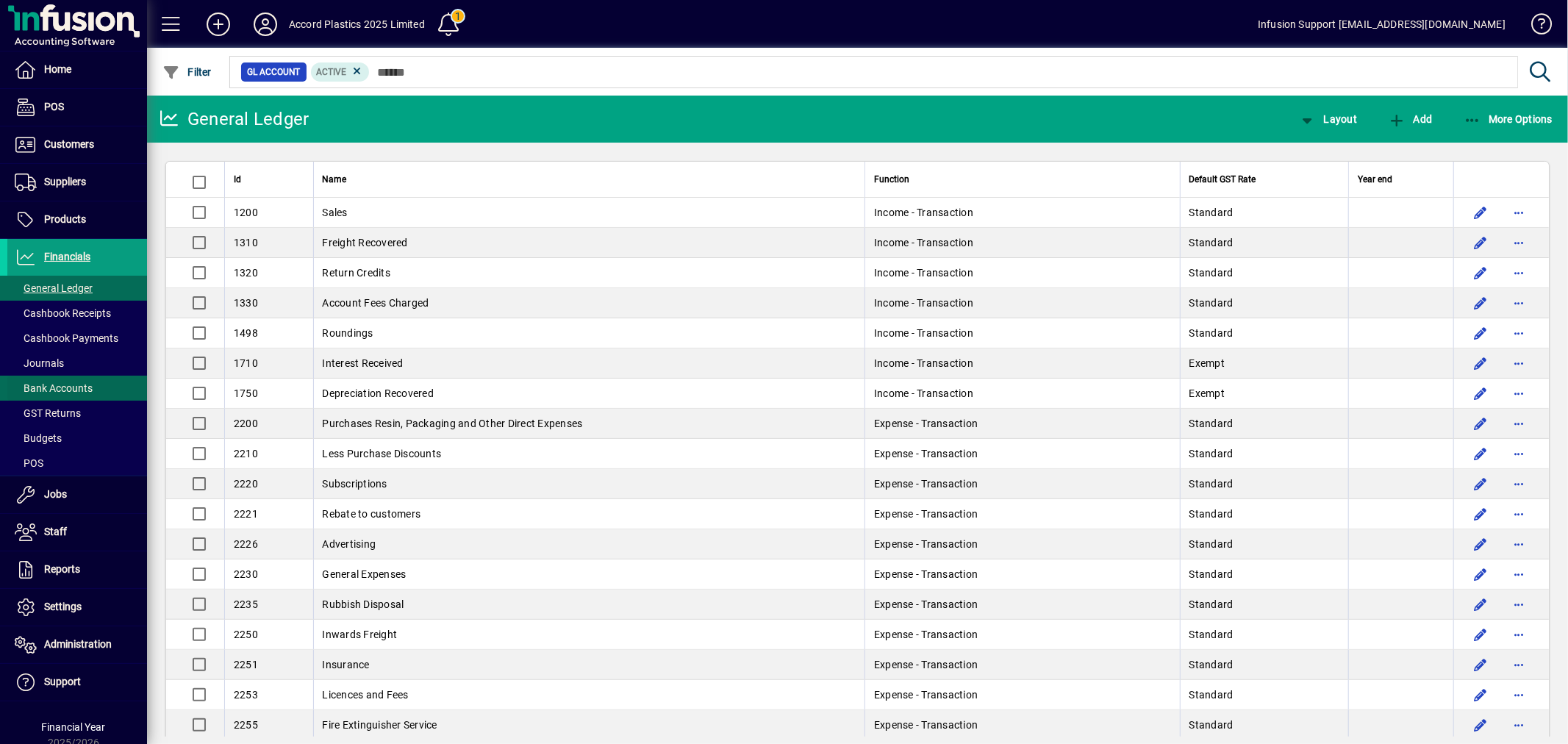
click at [64, 382] on span "Bank Accounts" at bounding box center [53, 388] width 78 height 12
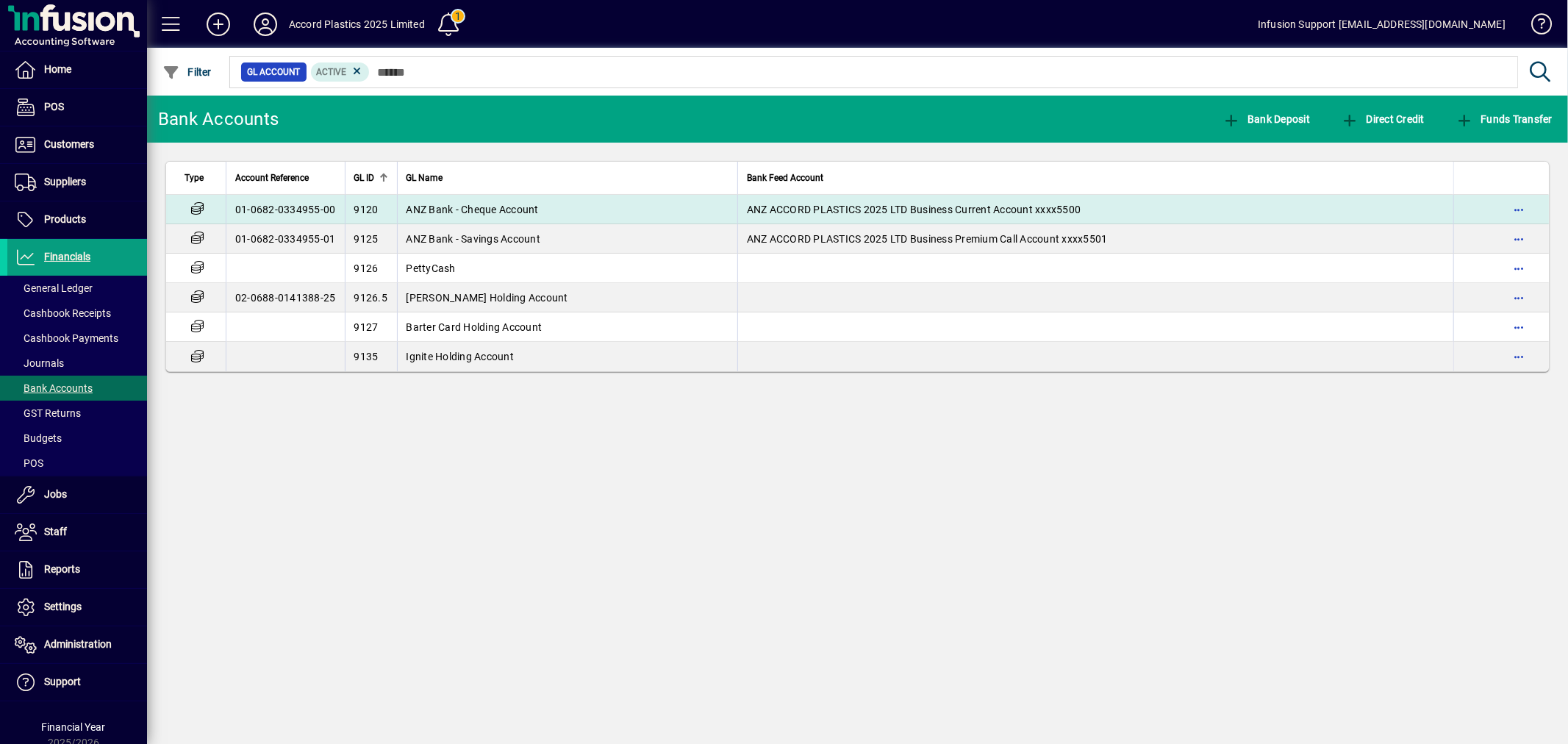
click at [472, 205] on span "ANZ Bank - Cheque Account" at bounding box center [472, 209] width 132 height 12
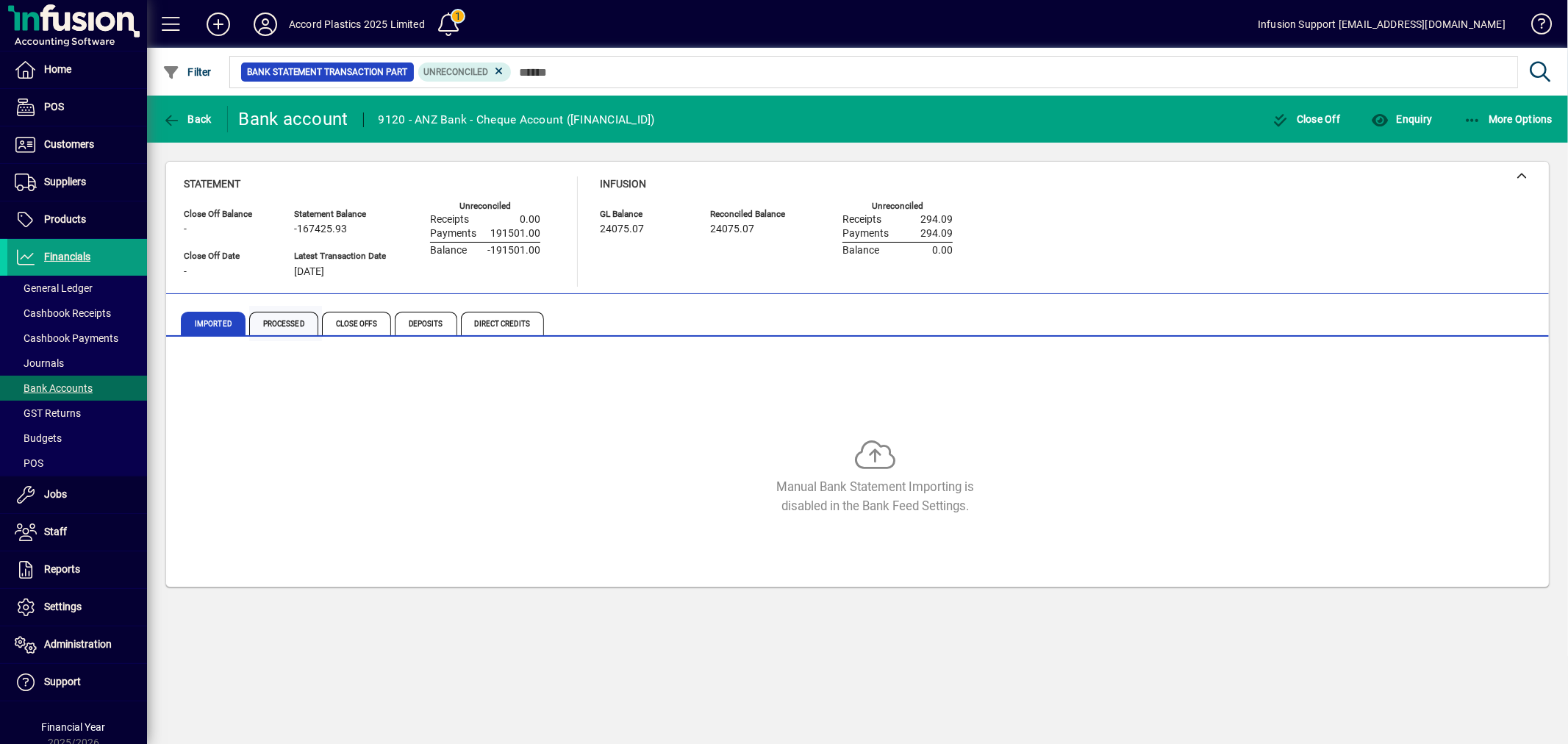
click at [283, 324] on span "Processed" at bounding box center [283, 323] width 69 height 23
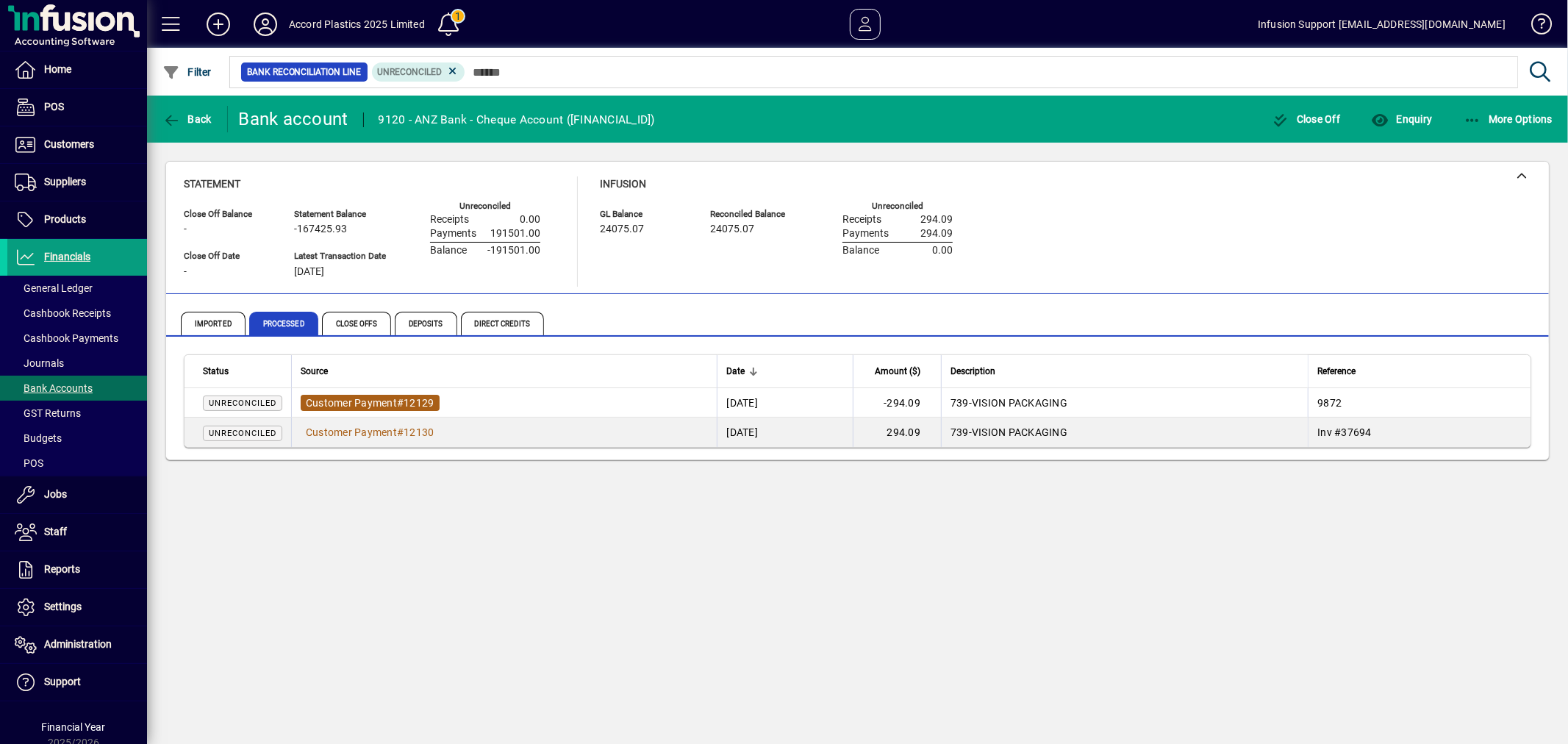
click at [369, 402] on span "Customer Payment" at bounding box center [352, 402] width 92 height 12
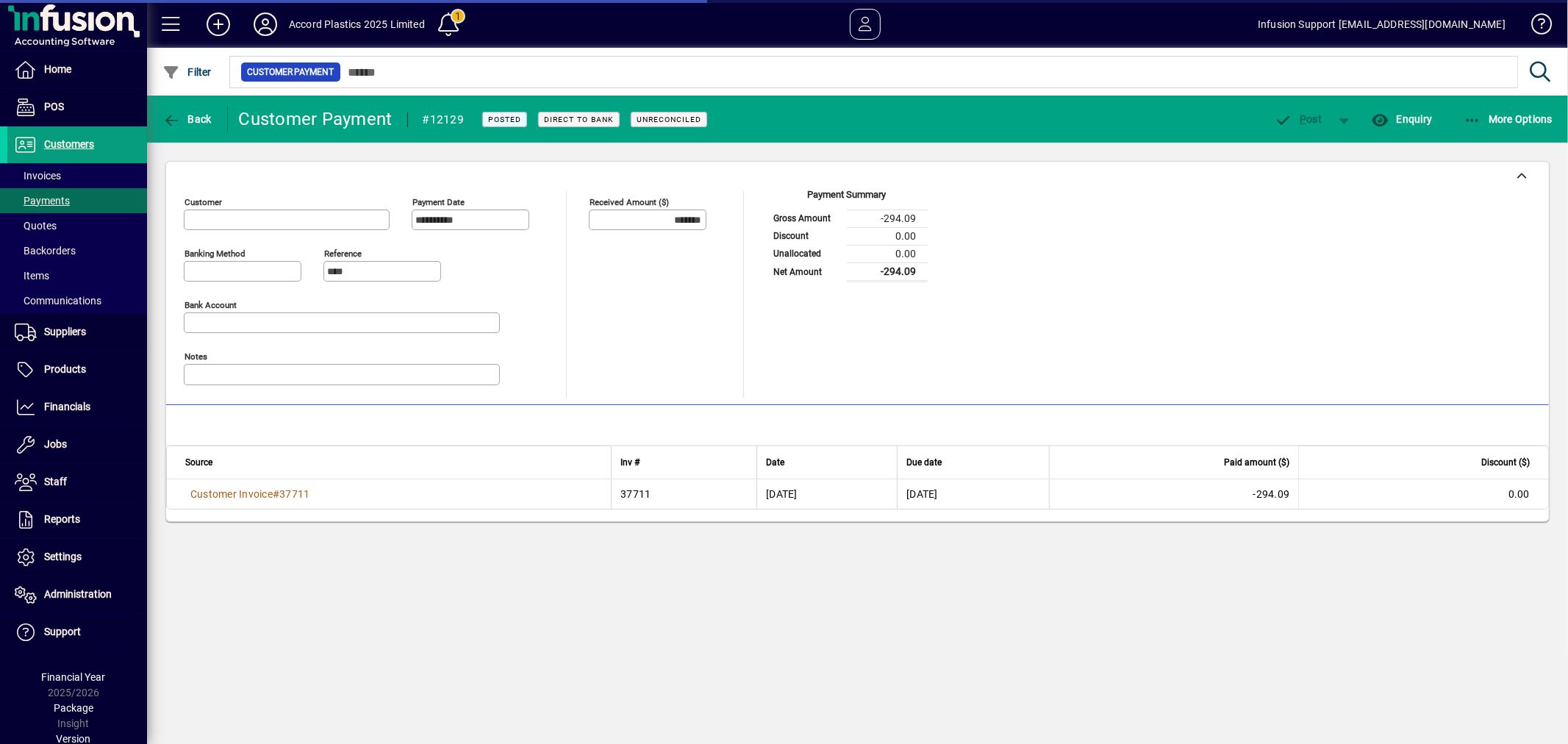
type input "**********"
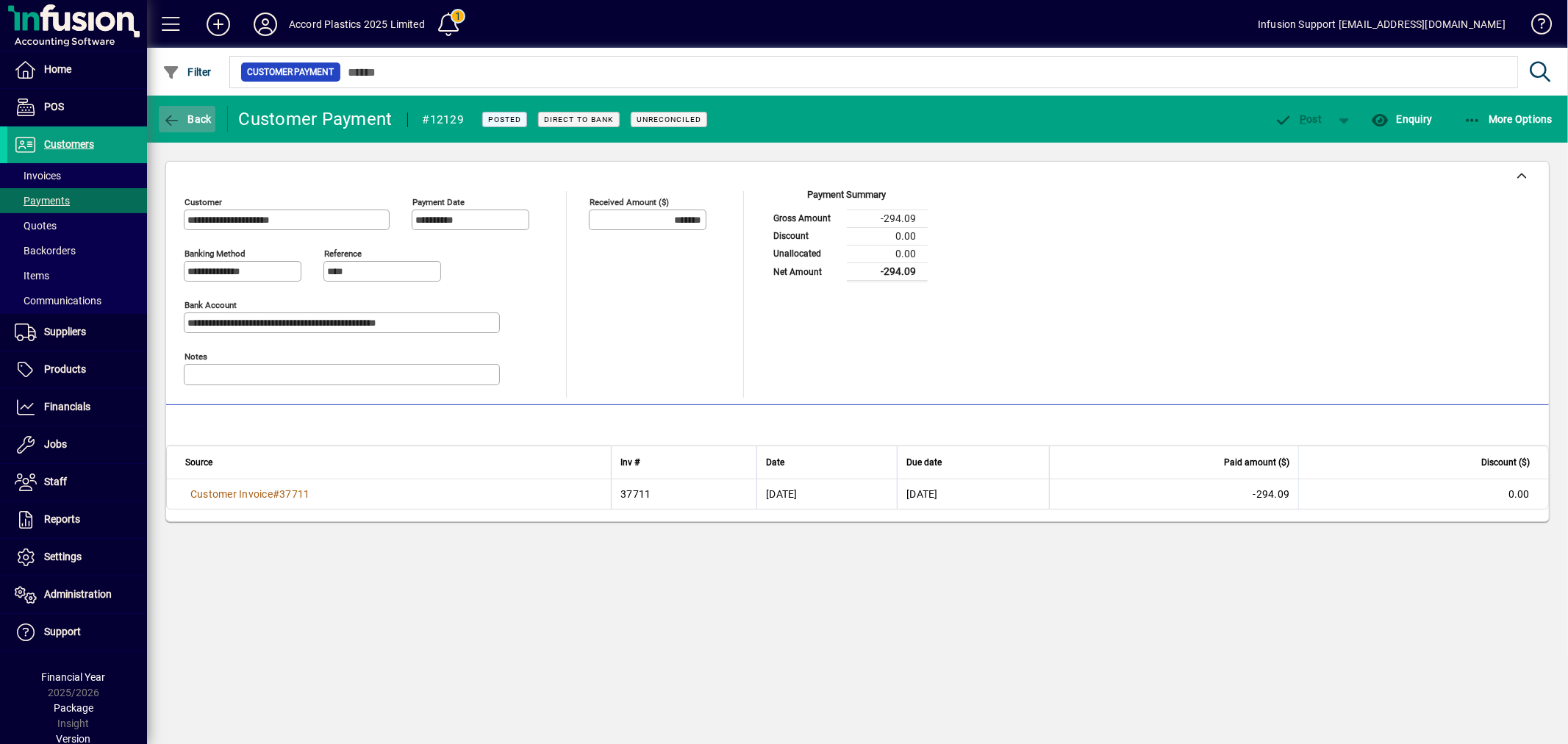
click at [209, 110] on span "button" at bounding box center [187, 119] width 57 height 35
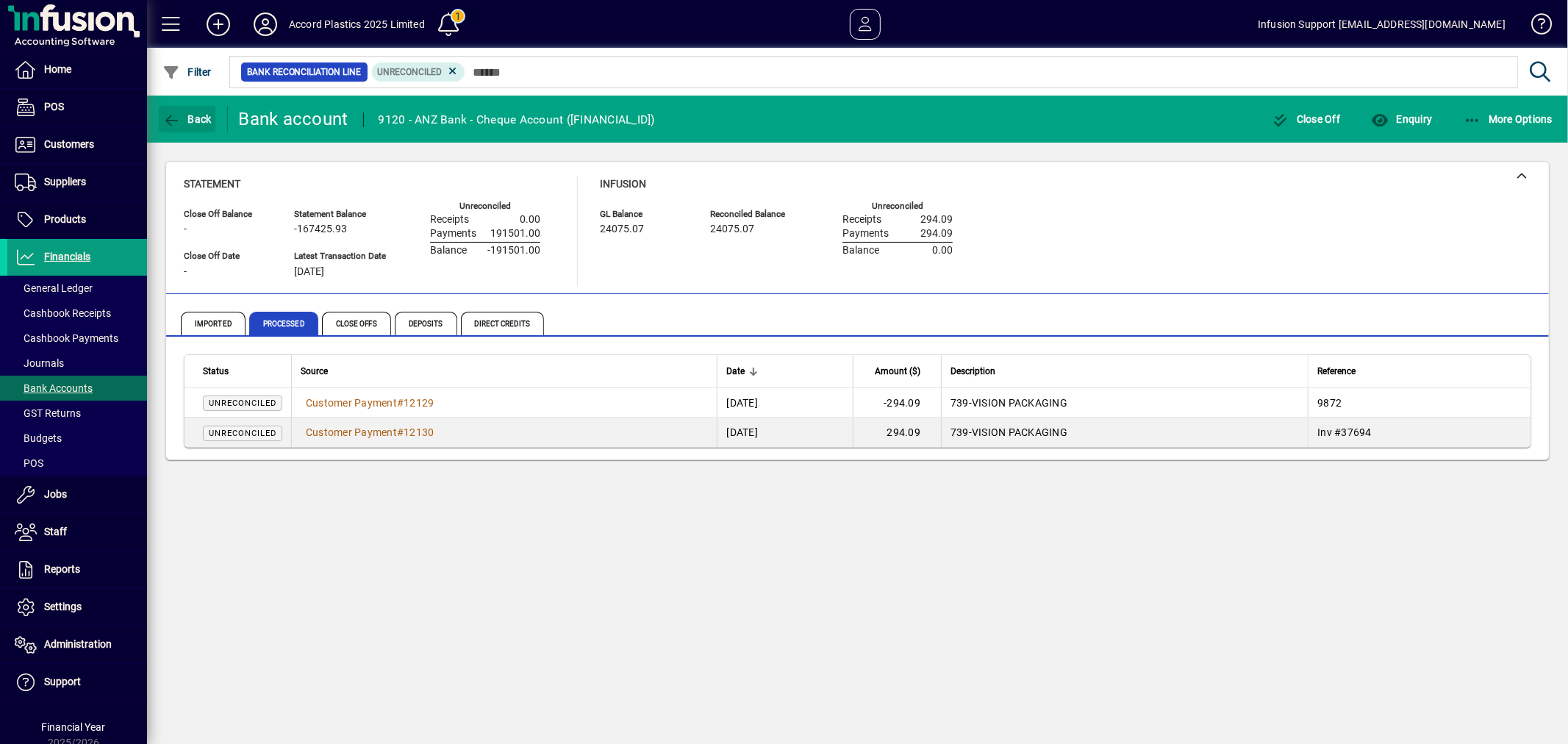
click at [209, 110] on span "button" at bounding box center [187, 119] width 57 height 35
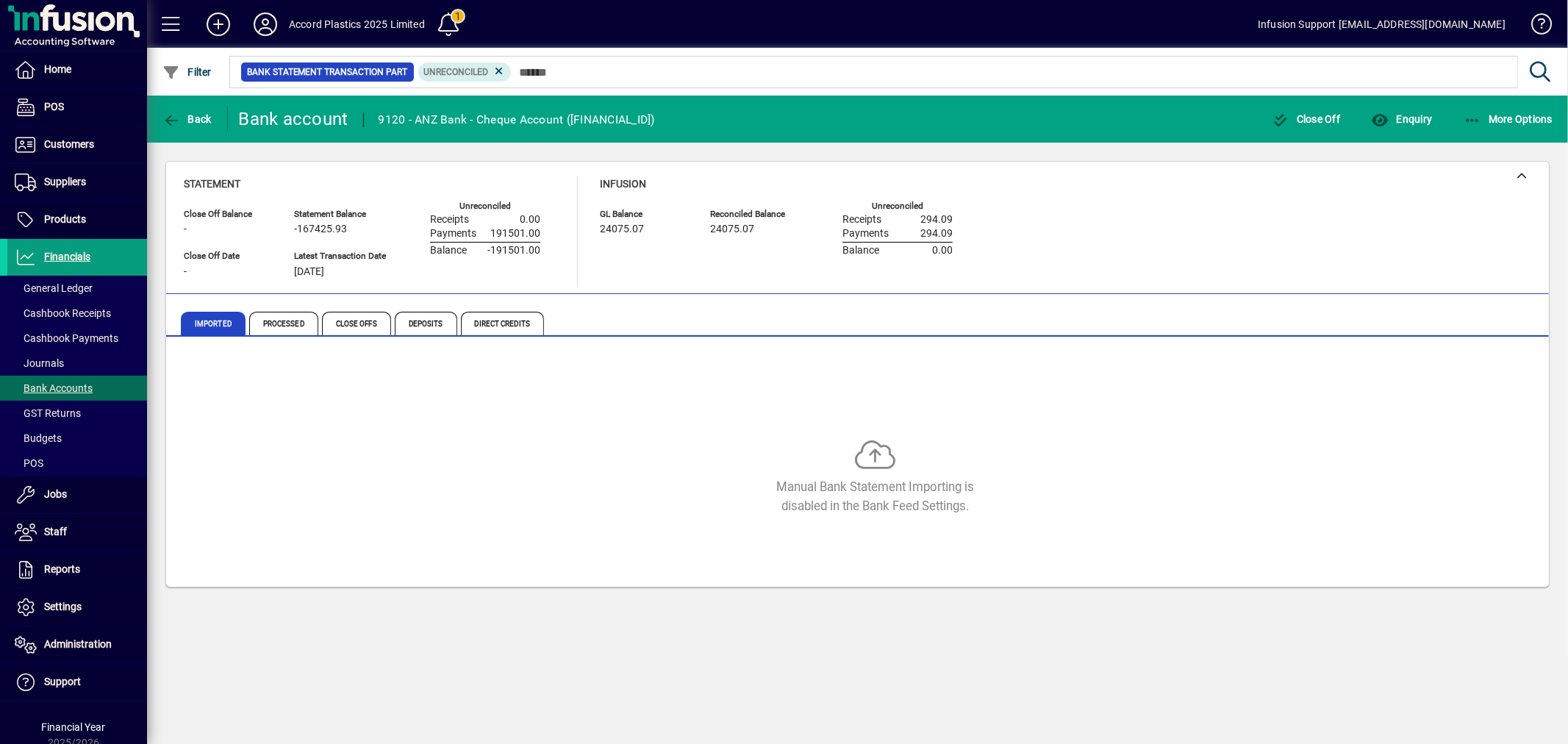
click at [570, 405] on div "Manual Bank Statement Importing is disabled in the Bank Feed Settings." at bounding box center [857, 464] width 1348 height 221
click at [464, 11] on span at bounding box center [449, 24] width 35 height 35
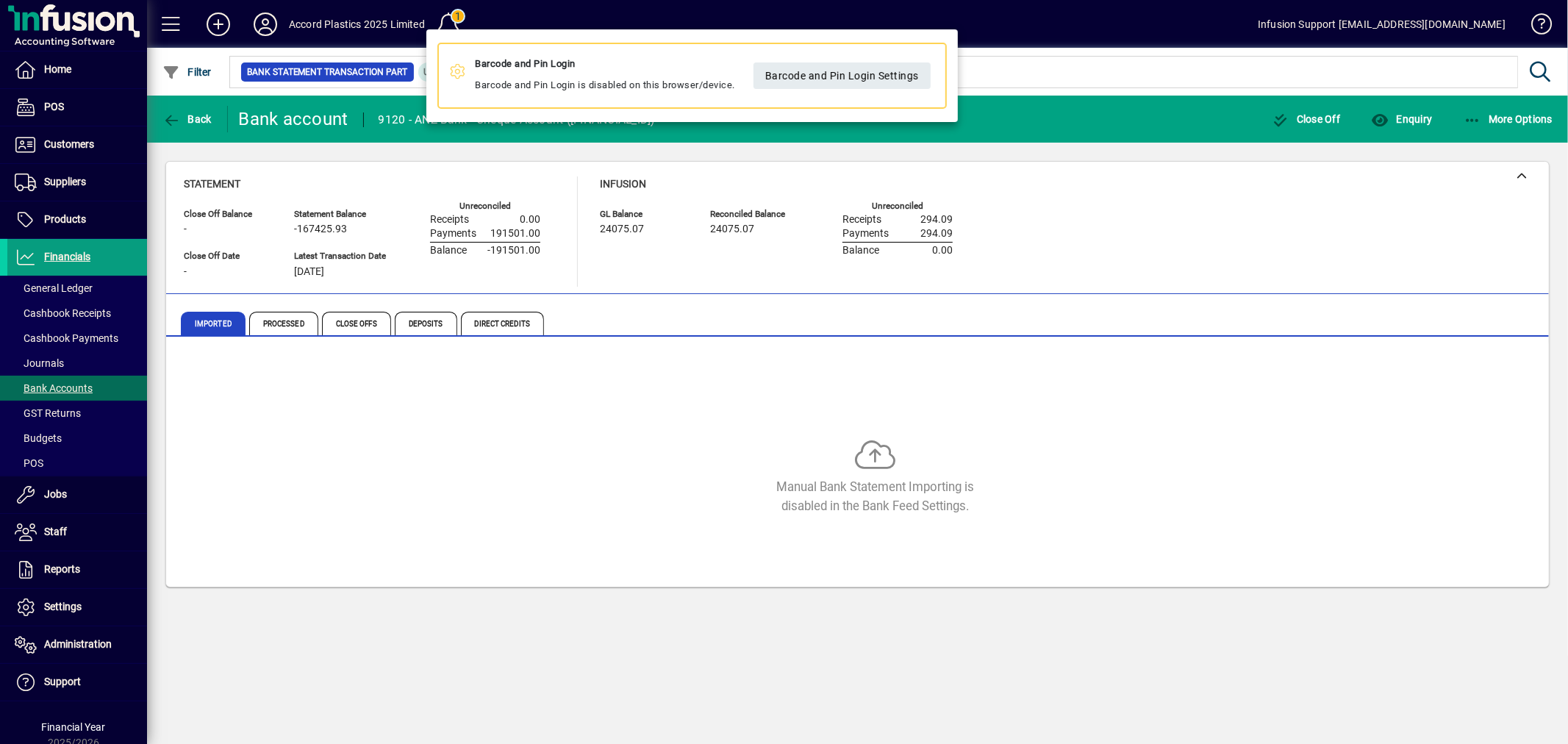
drag, startPoint x: 497, startPoint y: 423, endPoint x: 291, endPoint y: 210, distance: 296.3
click at [475, 380] on div at bounding box center [784, 372] width 1568 height 744
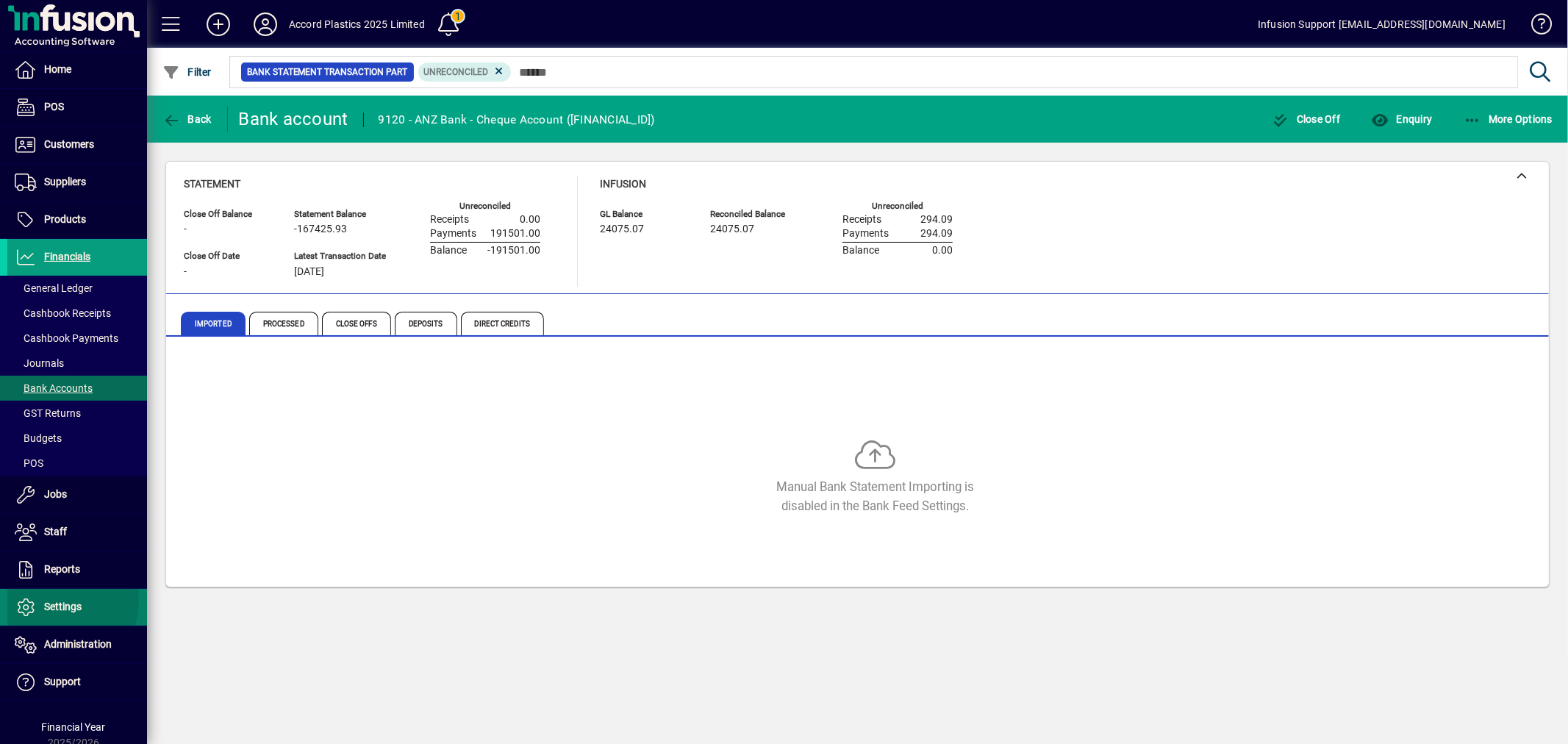
click at [60, 601] on span "Settings" at bounding box center [63, 606] width 38 height 12
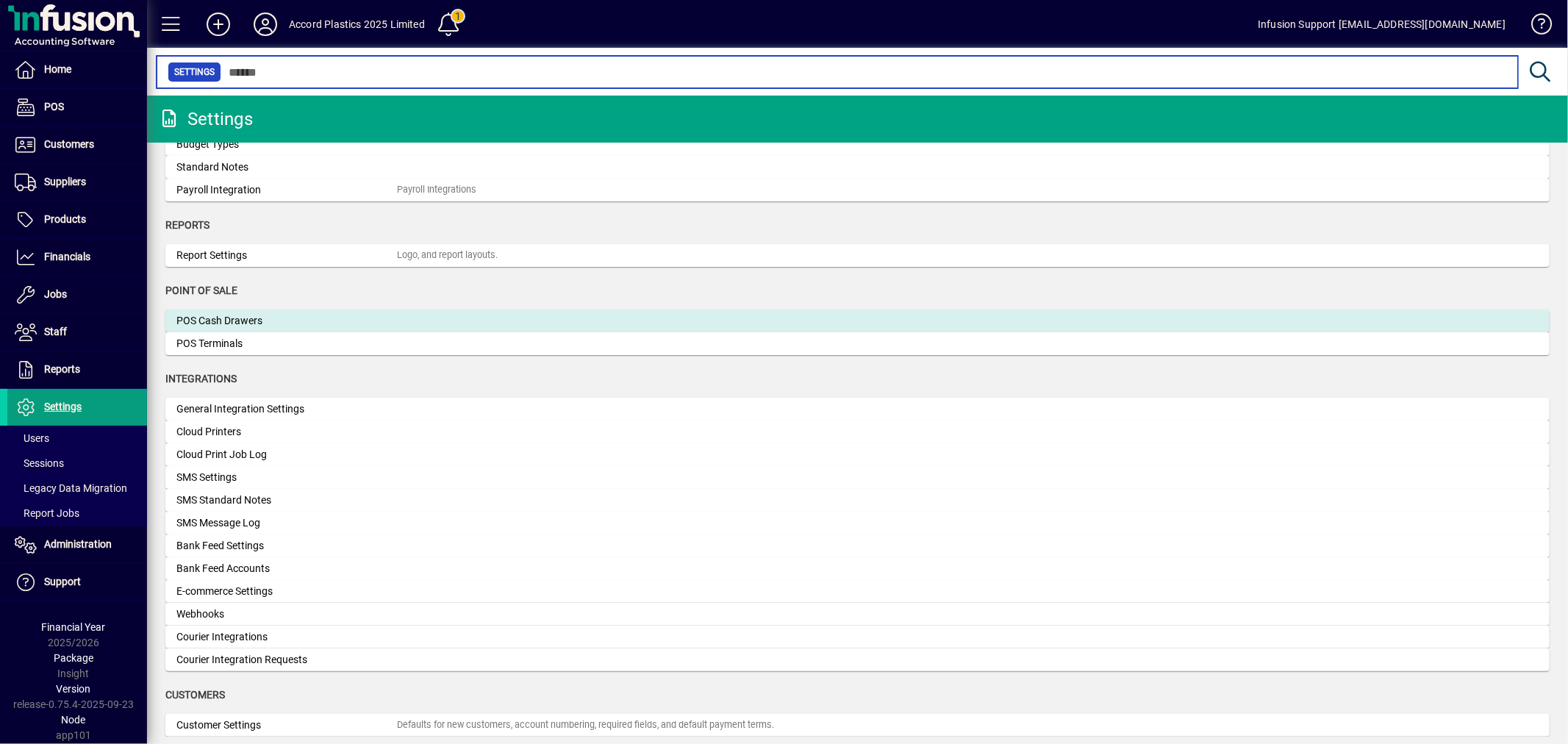
scroll to position [326, 0]
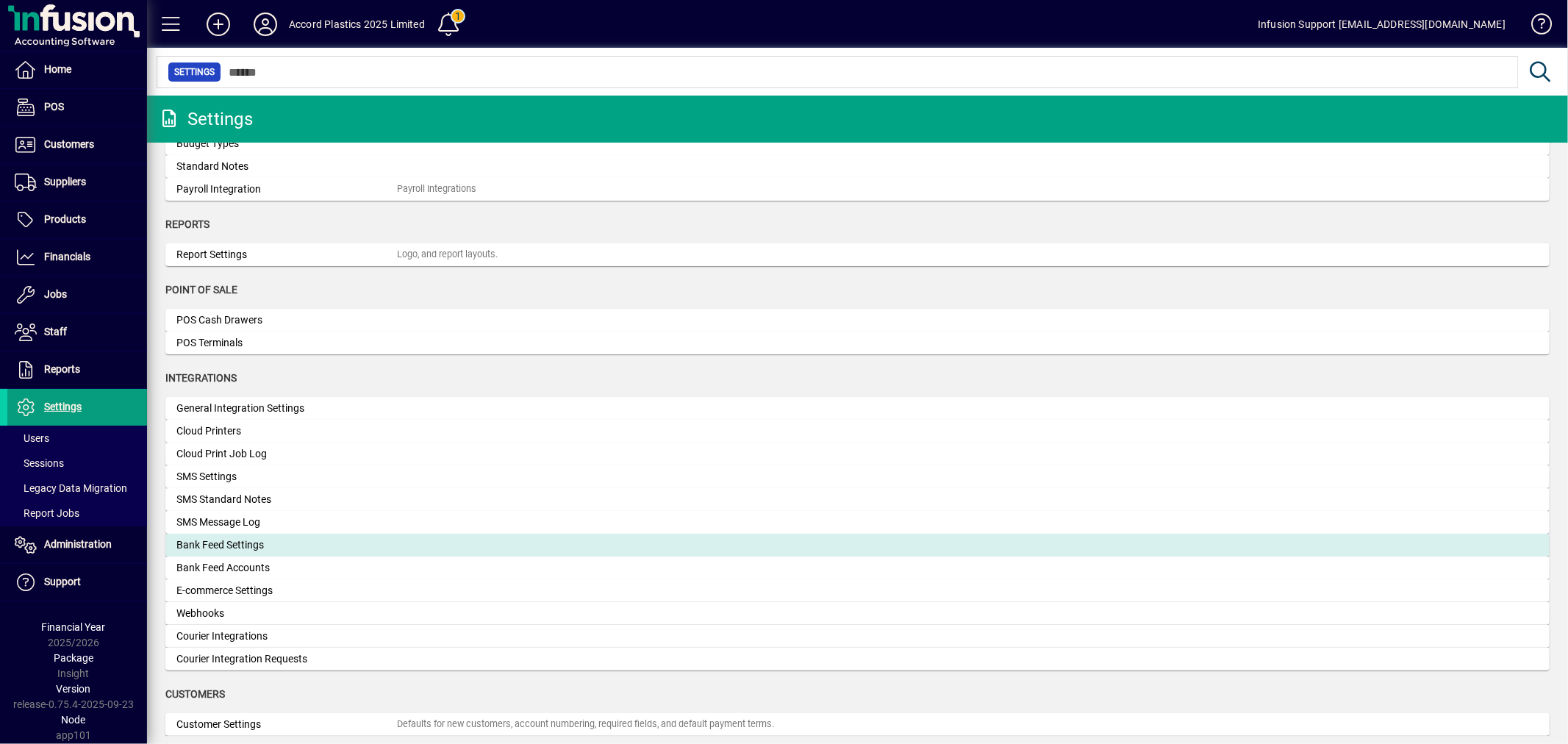
click at [204, 547] on div "Bank Feed Settings" at bounding box center [287, 544] width 221 height 15
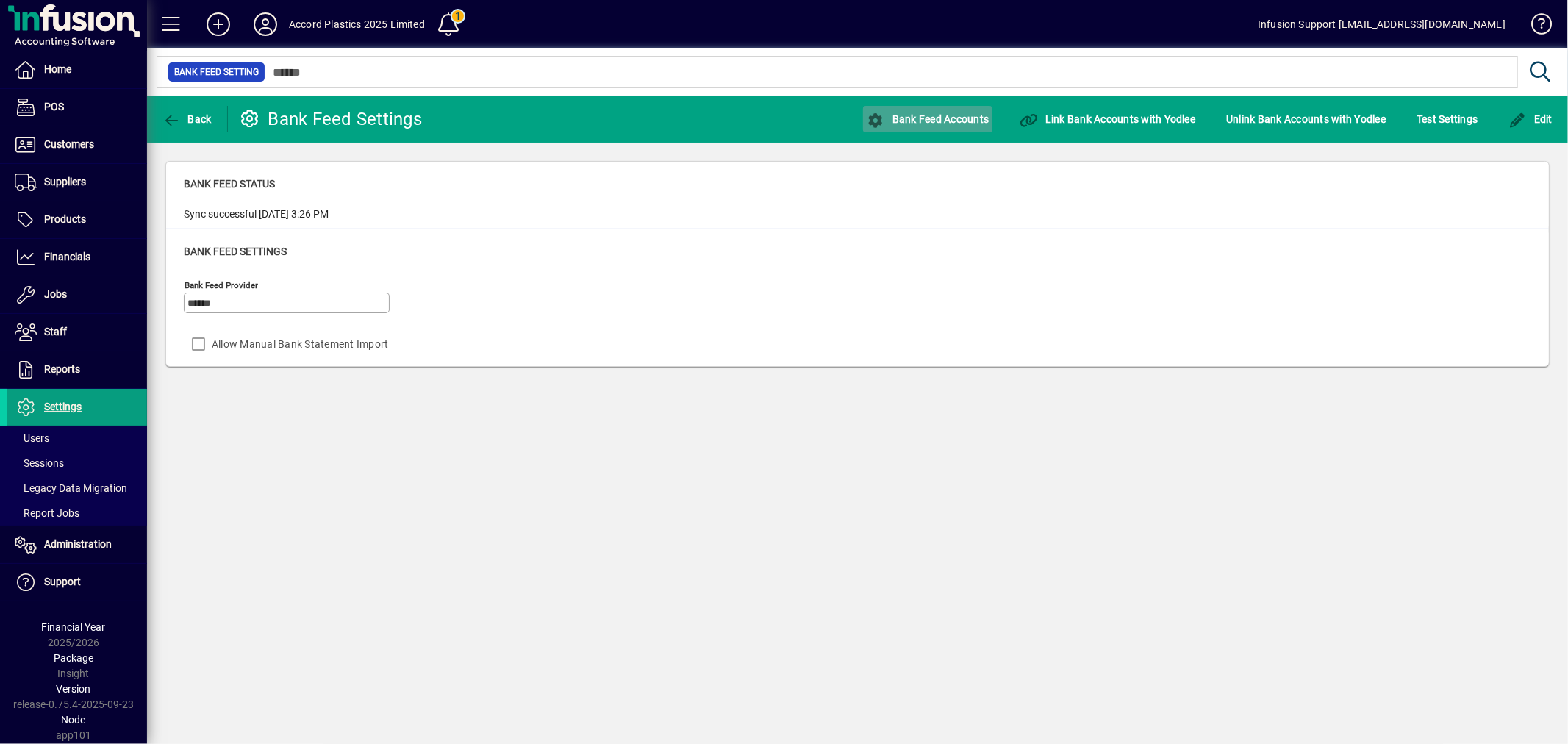
click at [930, 118] on span "Bank Feed Accounts" at bounding box center [928, 119] width 122 height 12
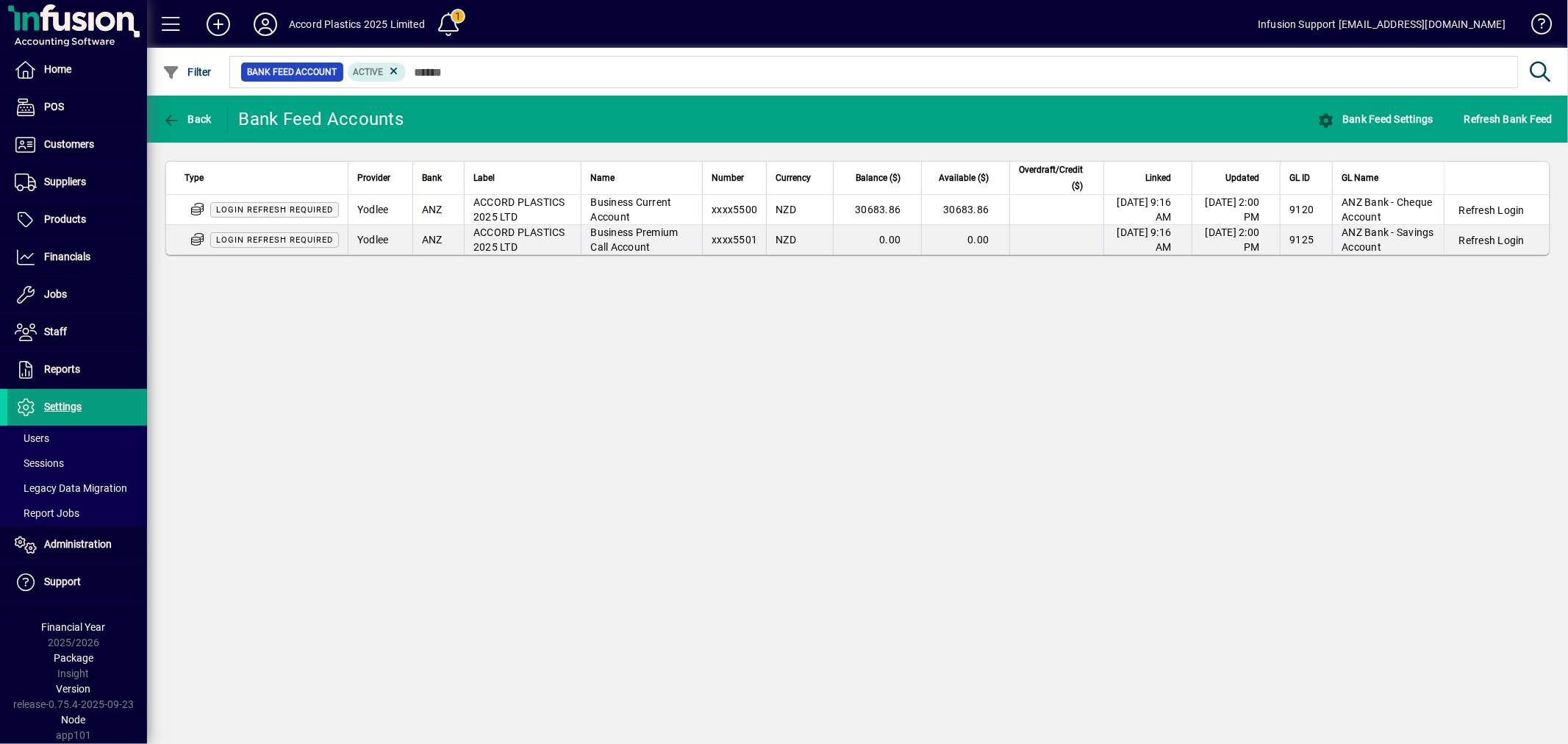
click at [798, 399] on div "Back Bank Feed Accounts Bank Feed Settings Refresh Bank Feed Type Provider Bank…" at bounding box center [857, 420] width 1421 height 648
click at [569, 307] on div "Back Bank Feed Accounts Bank Feed Settings Refresh Bank Feed Type Provider Bank…" at bounding box center [857, 420] width 1421 height 648
drag, startPoint x: 833, startPoint y: 407, endPoint x: 67, endPoint y: 199, distance: 793.7
click at [780, 390] on div "Back Bank Feed Accounts Bank Feed Settings Refresh Bank Feed Type Provider Bank…" at bounding box center [857, 420] width 1421 height 648
click at [78, 405] on span "Settings" at bounding box center [63, 406] width 38 height 12
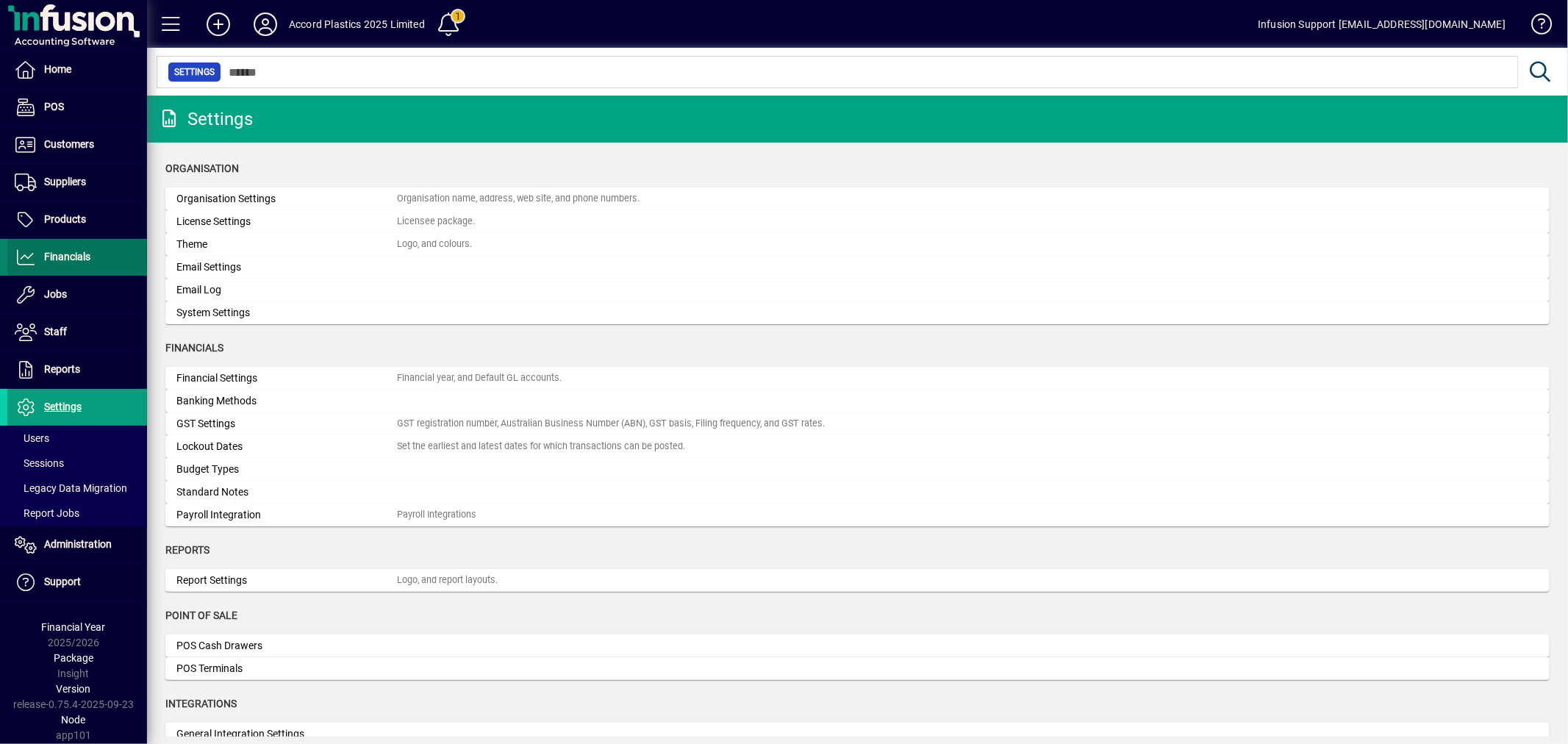
click at [52, 259] on span "Financials" at bounding box center [67, 256] width 47 height 12
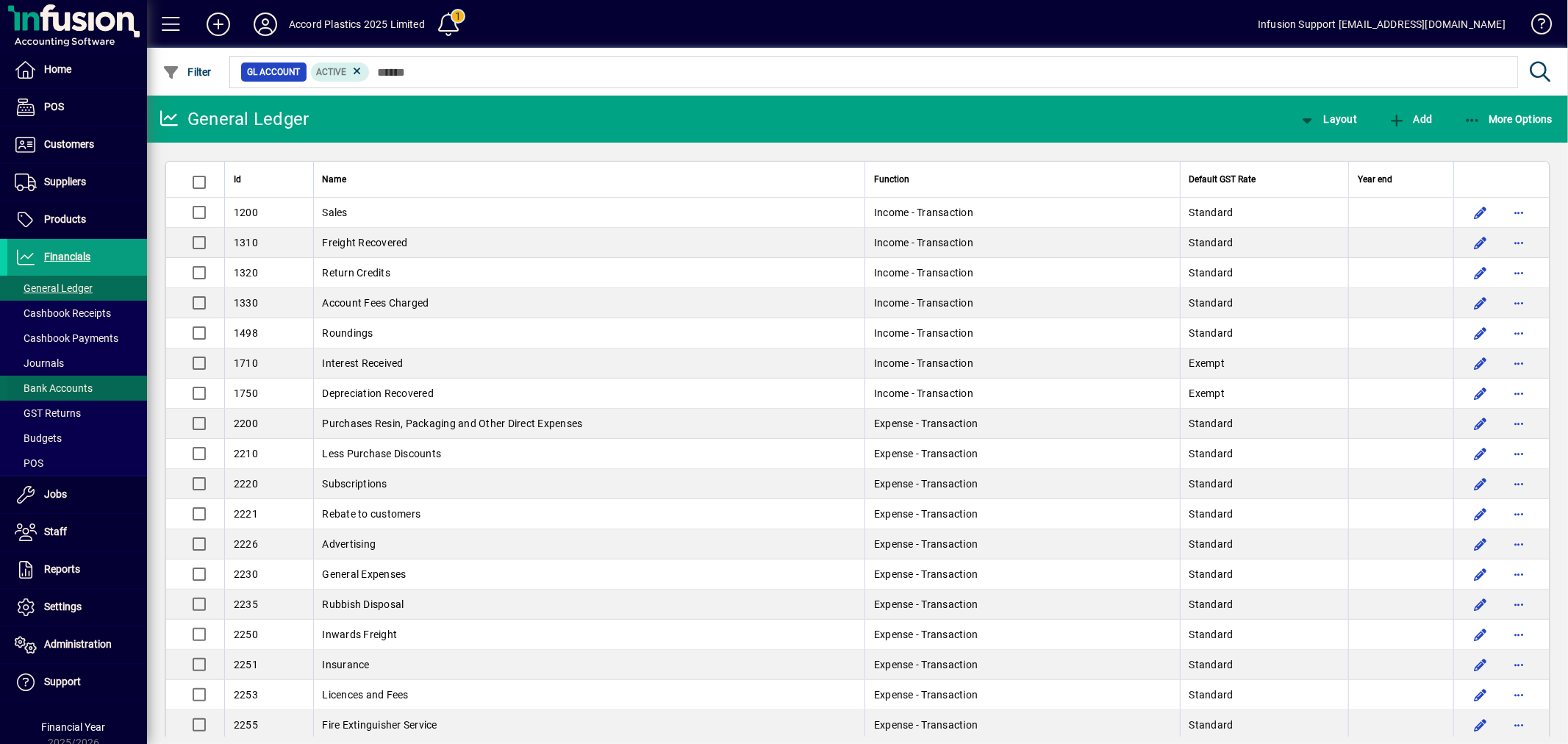
click at [59, 376] on span at bounding box center [77, 388] width 140 height 35
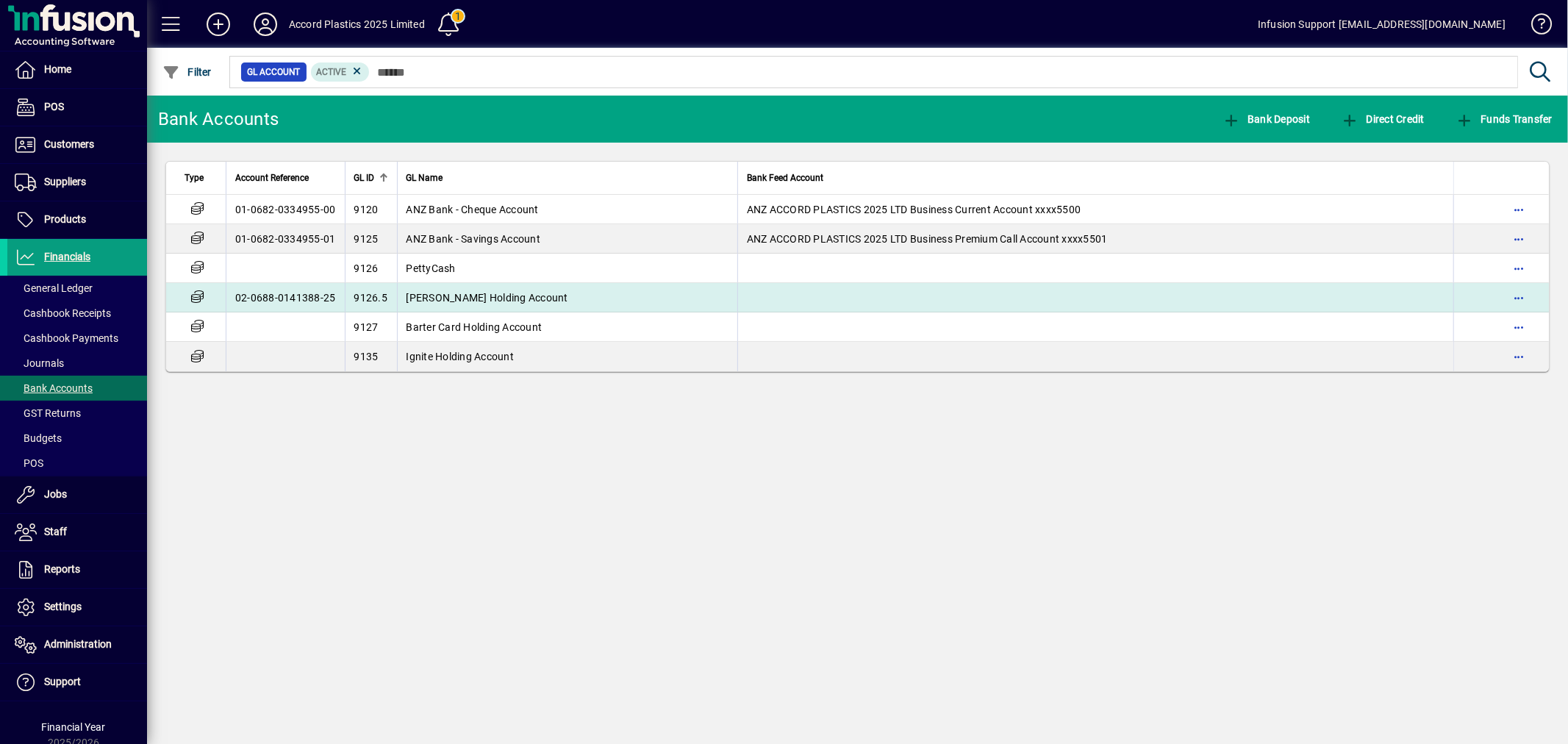
click at [471, 299] on span "Snell Holding Account" at bounding box center [487, 298] width 161 height 12
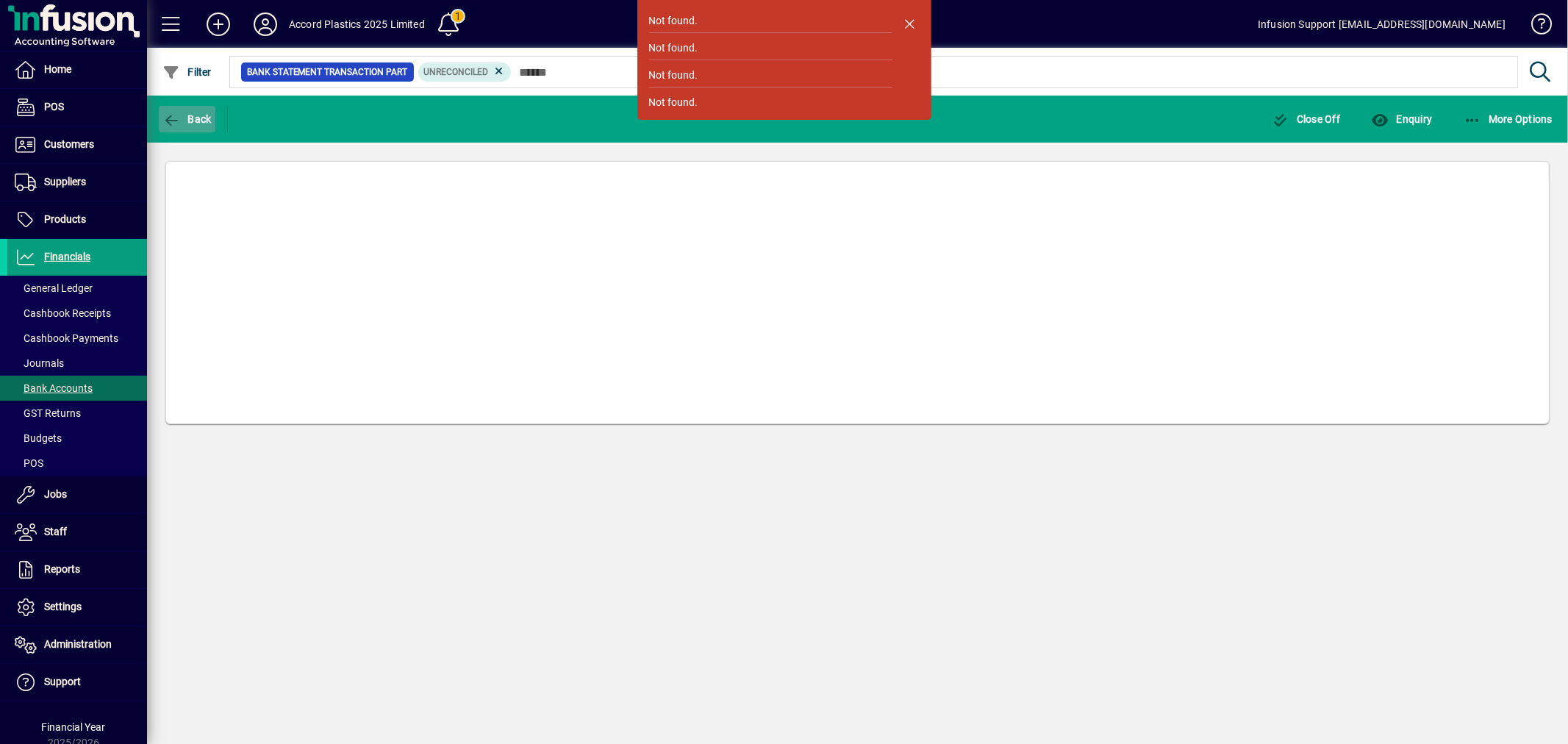
click at [182, 116] on span "Back" at bounding box center [186, 119] width 49 height 12
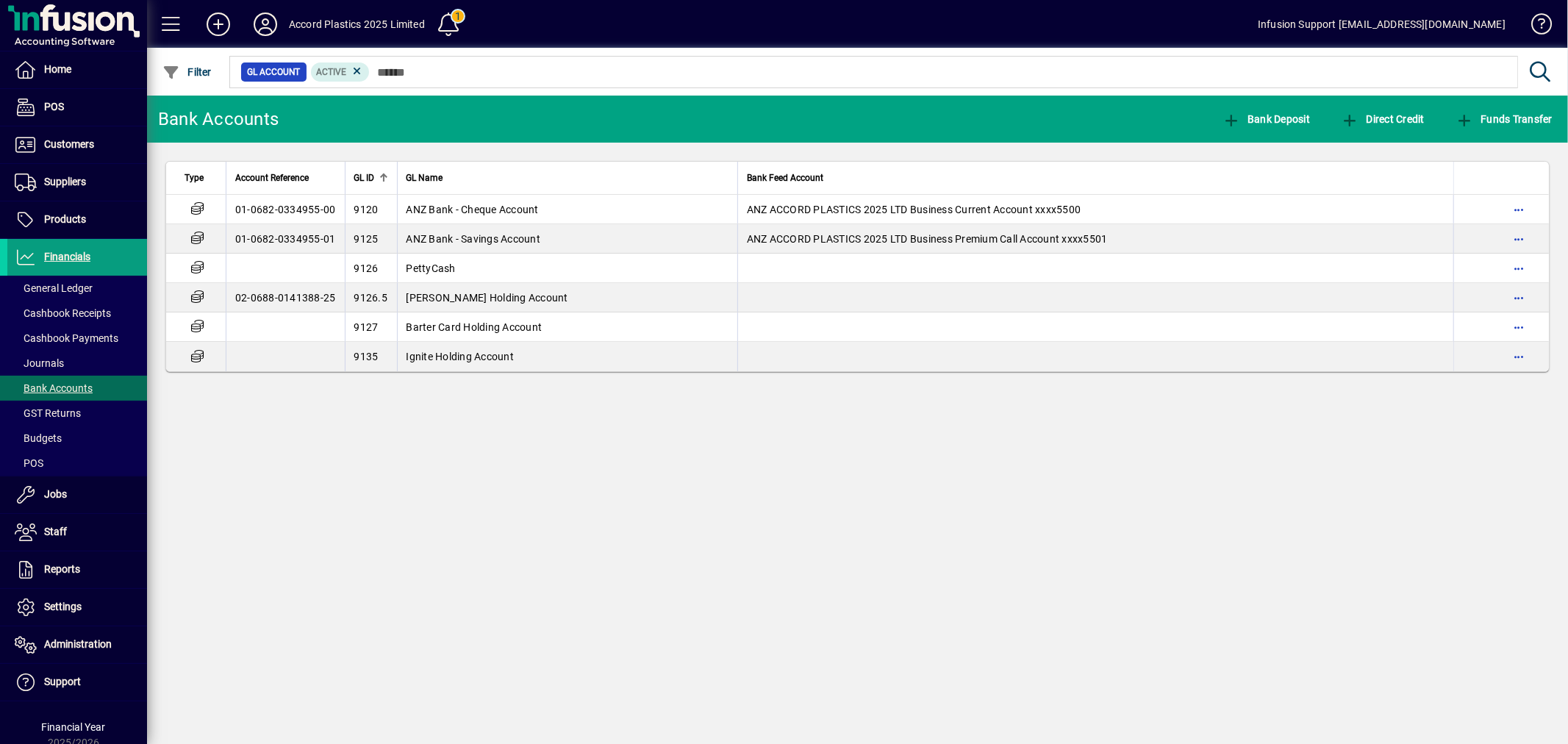
click at [597, 502] on div "Bank Accounts Bank Deposit Direct Credit Funds Transfer Type Account Reference …" at bounding box center [857, 420] width 1421 height 648
click at [57, 637] on span "Administration" at bounding box center [59, 644] width 104 height 18
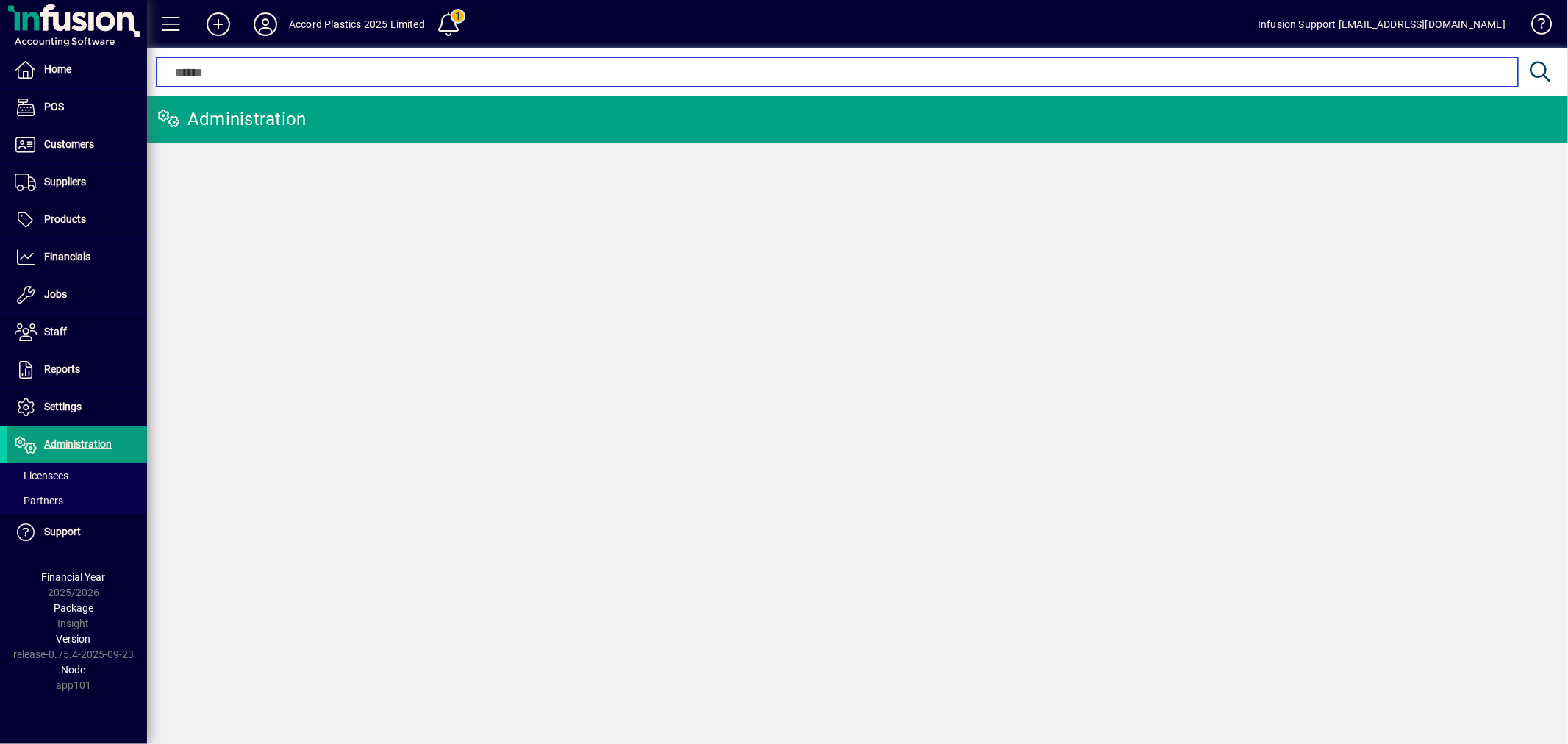
click at [336, 74] on input "text" at bounding box center [837, 72] width 1339 height 18
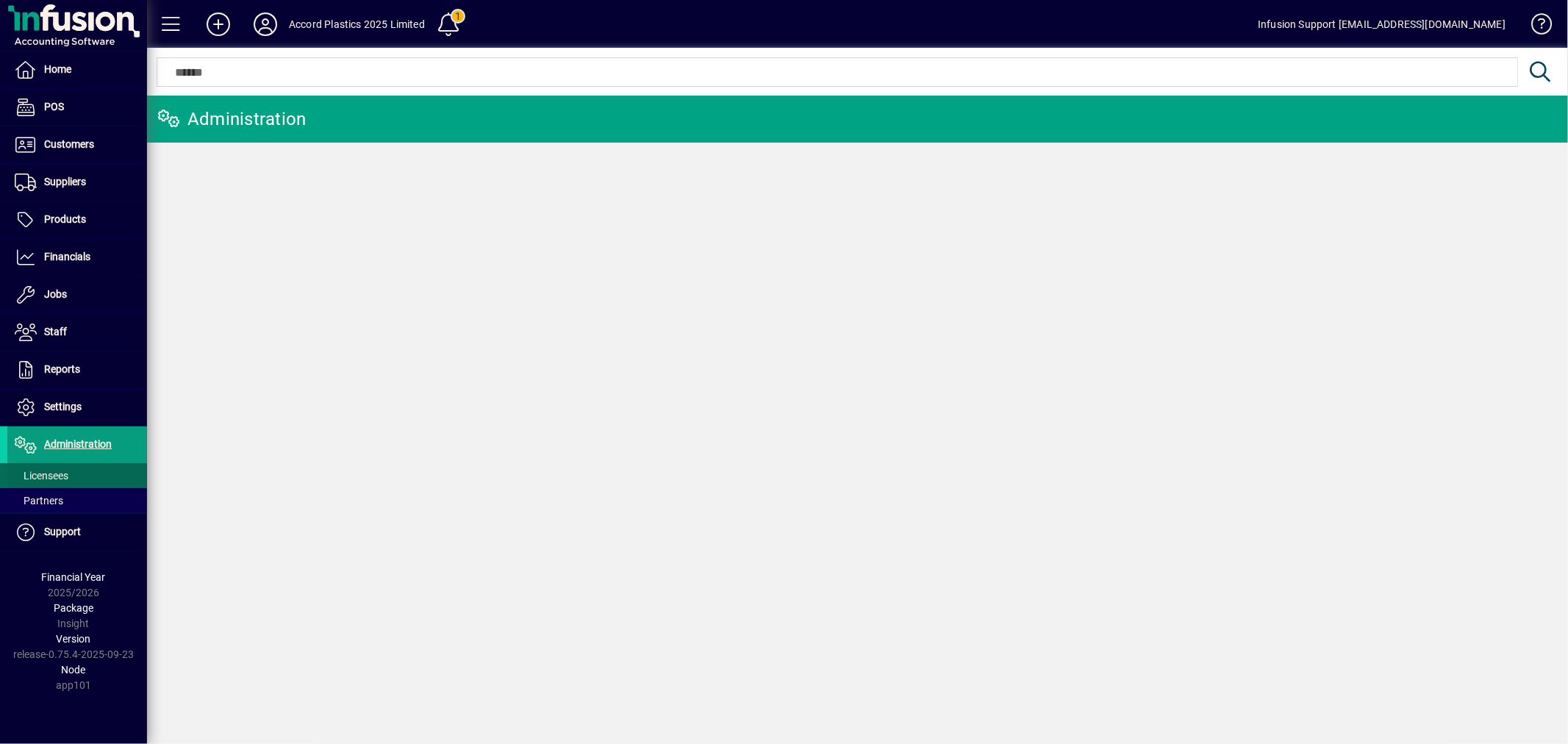
click at [31, 471] on span "Licensees" at bounding box center [41, 475] width 54 height 12
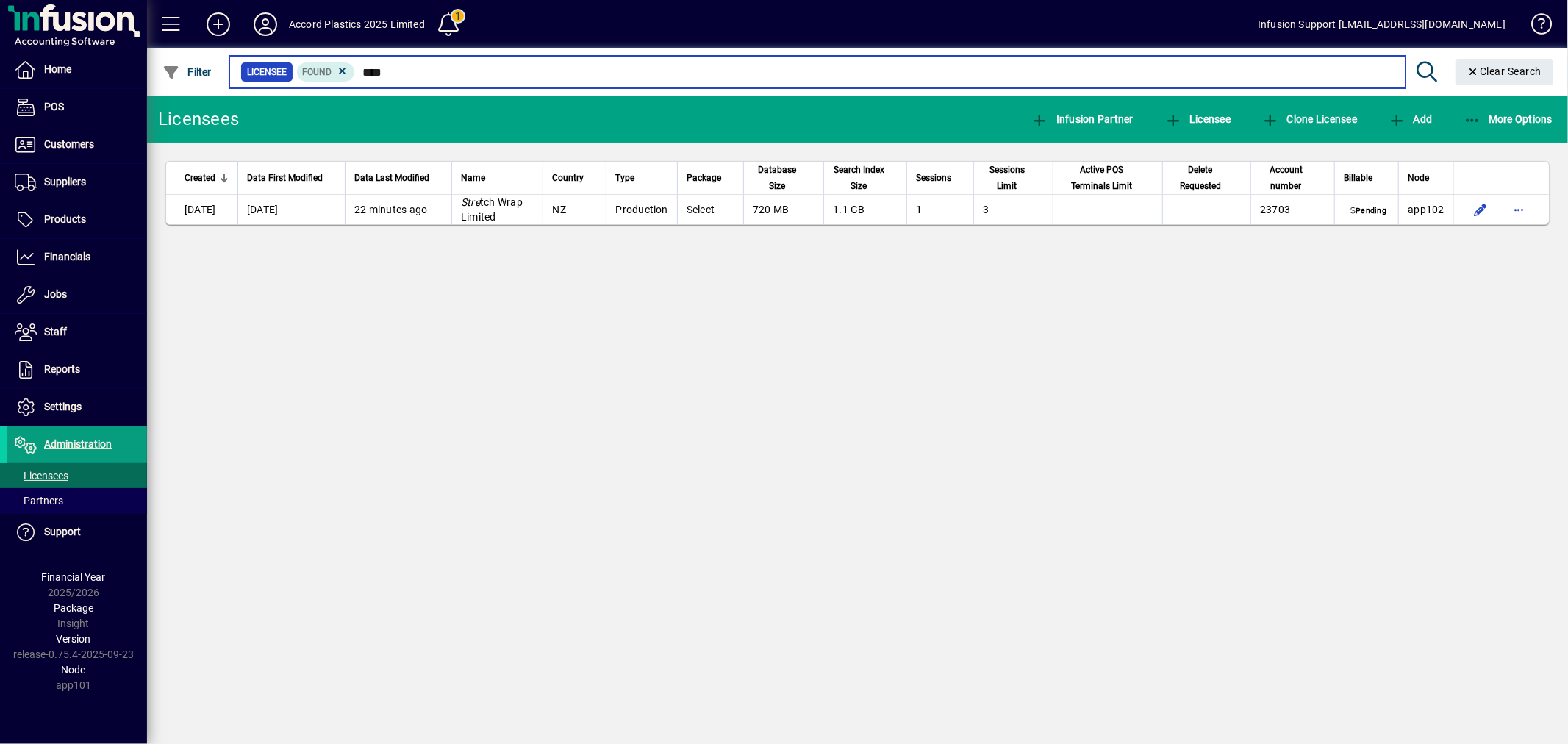
type input "*****"
